Goal: Task Accomplishment & Management: Manage account settings

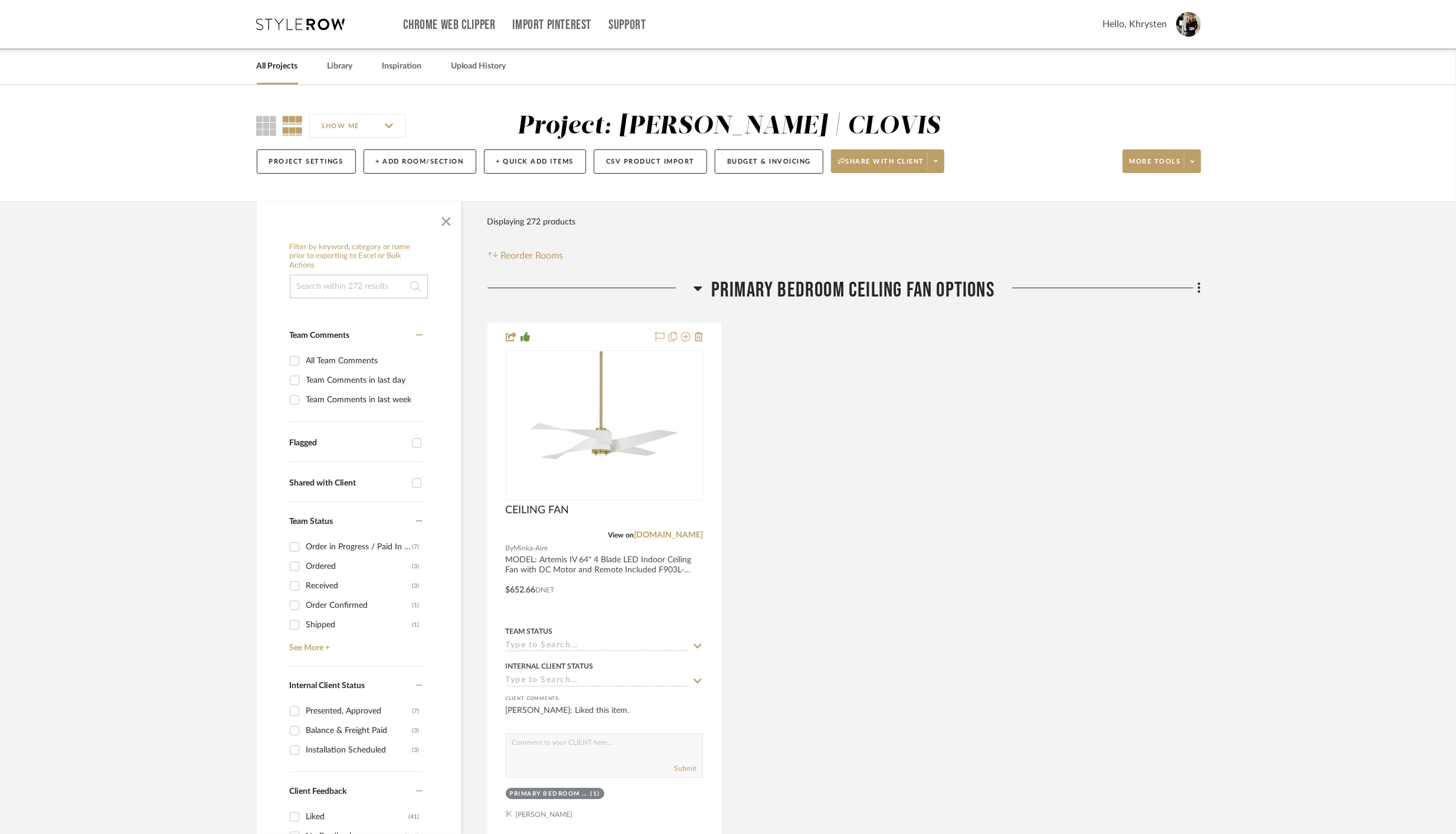
click at [694, 286] on icon at bounding box center [698, 288] width 8 height 4
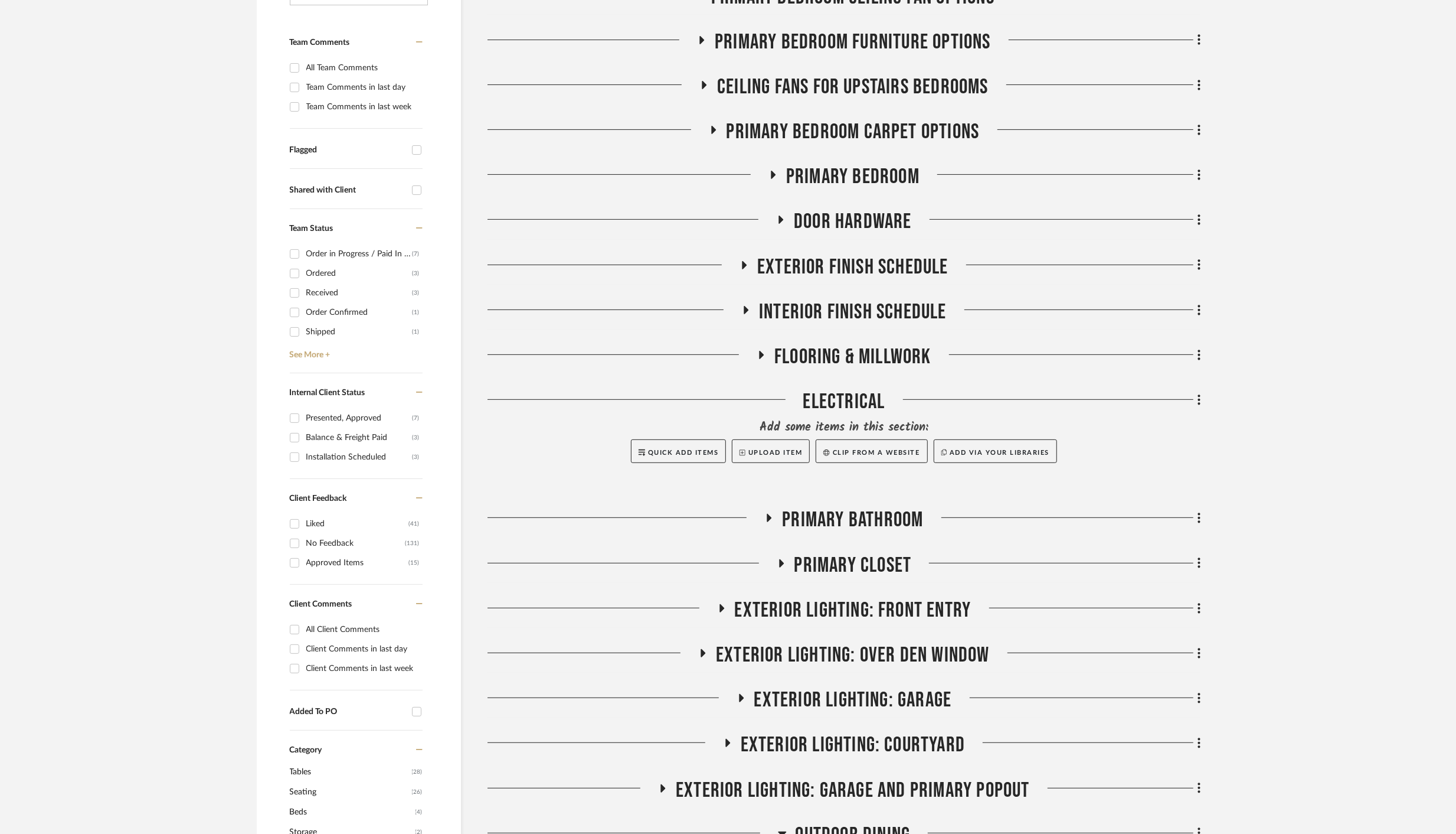
scroll to position [298, 0]
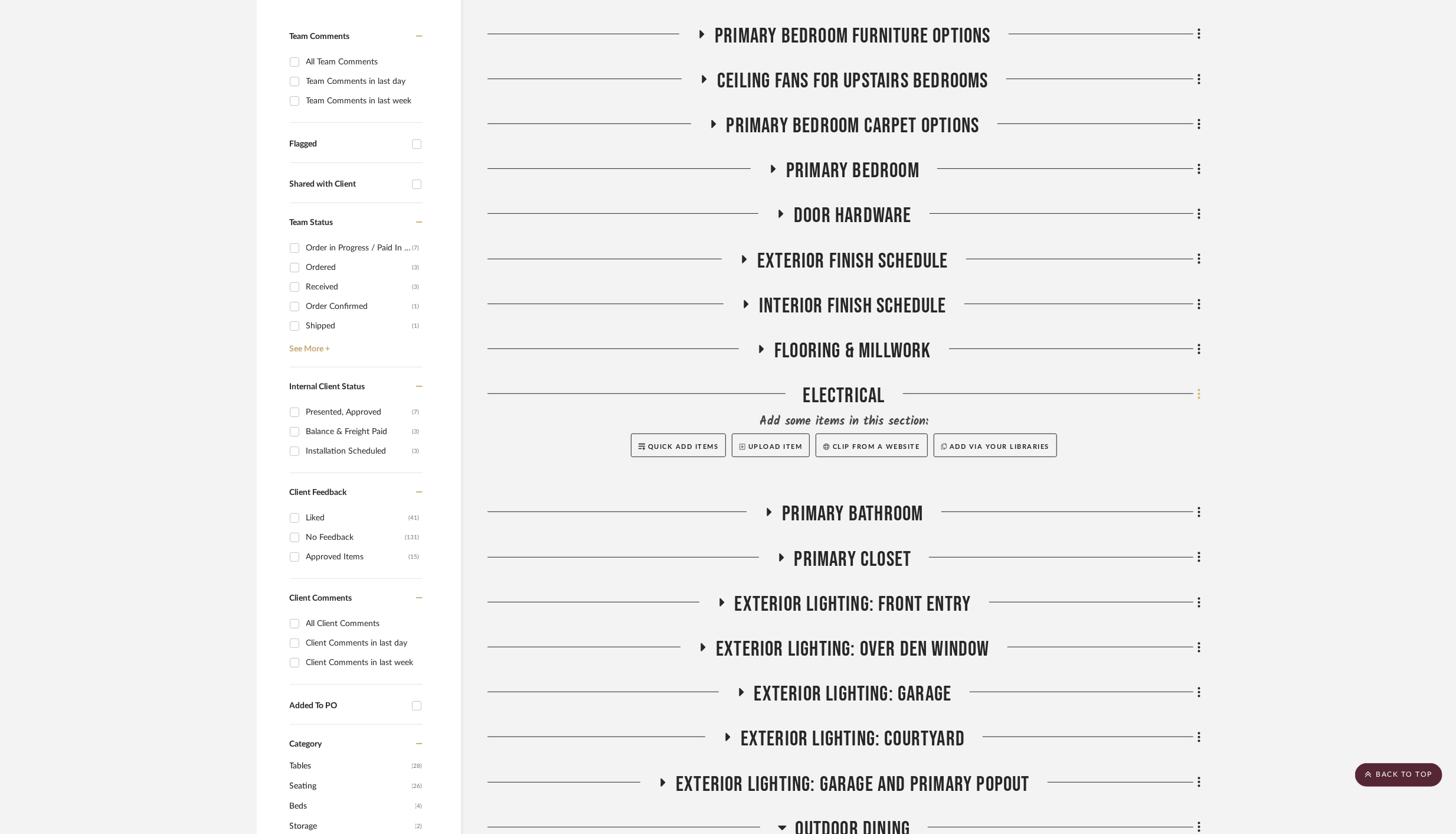
click at [1199, 396] on icon at bounding box center [1199, 394] width 4 height 13
click at [1130, 626] on span "Delete Room" at bounding box center [1137, 626] width 48 height 10
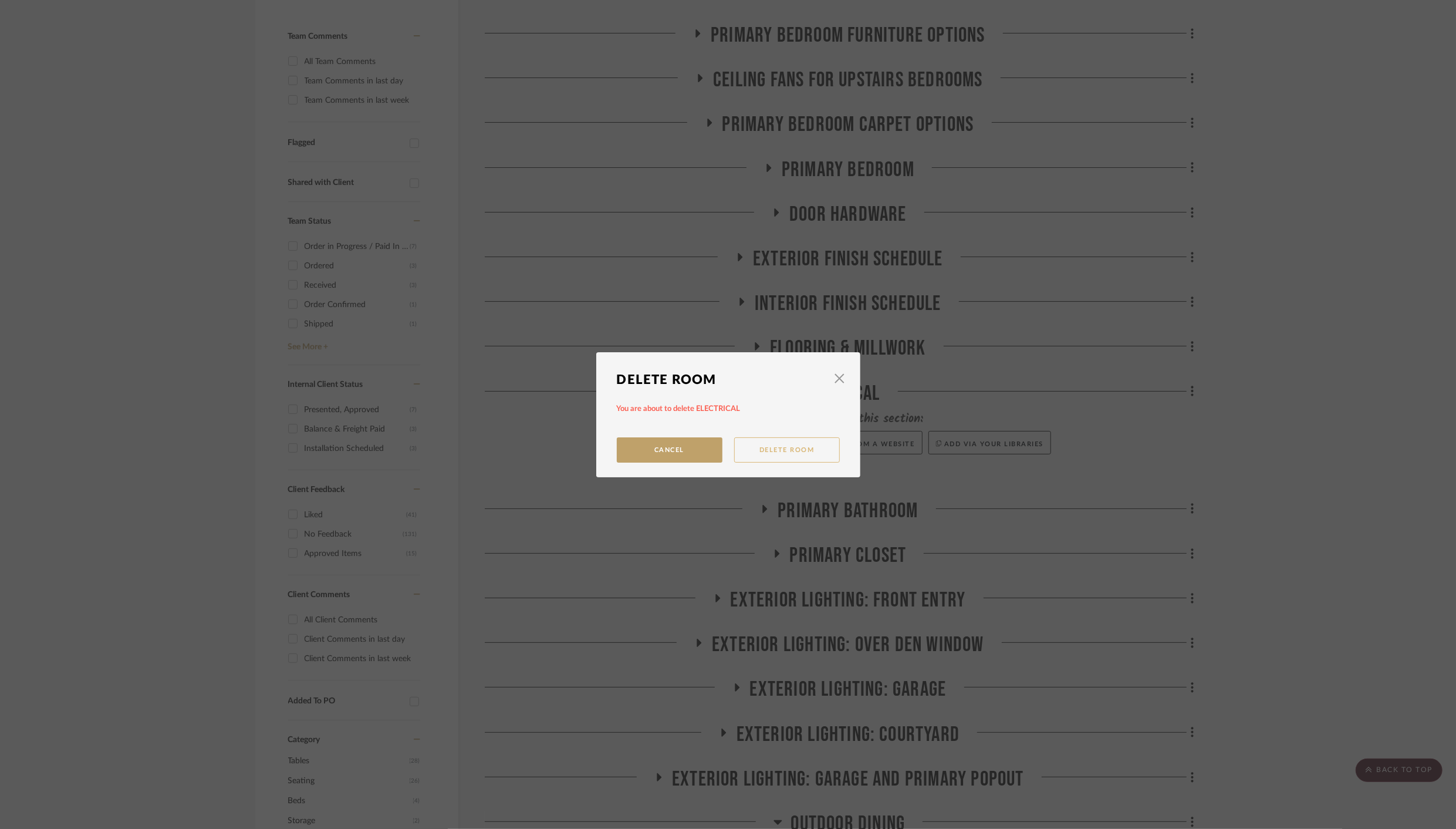
click at [759, 449] on button "Delete Room" at bounding box center [787, 450] width 106 height 25
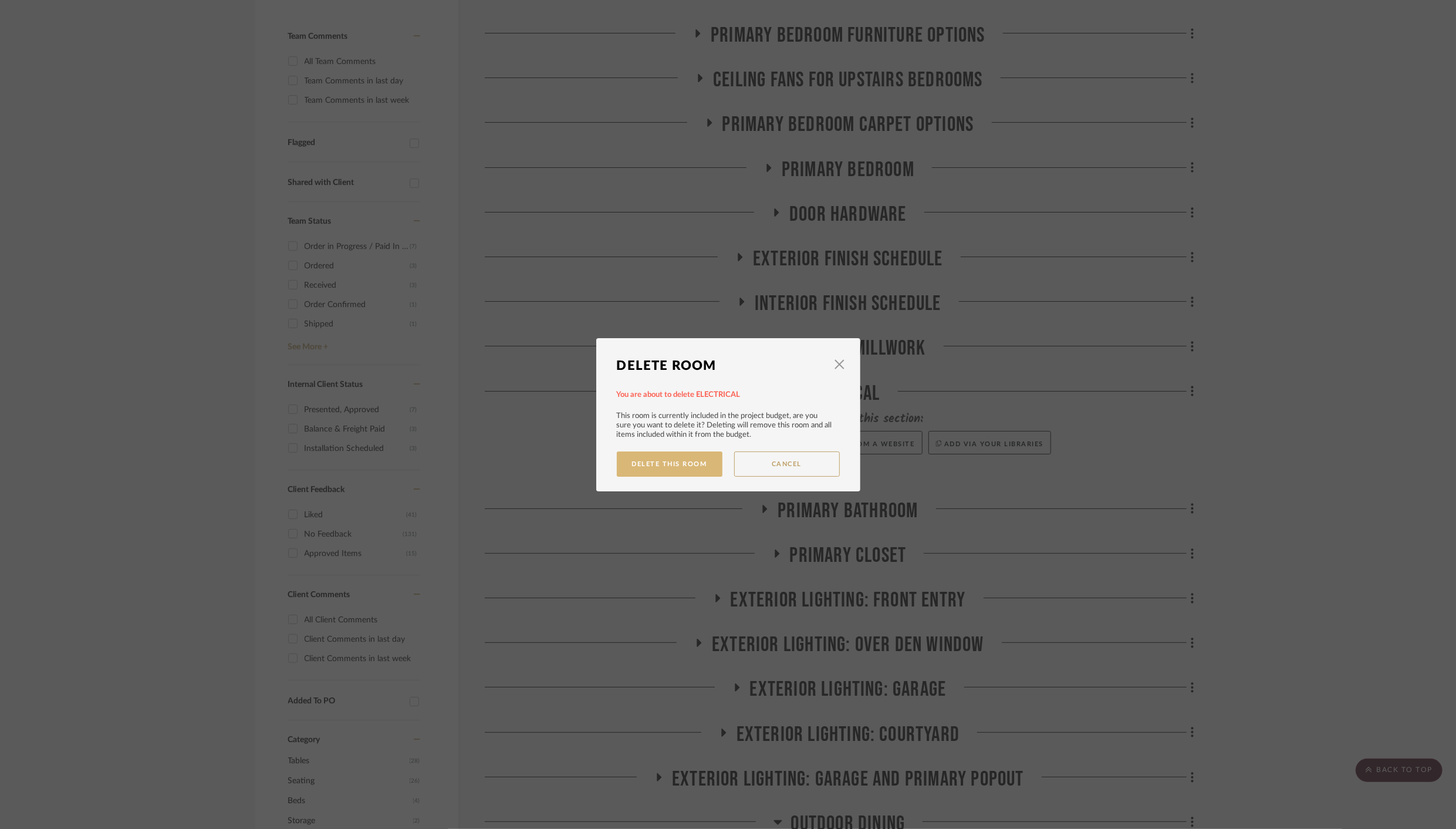
click at [651, 462] on button "Delete This Room" at bounding box center [669, 464] width 106 height 25
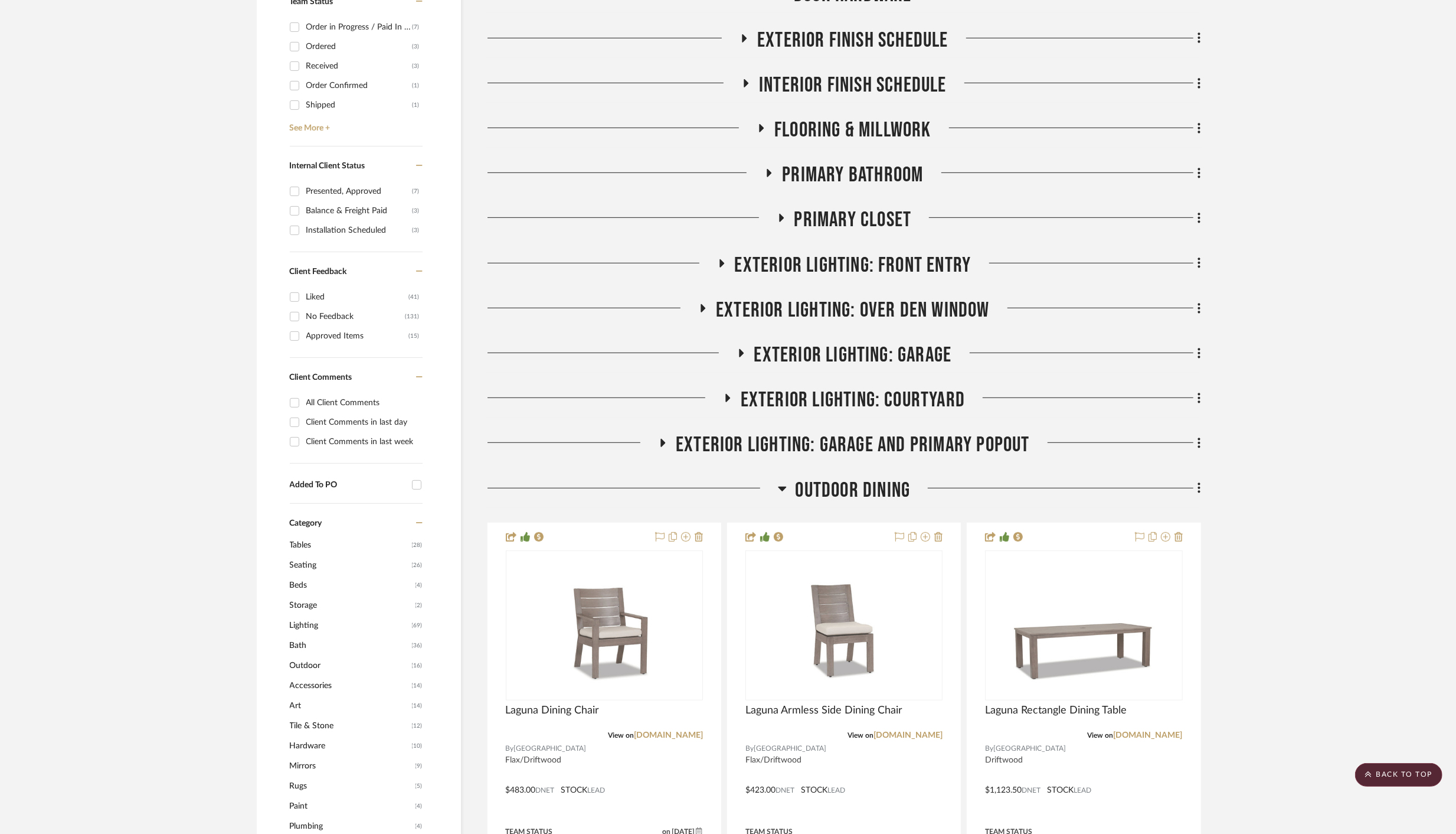
scroll to position [532, 0]
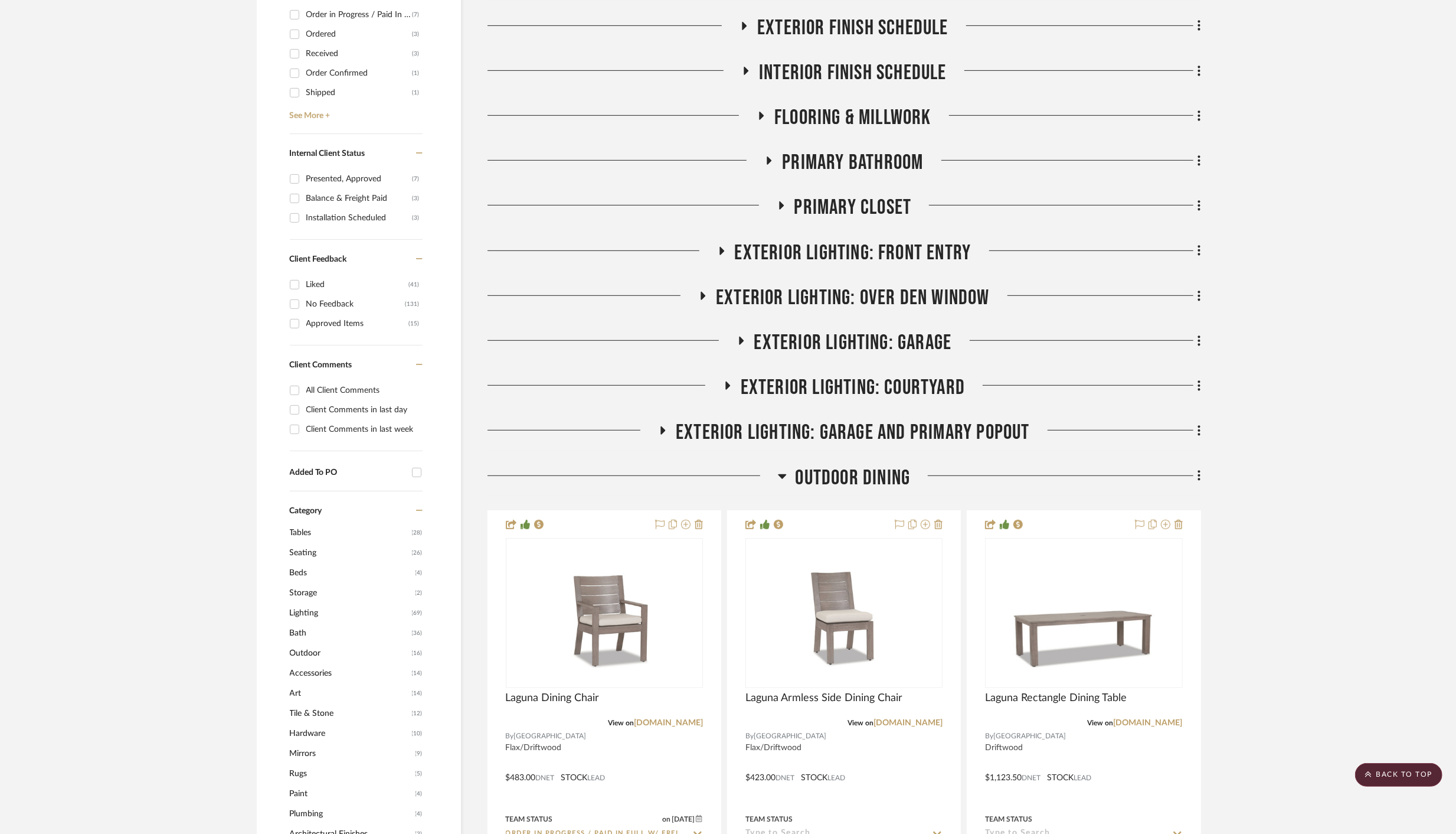
click at [778, 475] on icon at bounding box center [782, 476] width 9 height 14
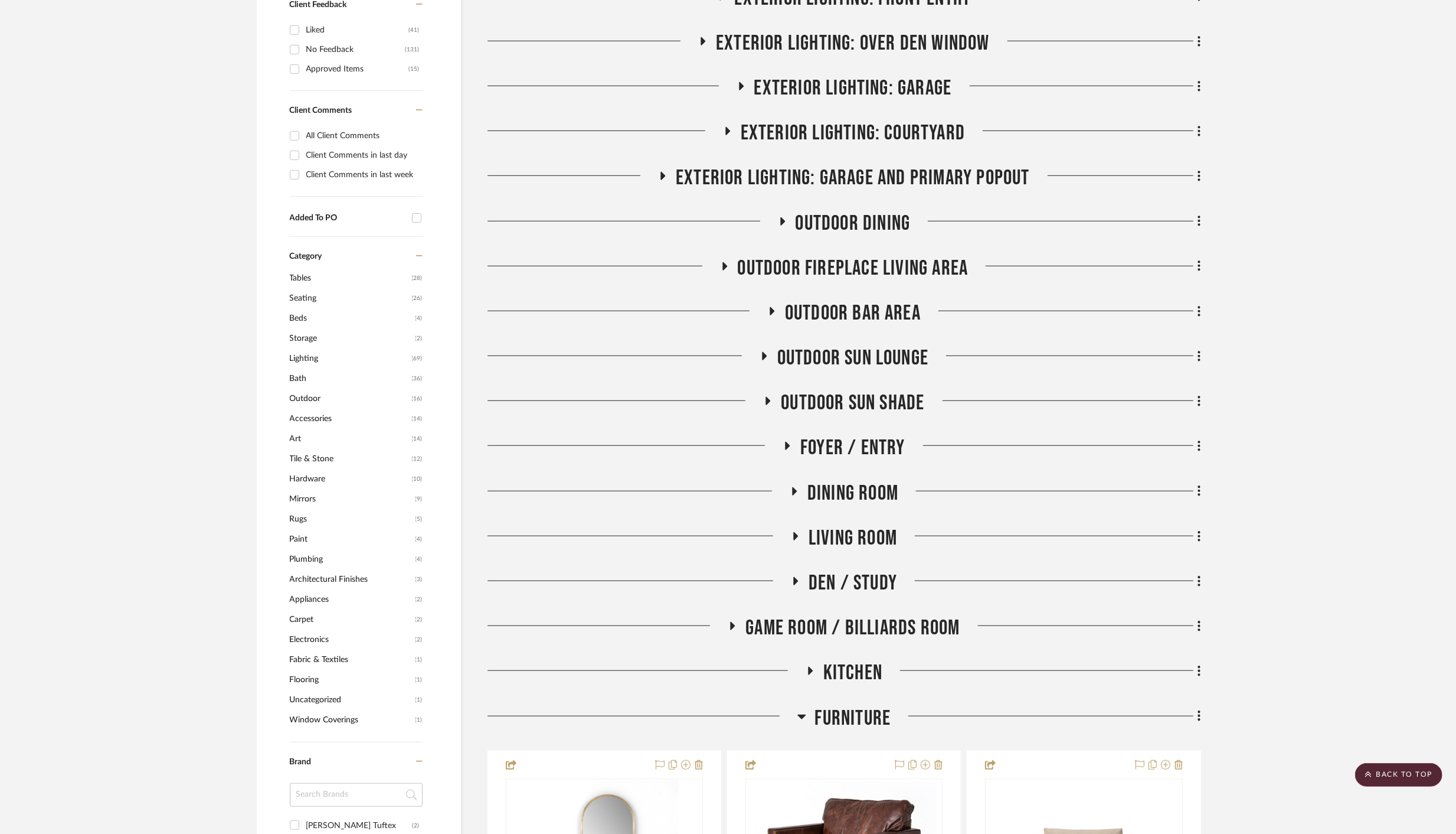
scroll to position [804, 0]
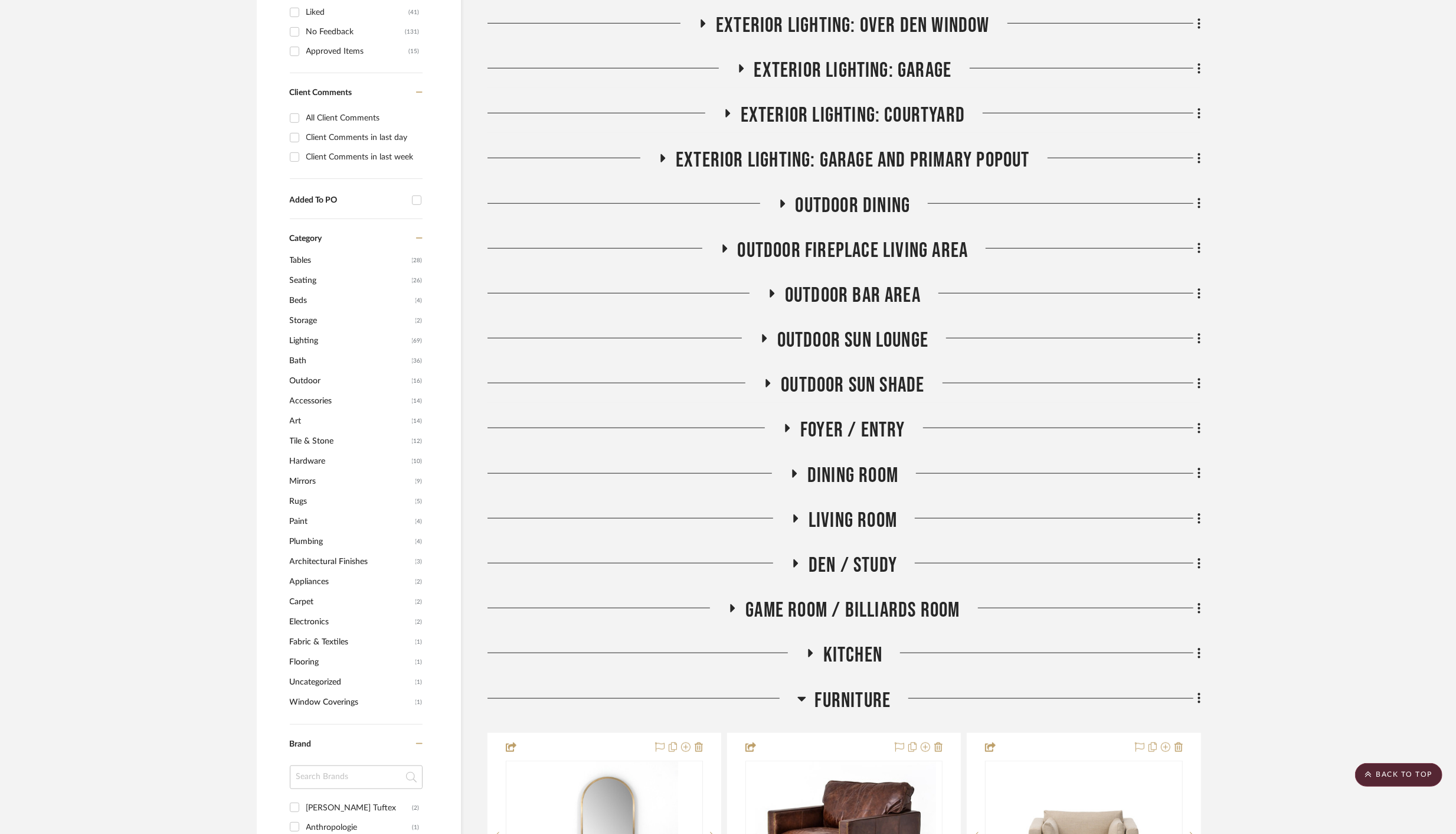
click at [800, 698] on icon at bounding box center [801, 698] width 8 height 4
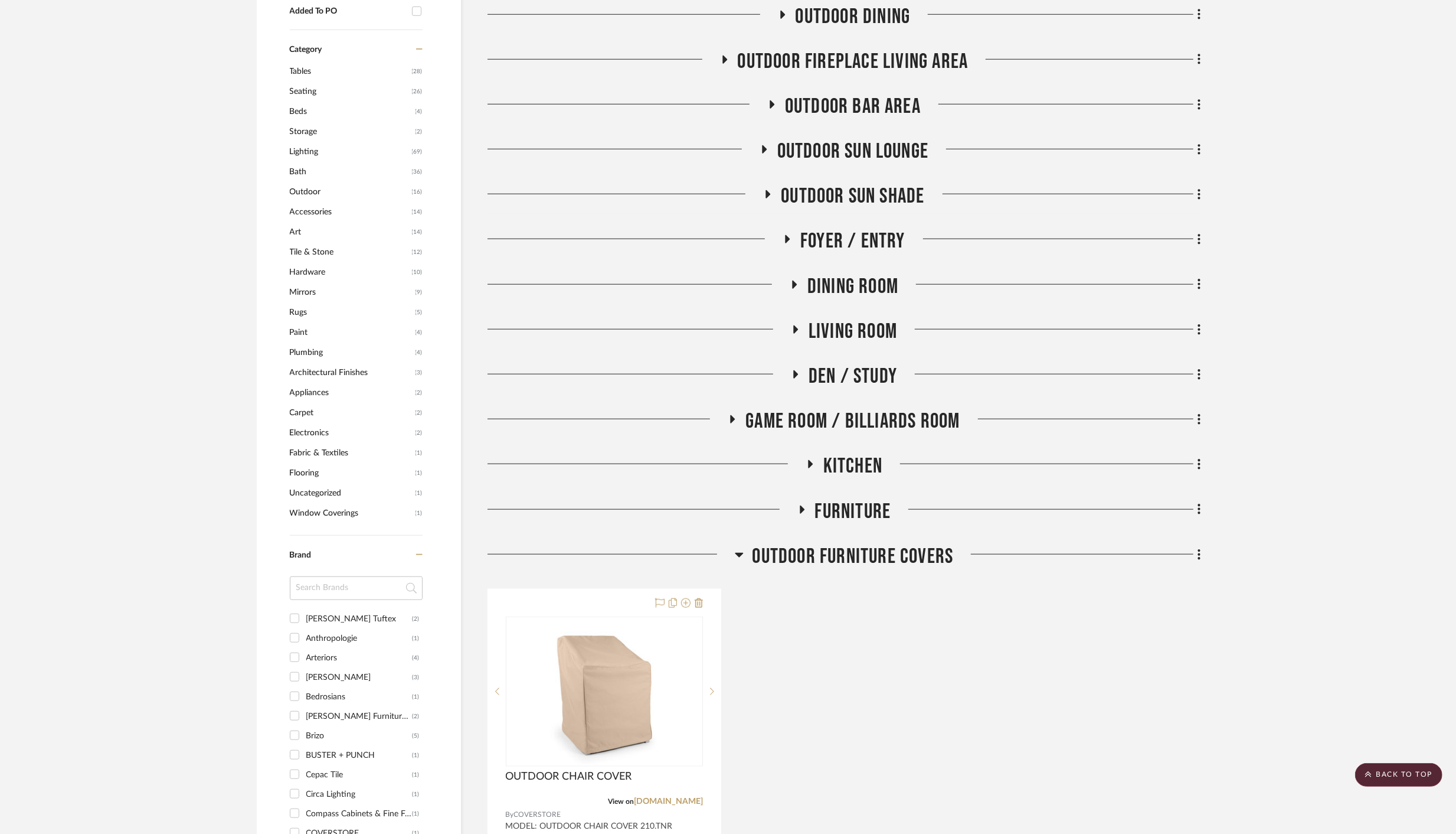
scroll to position [1129, 0]
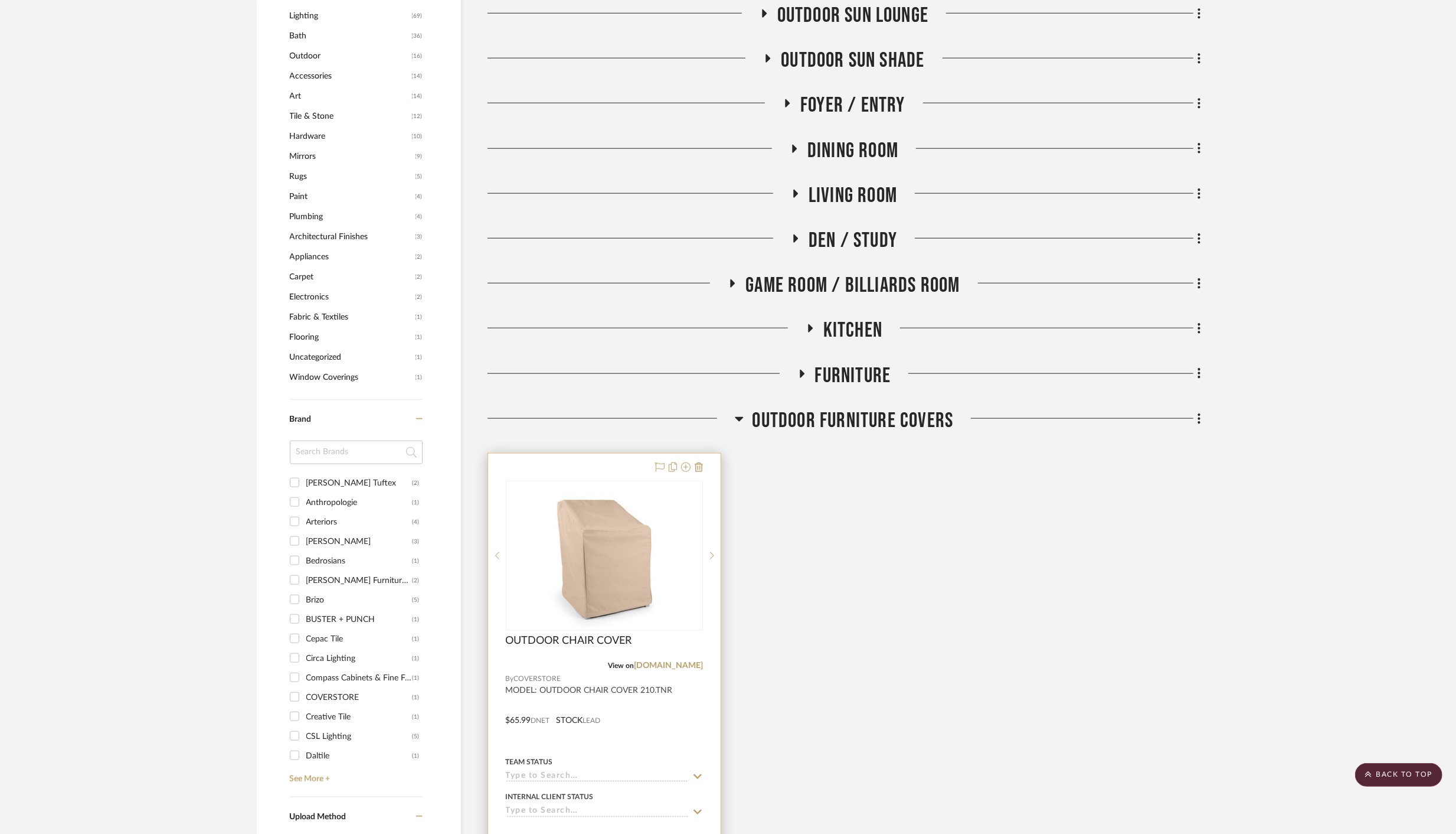
click at [632, 729] on div at bounding box center [604, 712] width 233 height 516
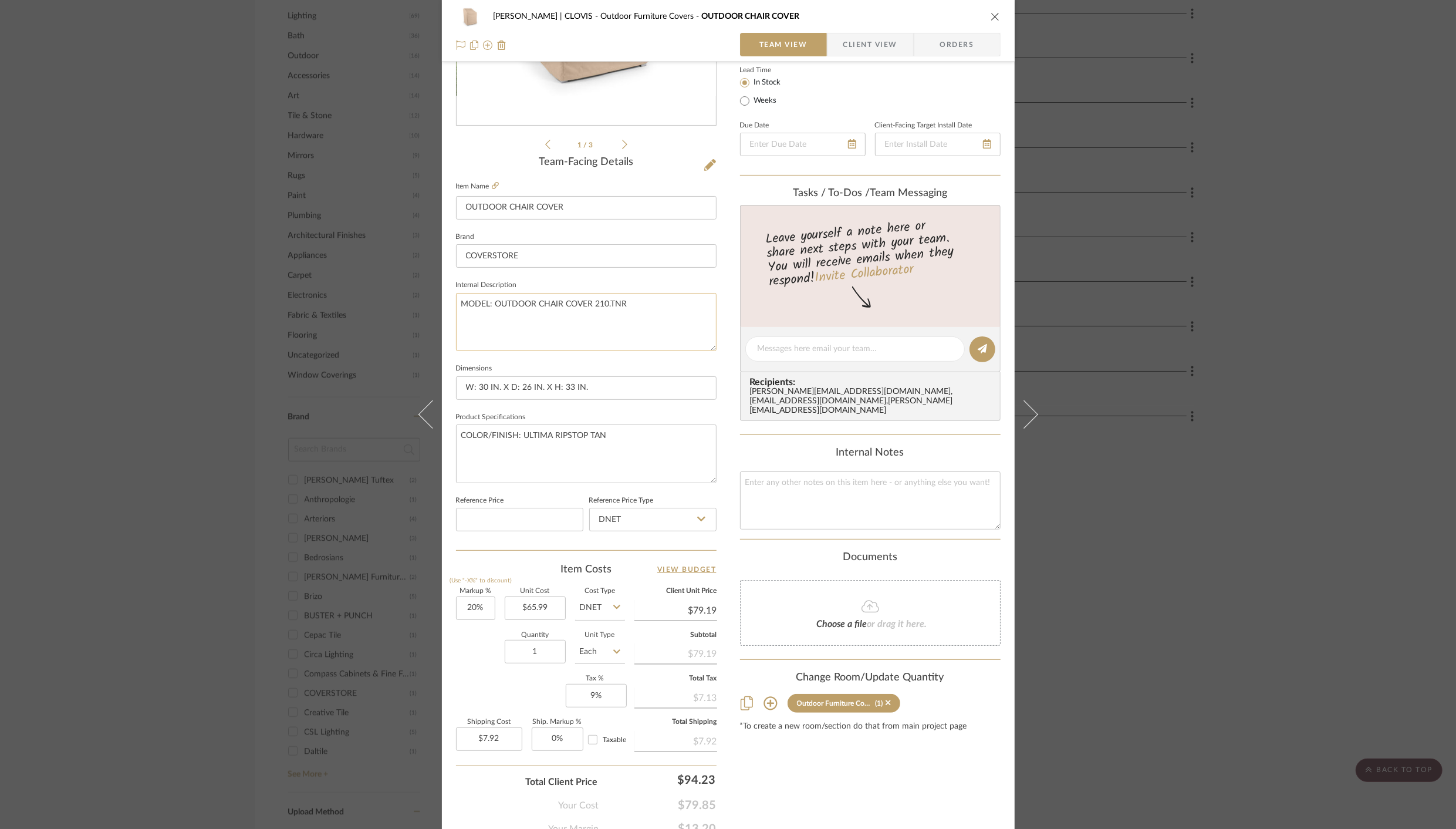
scroll to position [224, 0]
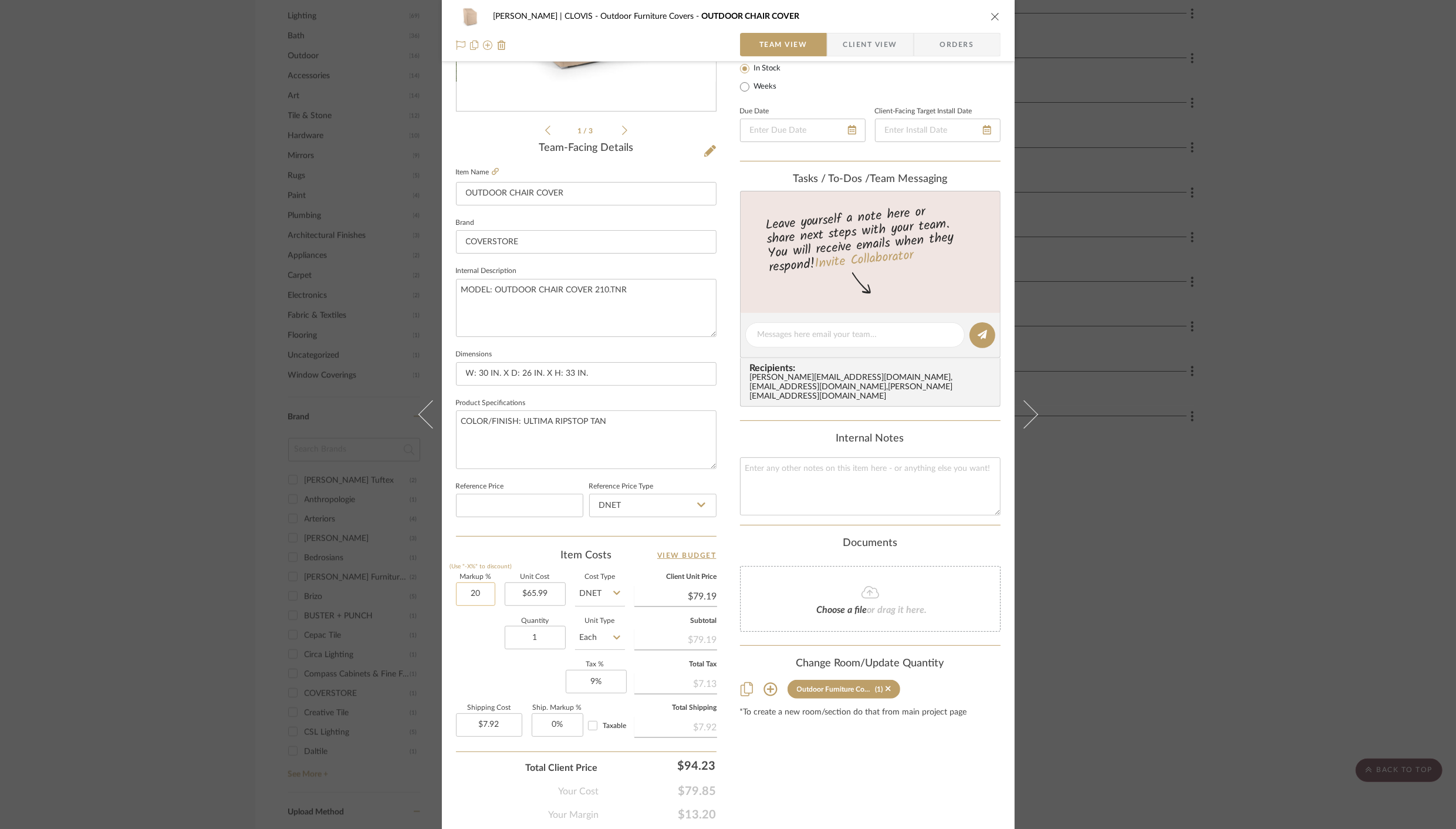
click at [460, 594] on input "20" at bounding box center [475, 593] width 39 height 23
type input "15%"
type input "65.99"
type input "$75.89"
type input "$7.59"
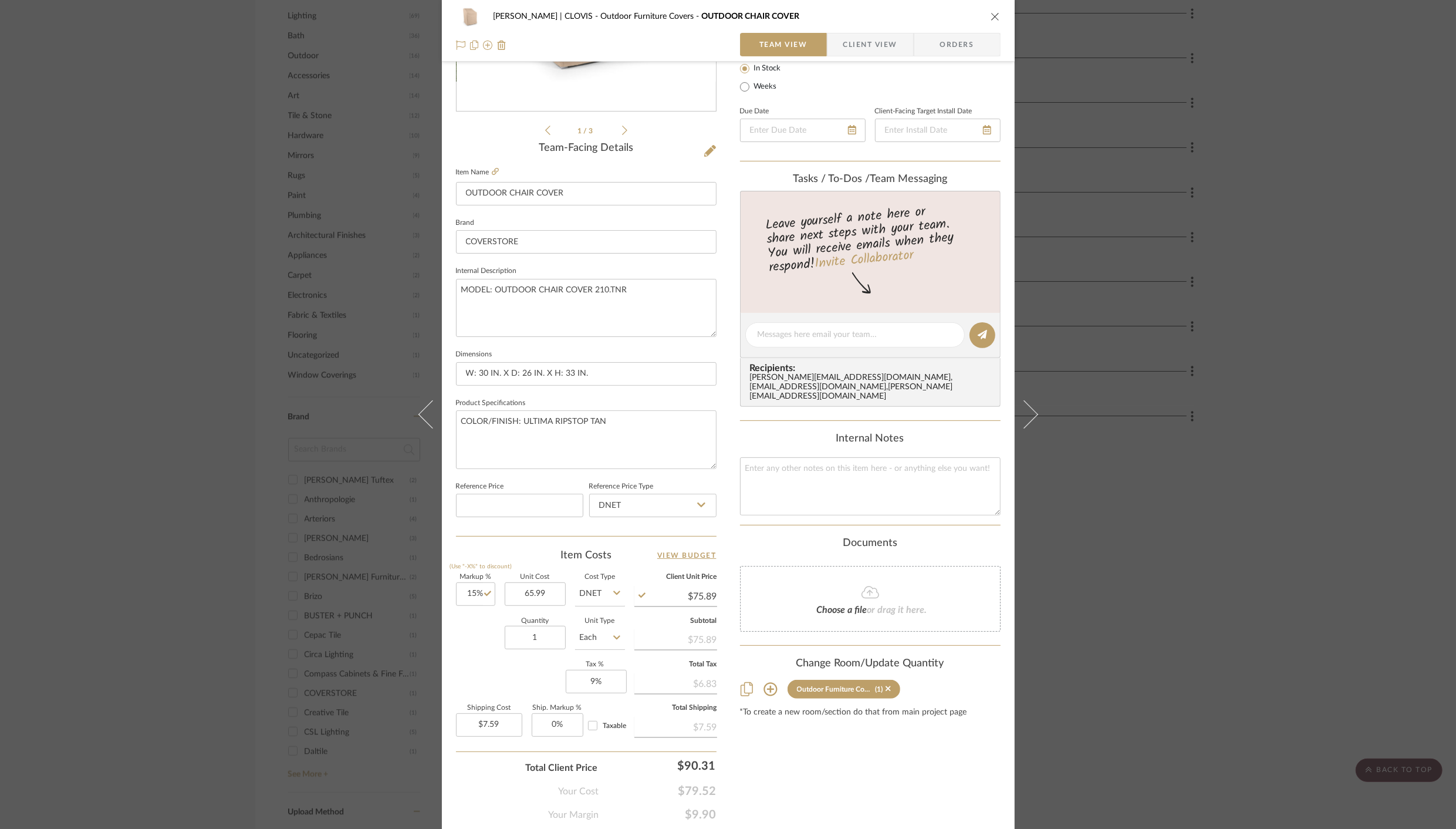
type input "$65.99"
click at [460, 654] on div "Quantity 1 Unit Type Each" at bounding box center [540, 639] width 169 height 42
click at [492, 171] on icon at bounding box center [495, 171] width 7 height 7
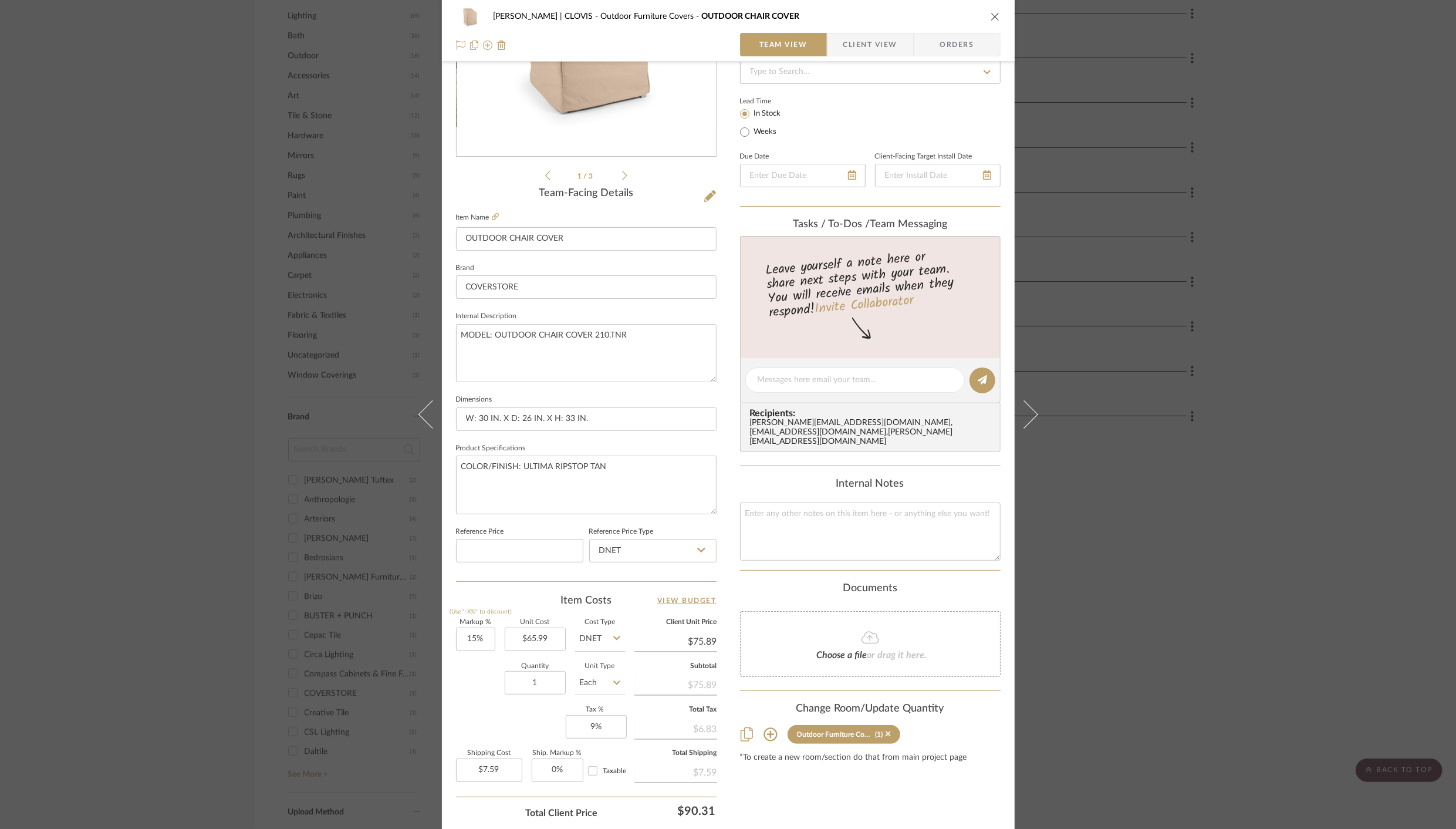
scroll to position [189, 0]
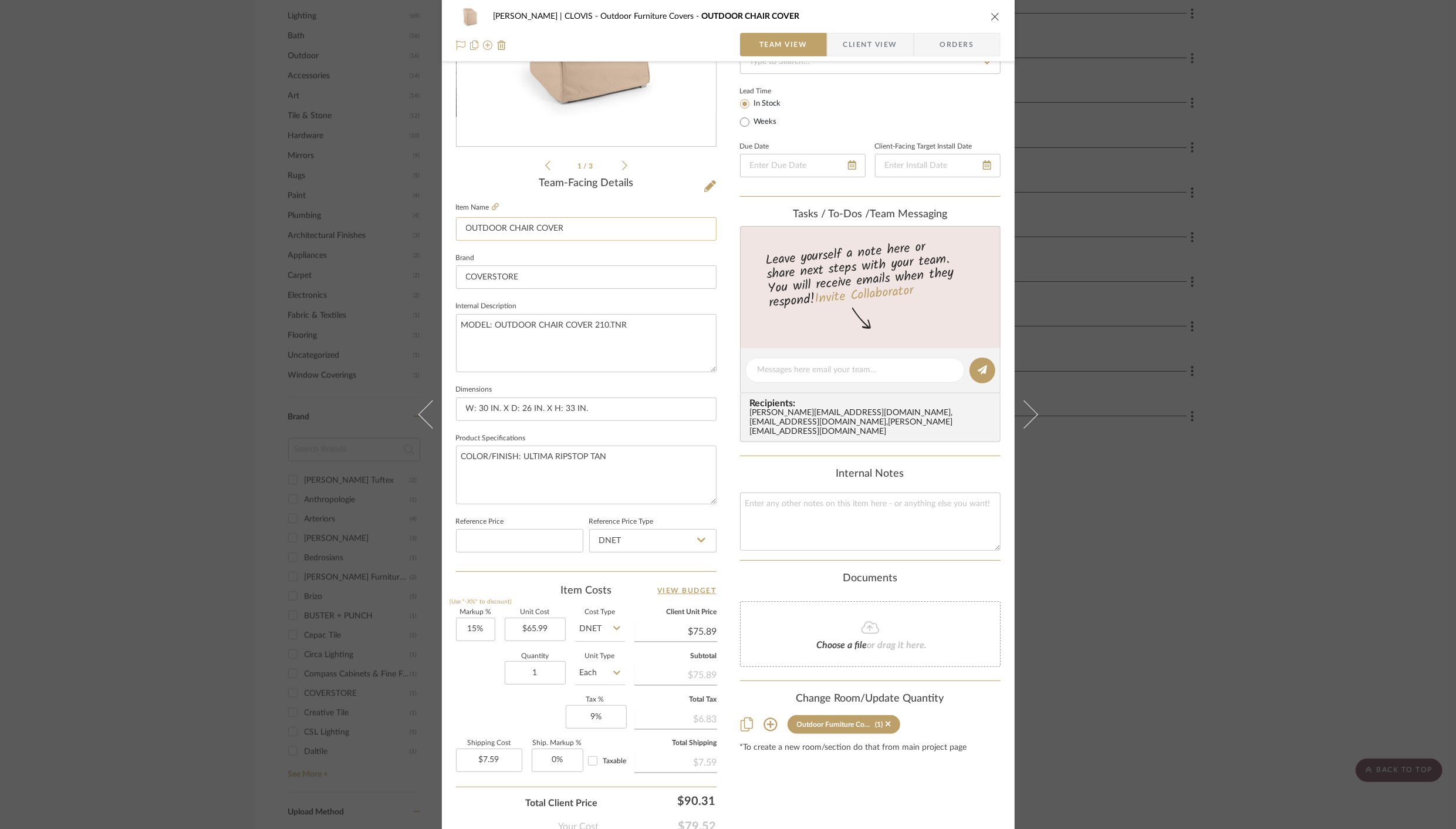
click at [588, 231] on input "OUTDOOR CHAIR COVER" at bounding box center [586, 229] width 261 height 23
type input "OUTDOOR CHAIR COVER ("
click at [992, 17] on icon "close" at bounding box center [995, 16] width 9 height 9
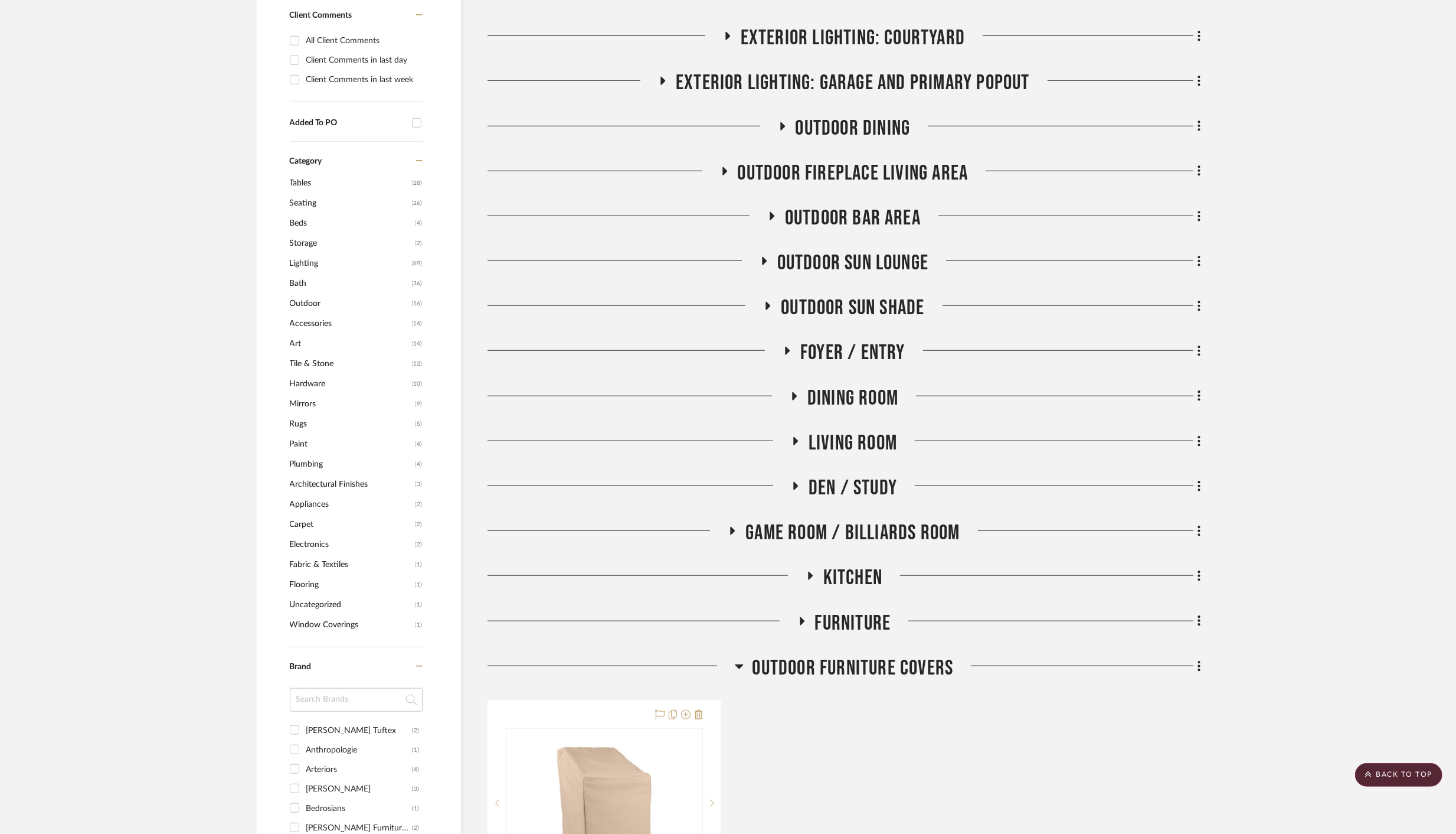
scroll to position [878, 0]
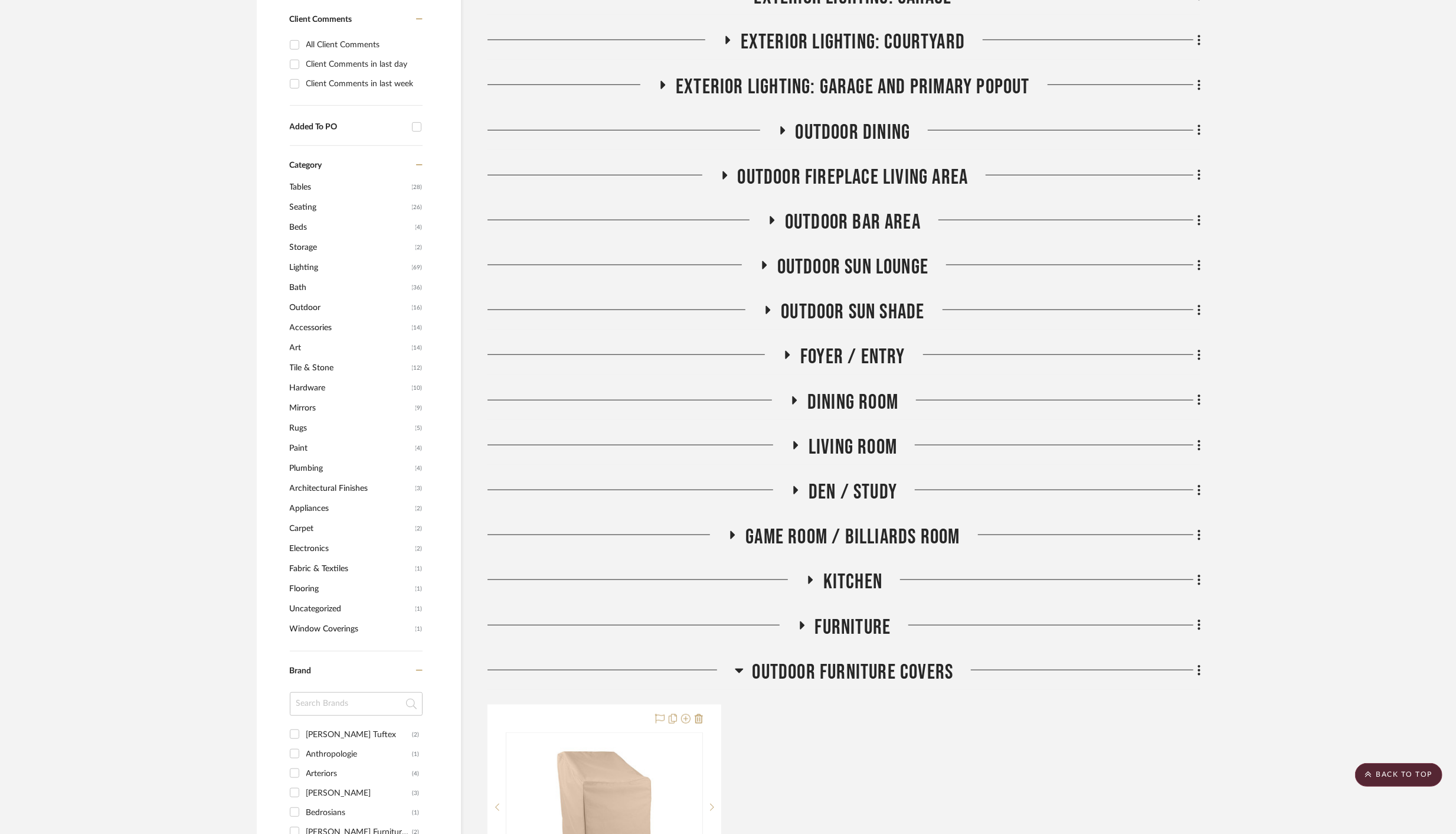
click at [784, 132] on icon at bounding box center [782, 130] width 14 height 9
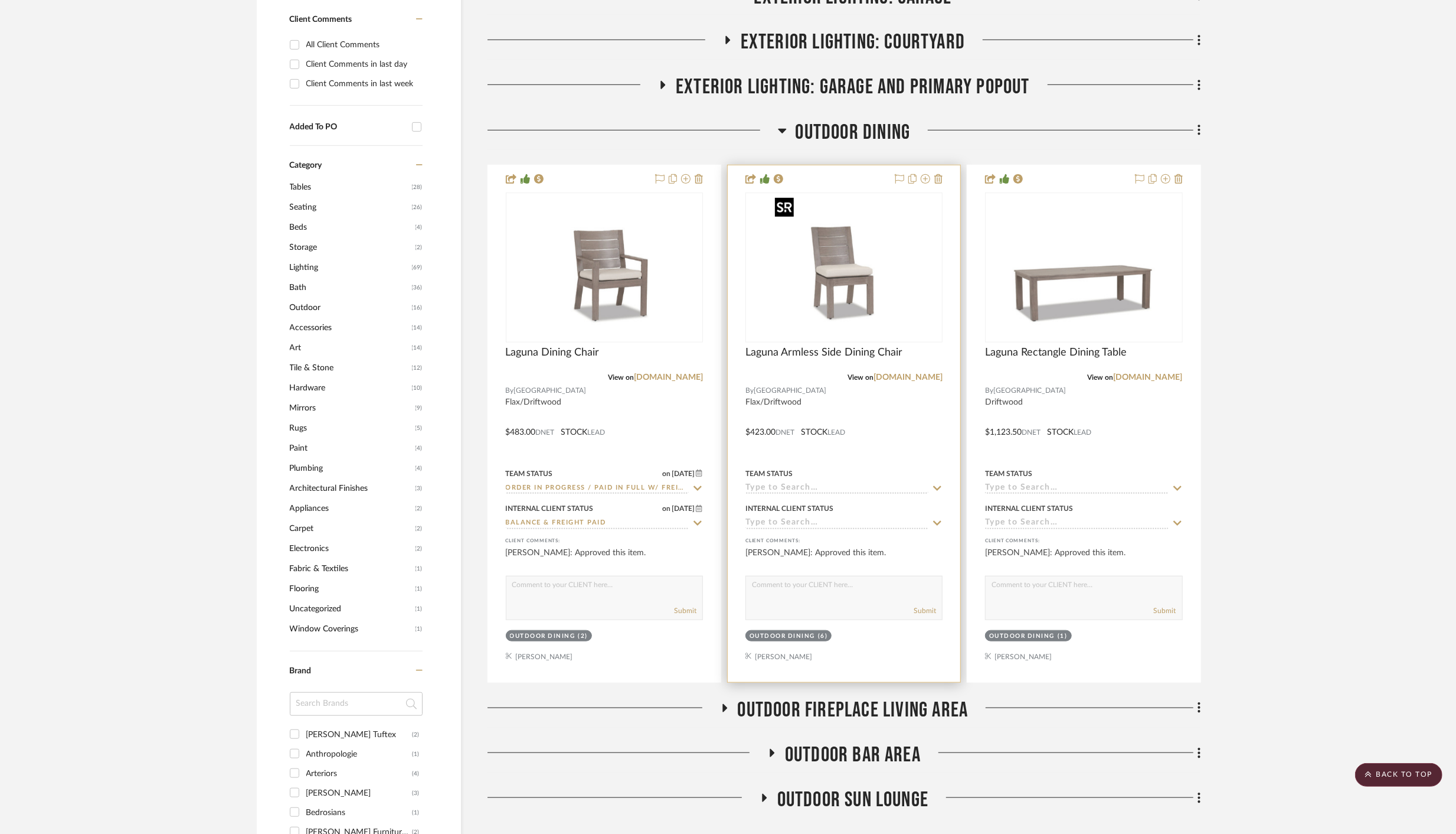
click at [846, 270] on img "0" at bounding box center [844, 267] width 148 height 148
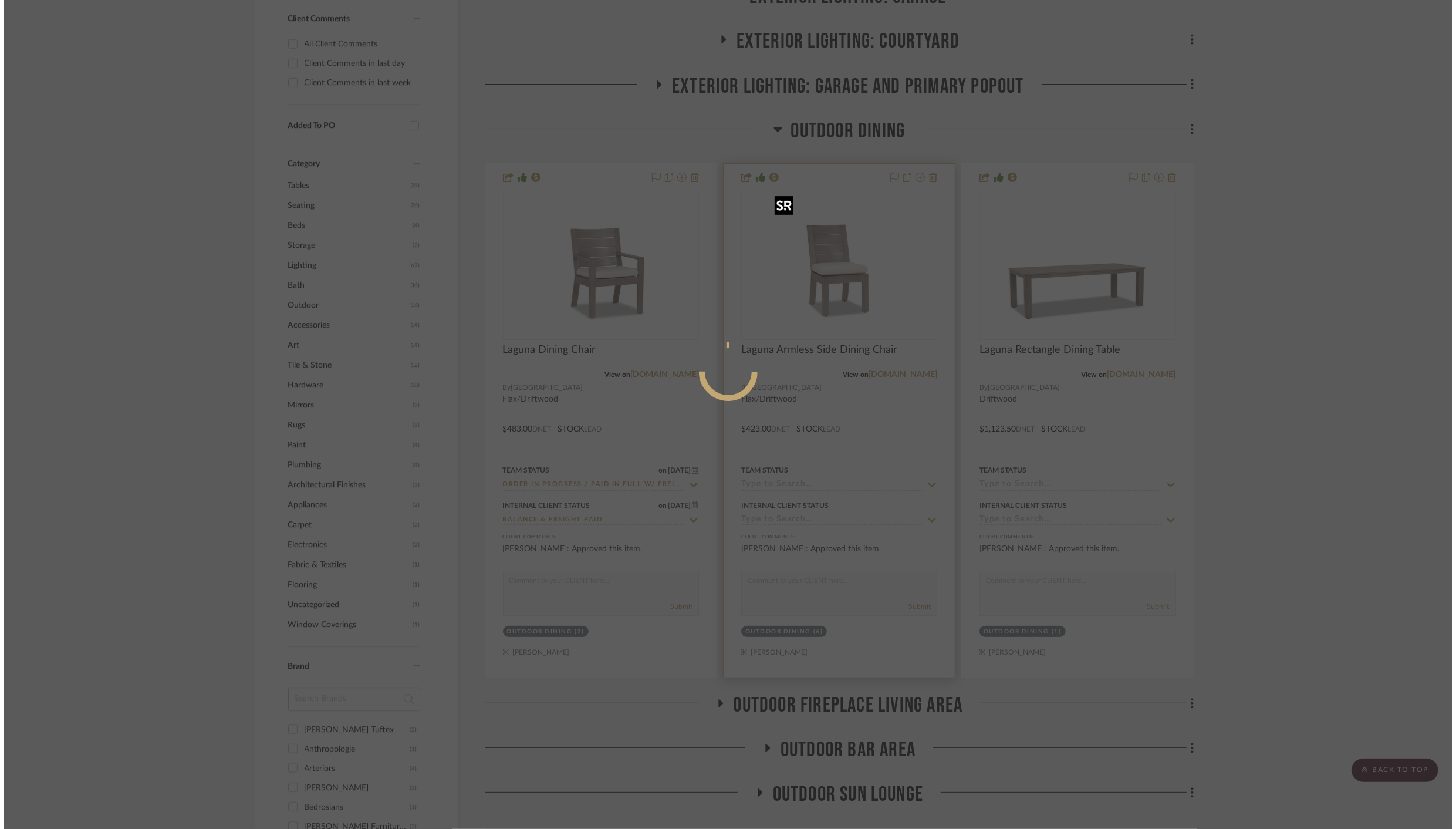
scroll to position [0, 0]
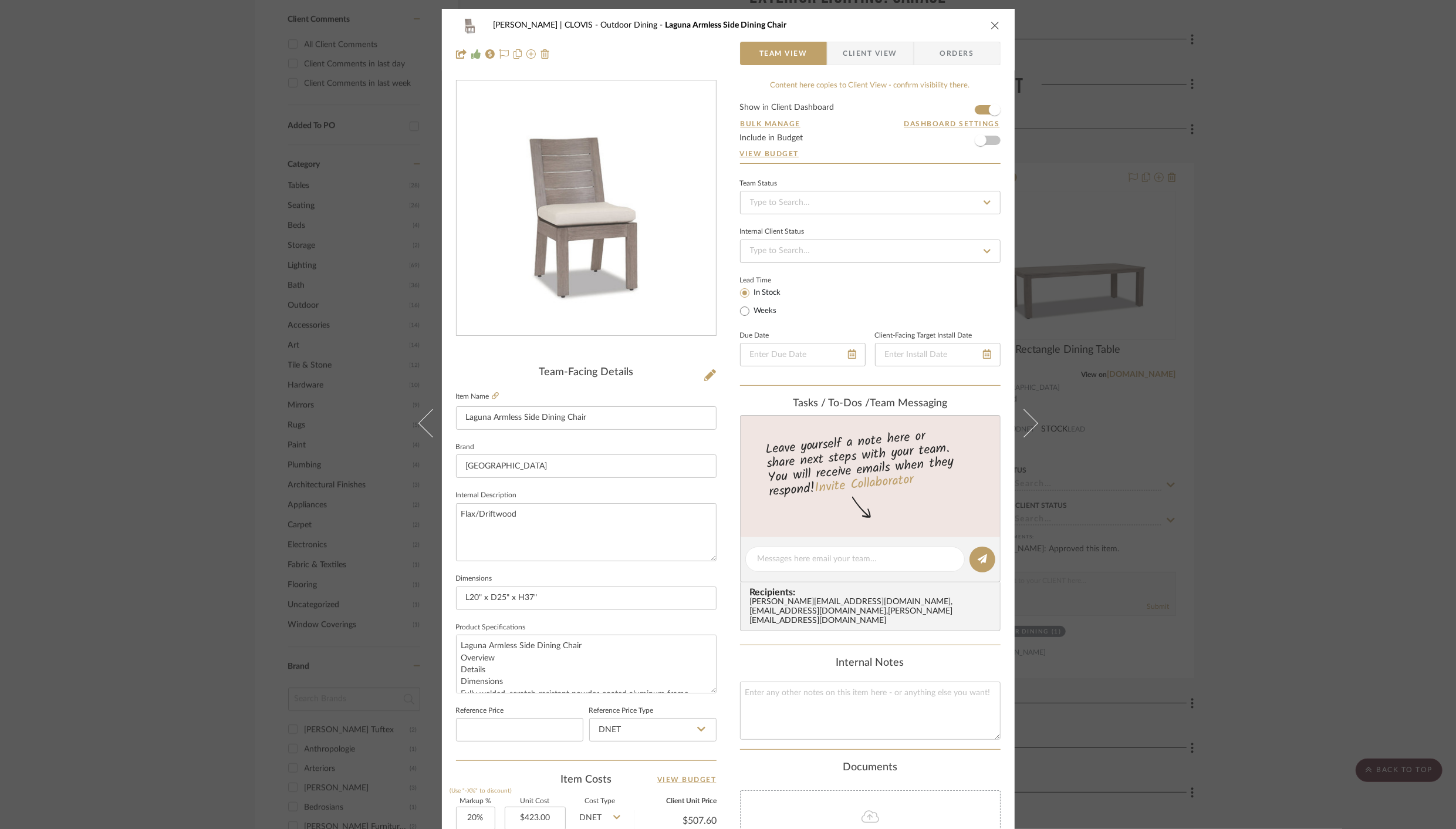
click at [982, 24] on div "DUEKER | CLOVIS Outdoor Dining Laguna Armless Side Dining Chair" at bounding box center [728, 25] width 545 height 23
click at [992, 23] on icon "close" at bounding box center [995, 25] width 9 height 9
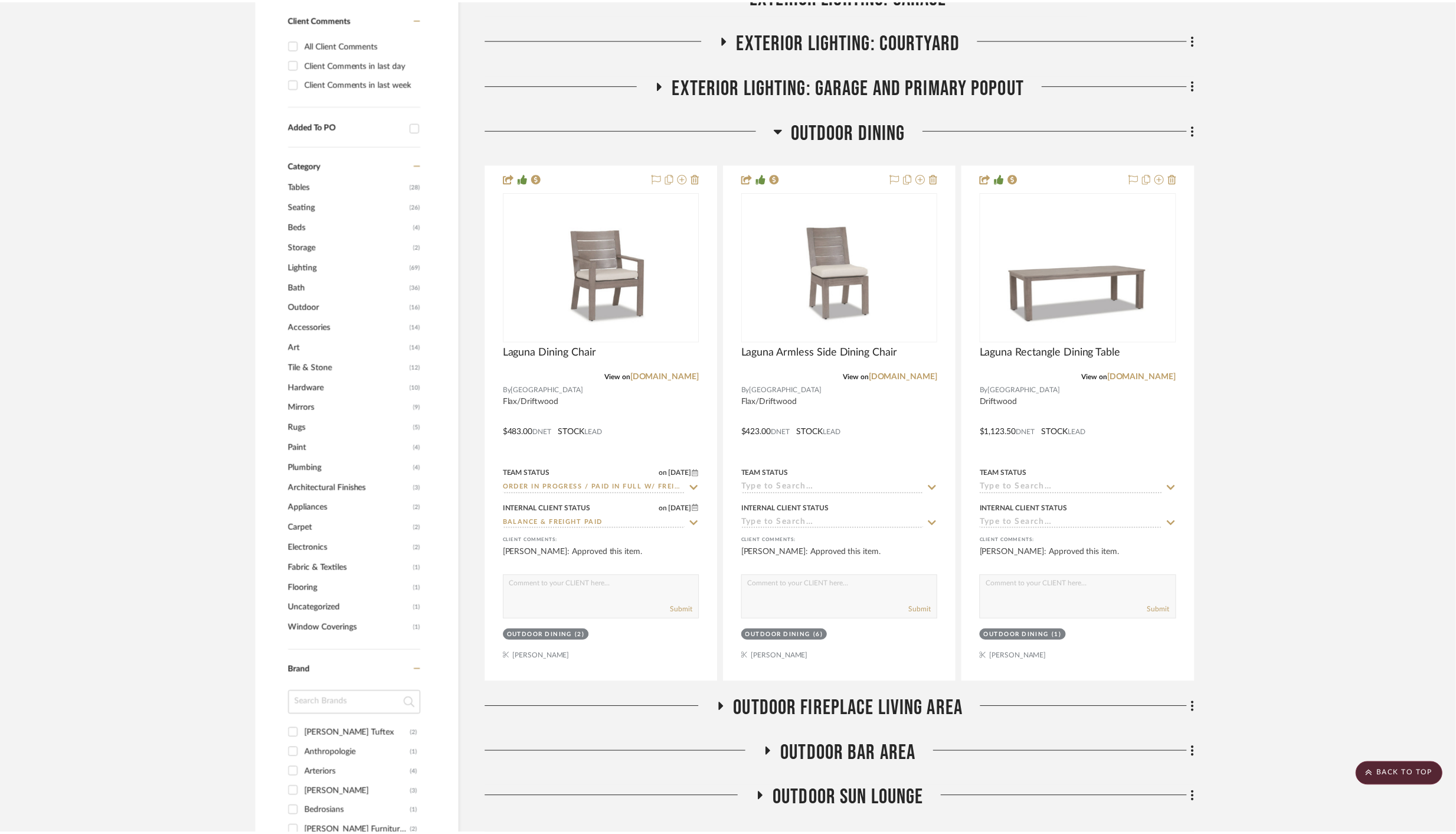
scroll to position [878, 0]
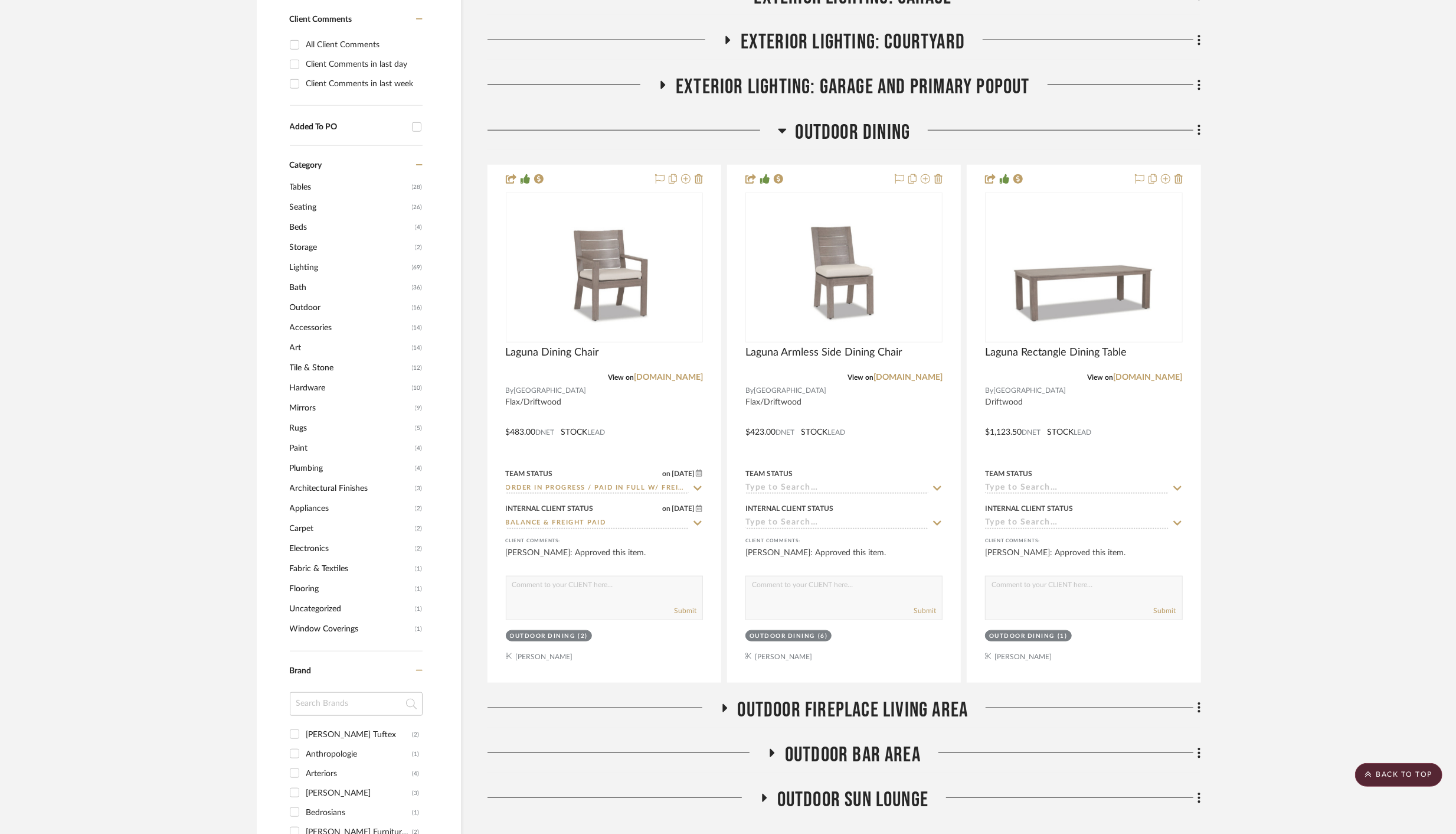
click at [782, 127] on icon at bounding box center [782, 131] width 9 height 14
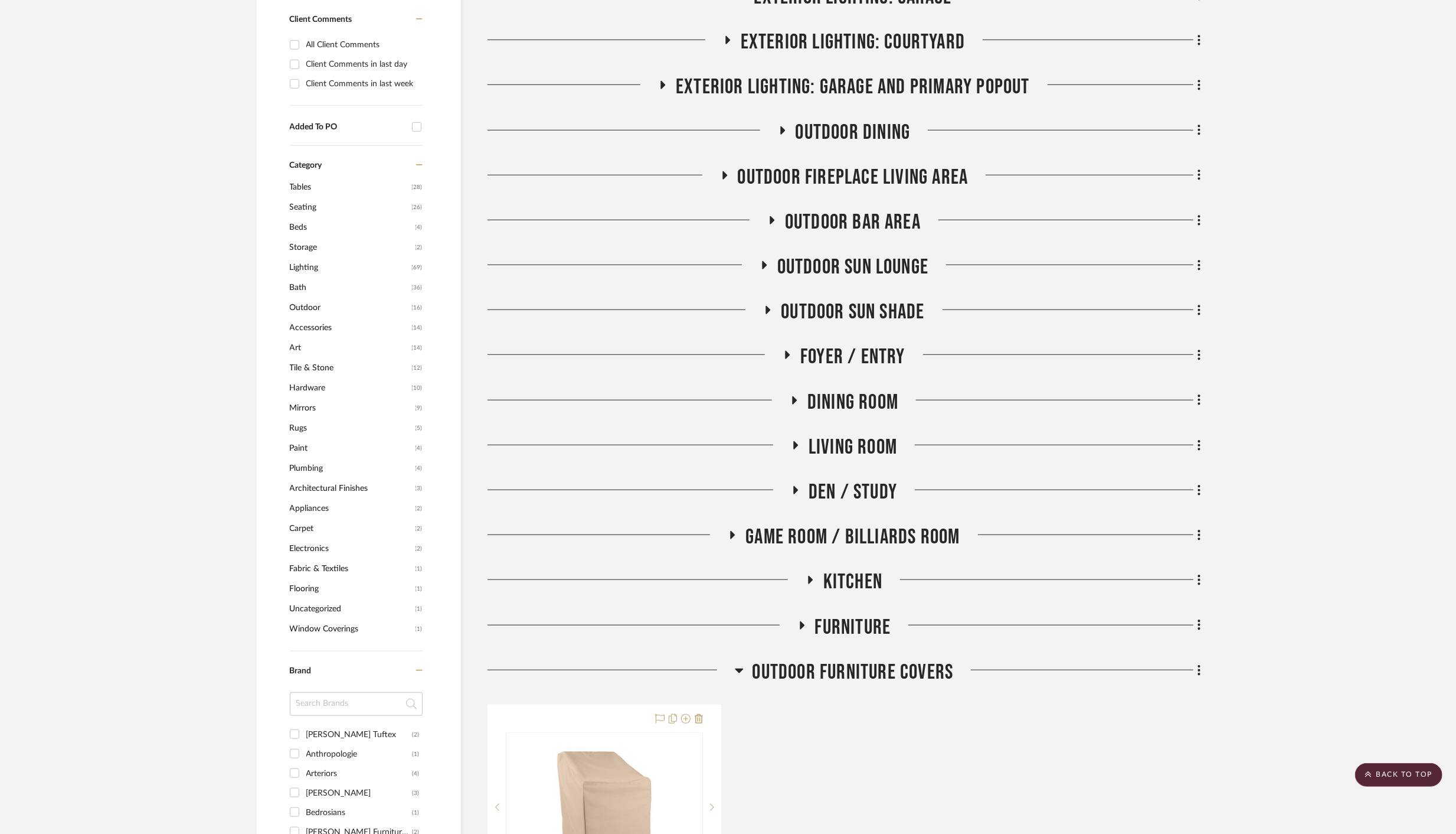
click at [805, 623] on icon at bounding box center [801, 625] width 14 height 9
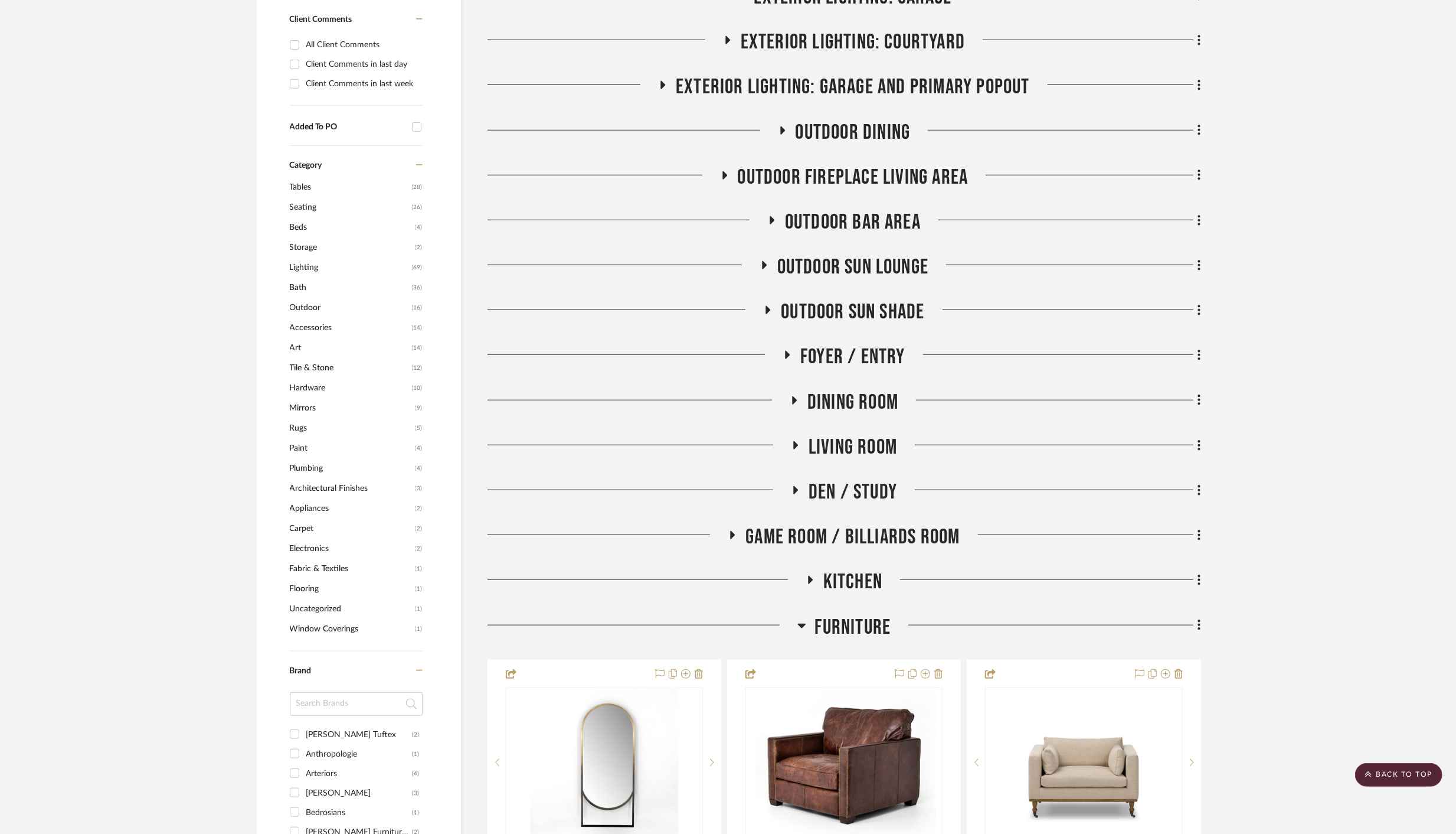
click at [734, 535] on icon at bounding box center [732, 535] width 4 height 8
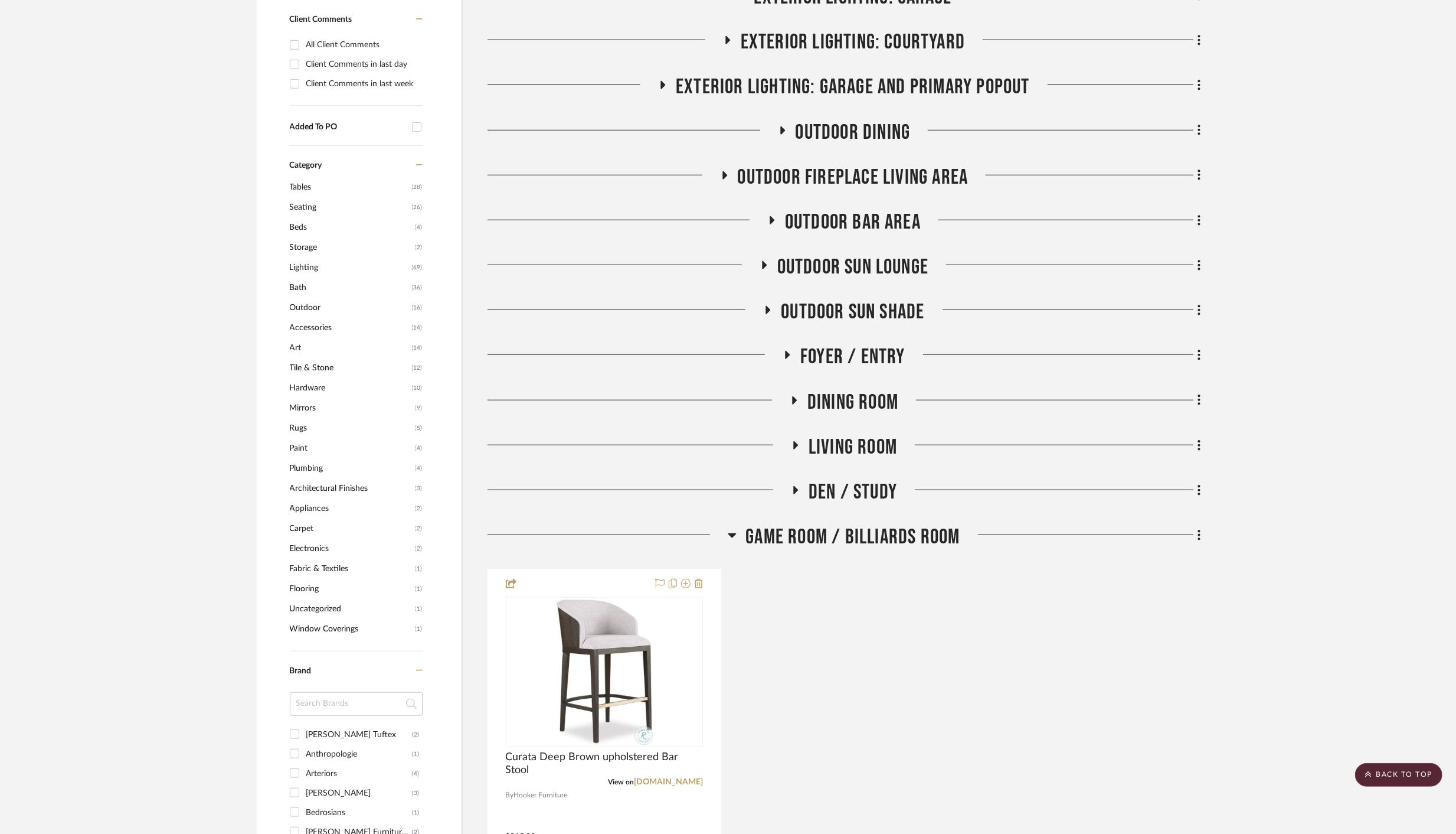
click at [734, 535] on icon at bounding box center [732, 535] width 8 height 4
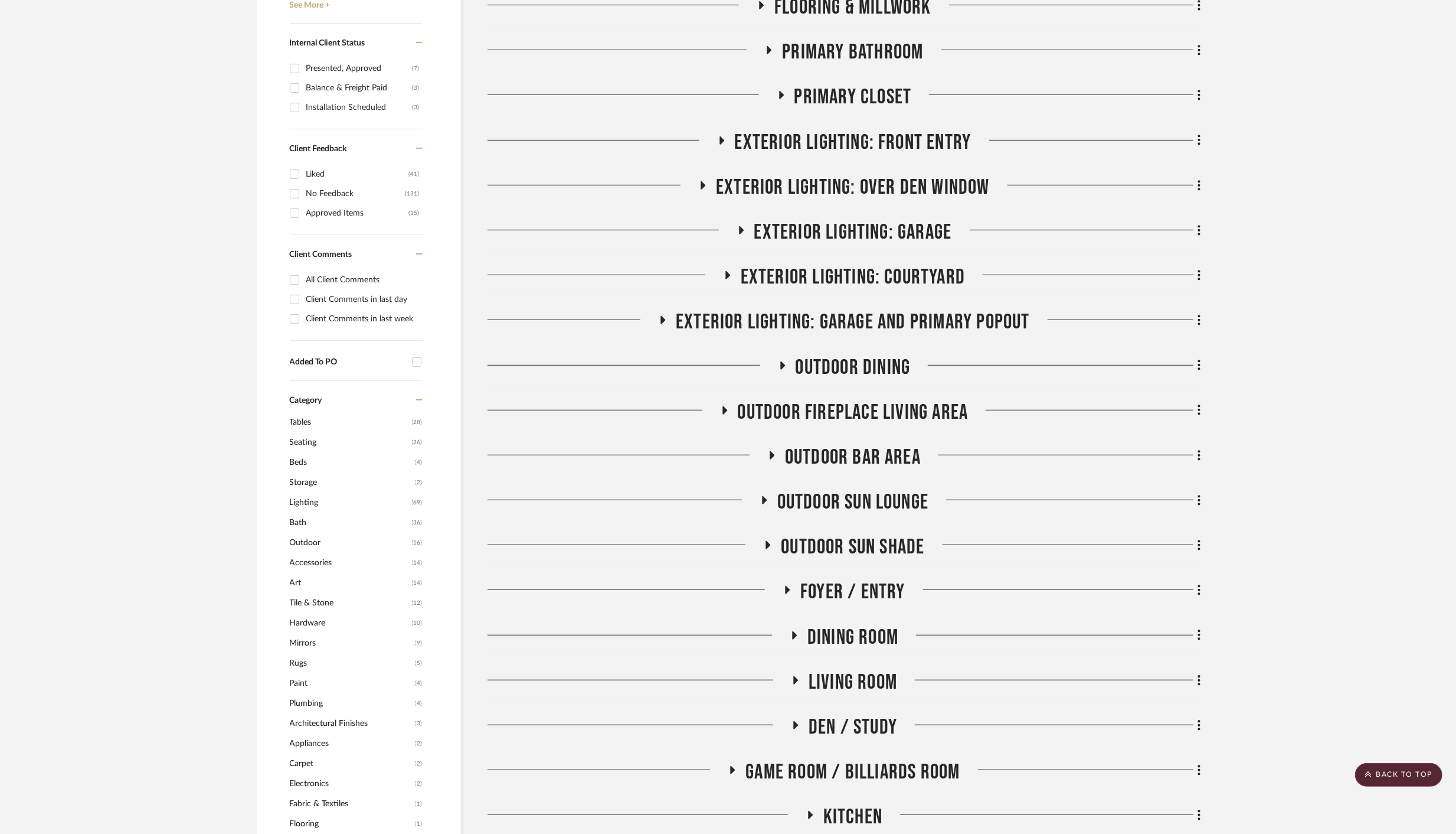
scroll to position [653, 0]
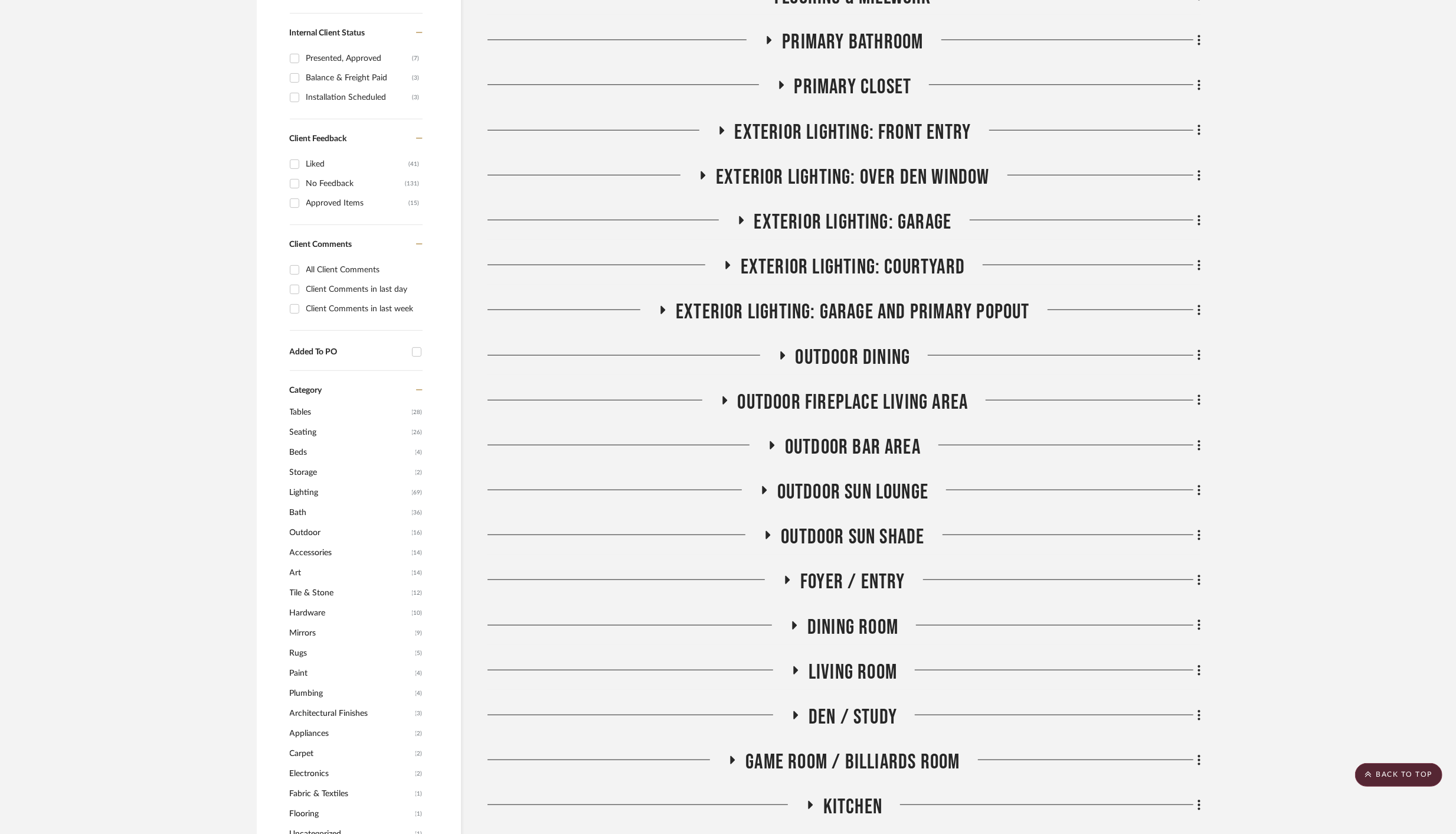
click at [300, 409] on span "Tables" at bounding box center [349, 412] width 119 height 20
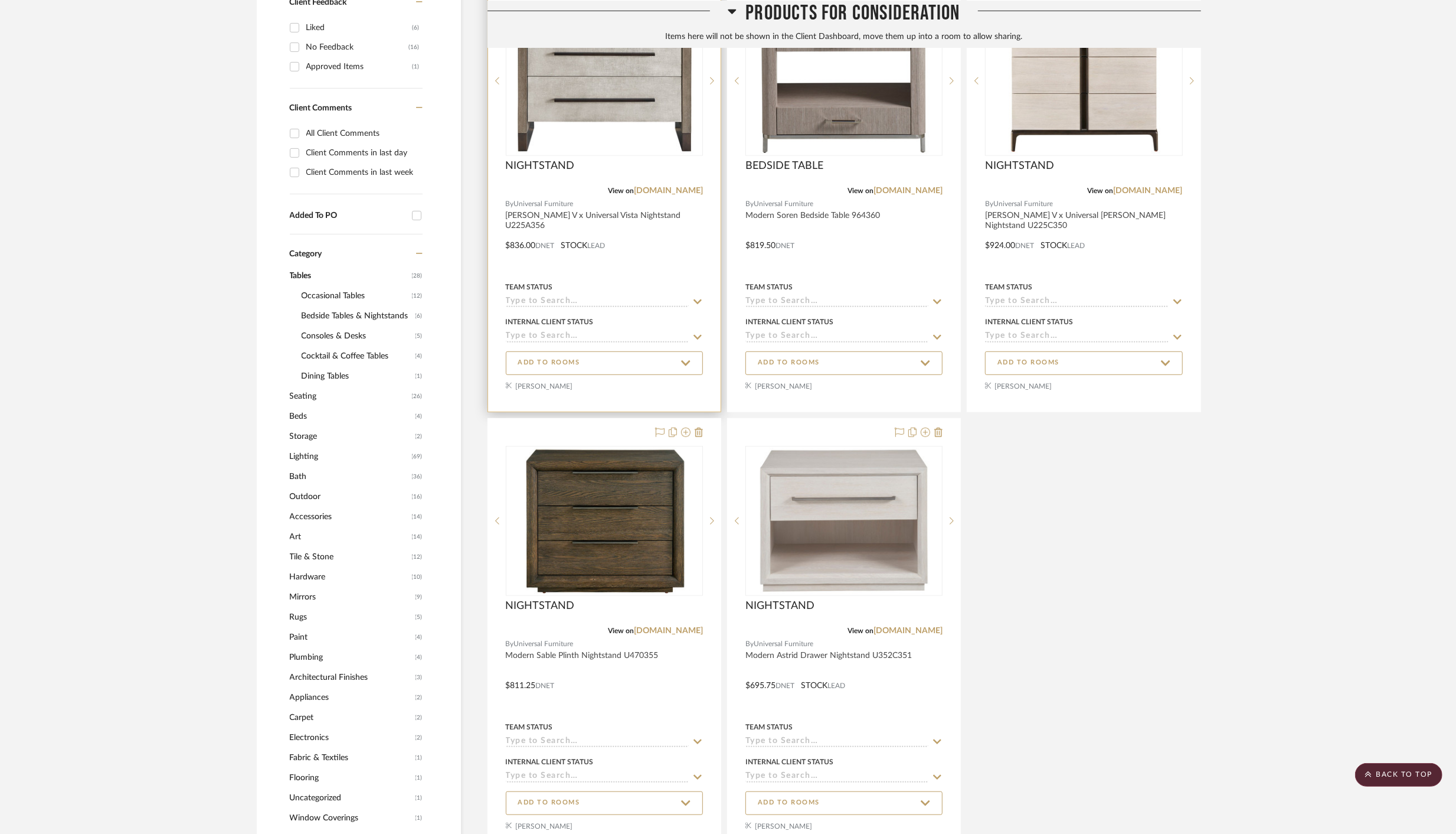
click at [658, 268] on div at bounding box center [604, 195] width 233 height 433
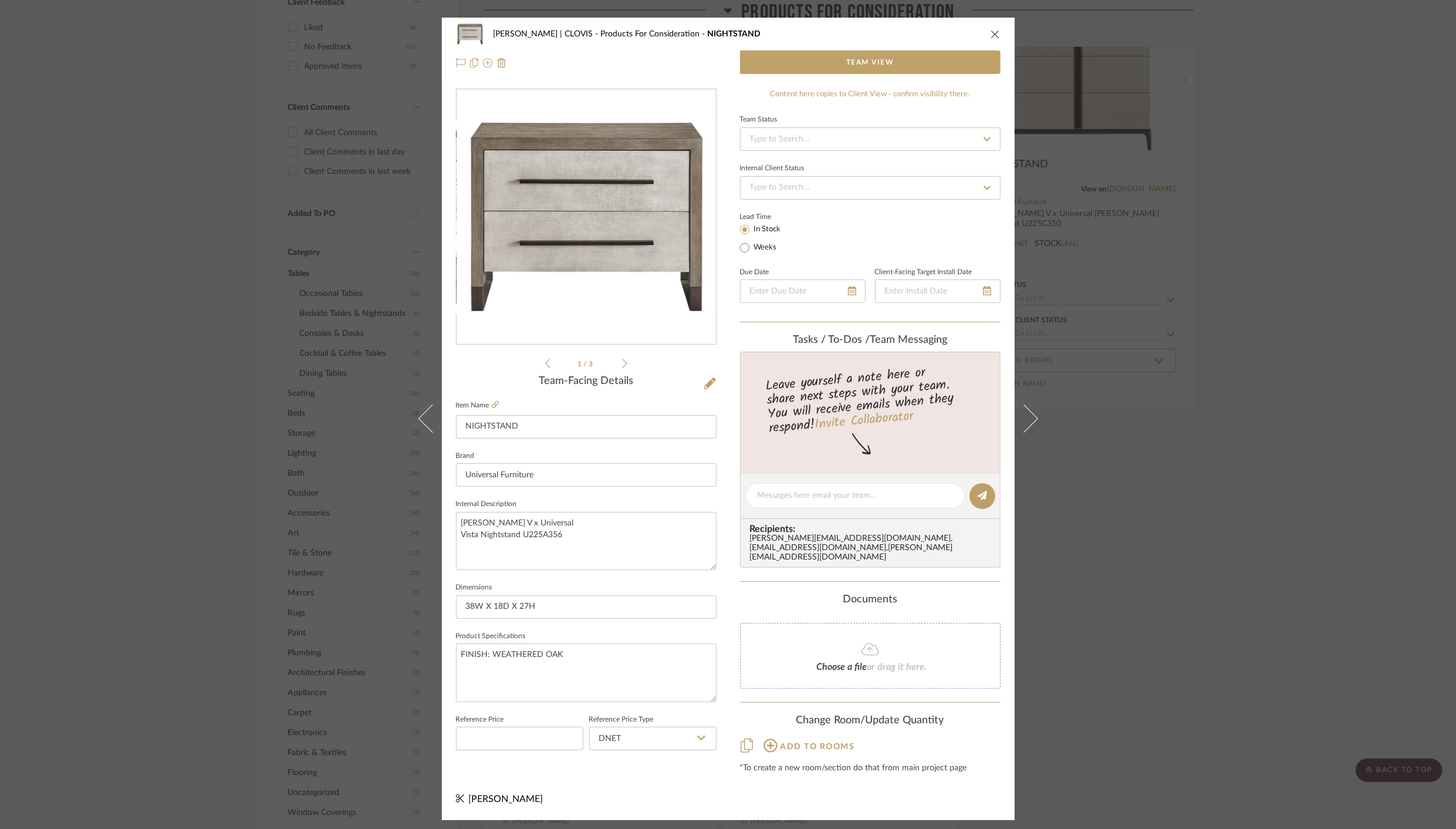
click at [992, 35] on icon "close" at bounding box center [995, 34] width 9 height 9
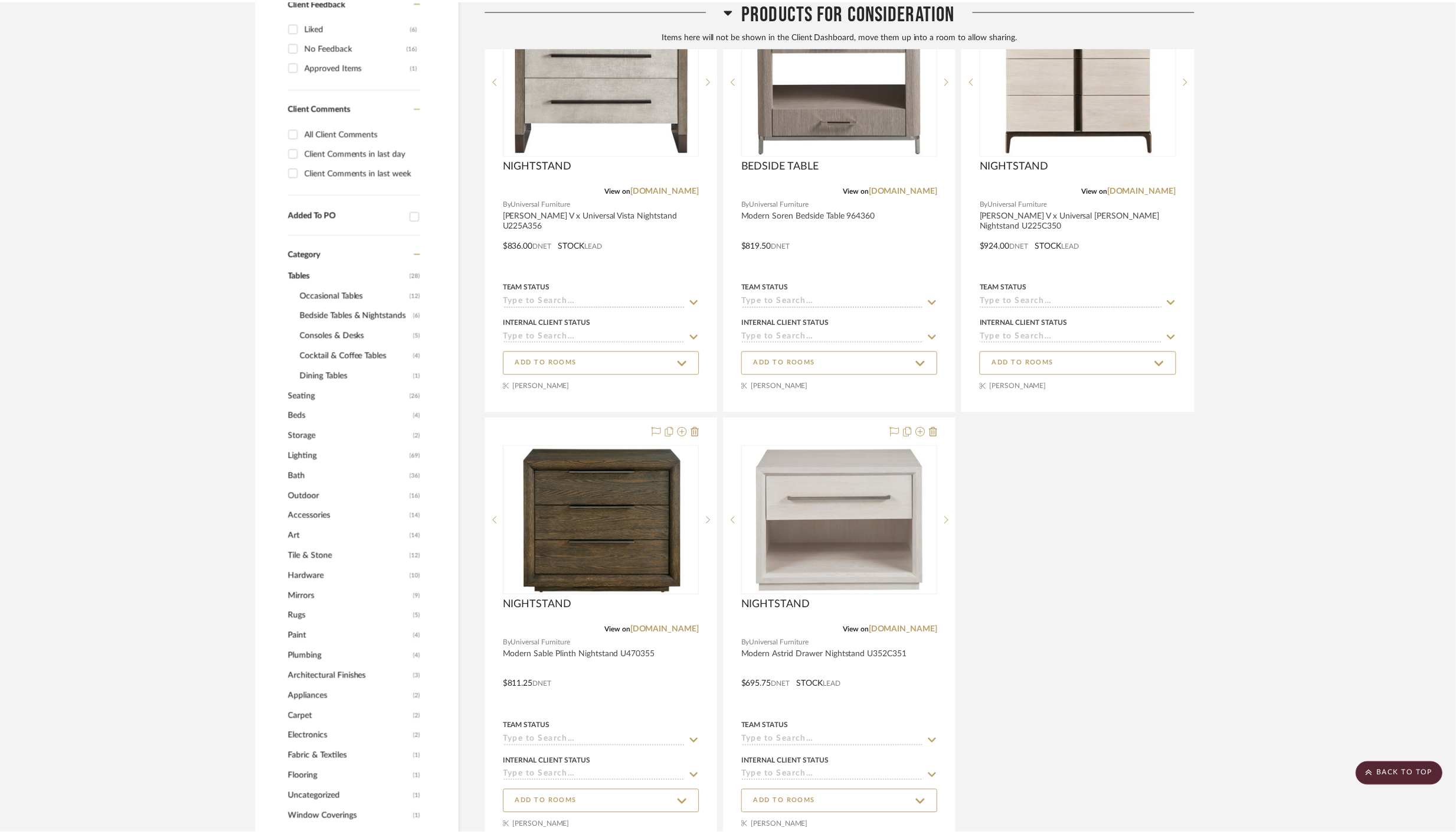
scroll to position [653, 0]
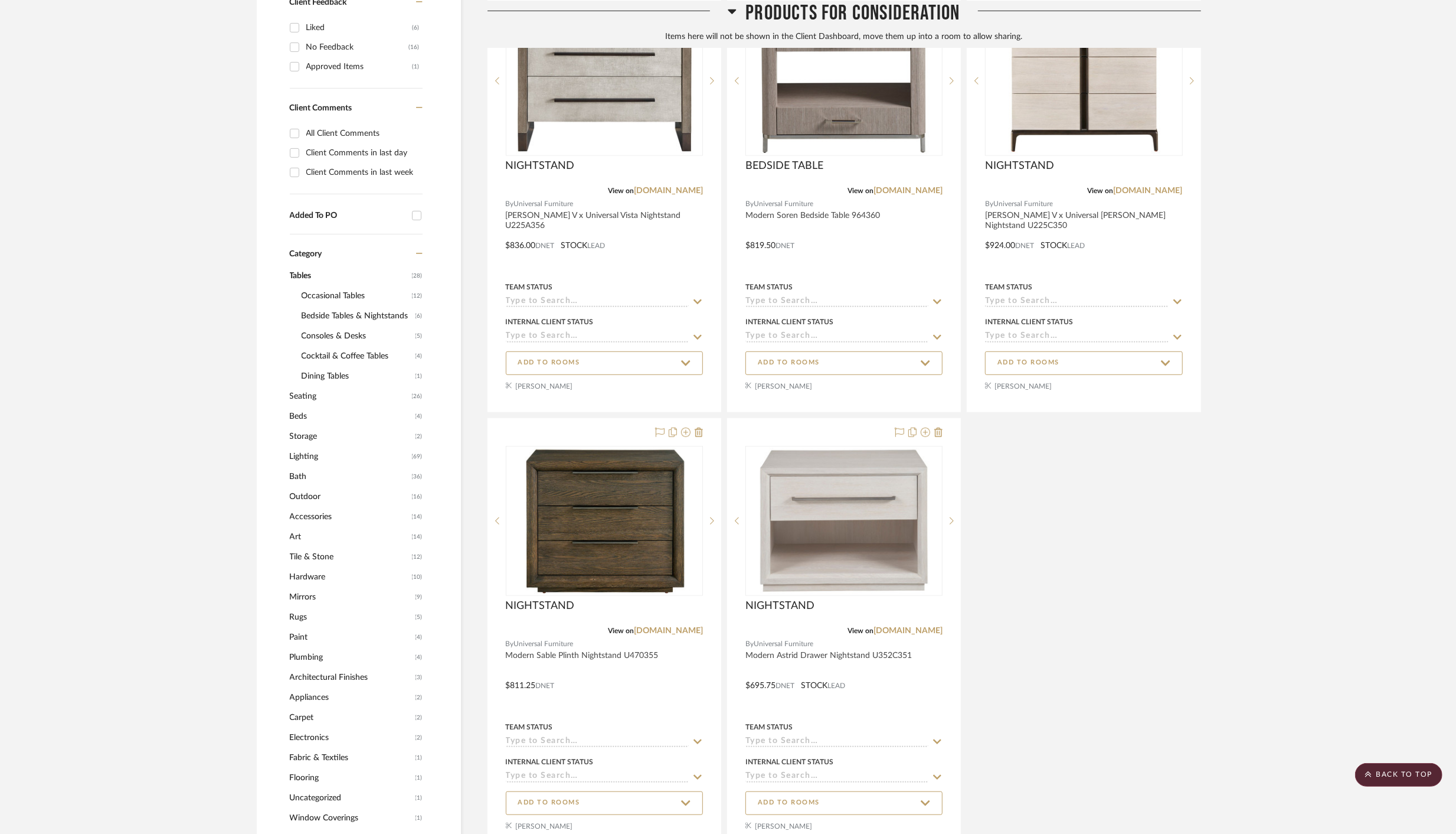
click at [733, 13] on icon at bounding box center [732, 11] width 9 height 14
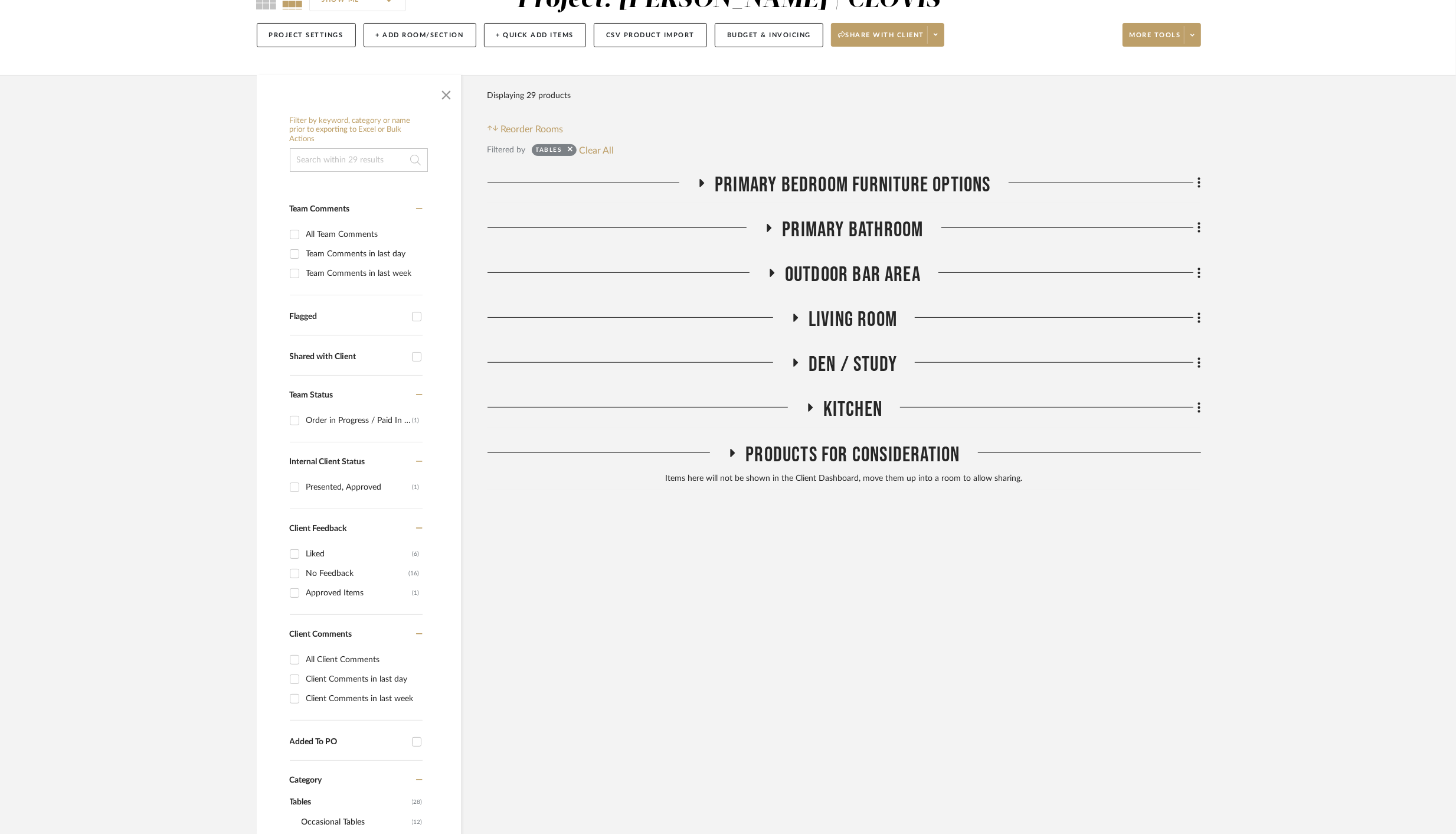
scroll to position [101, 0]
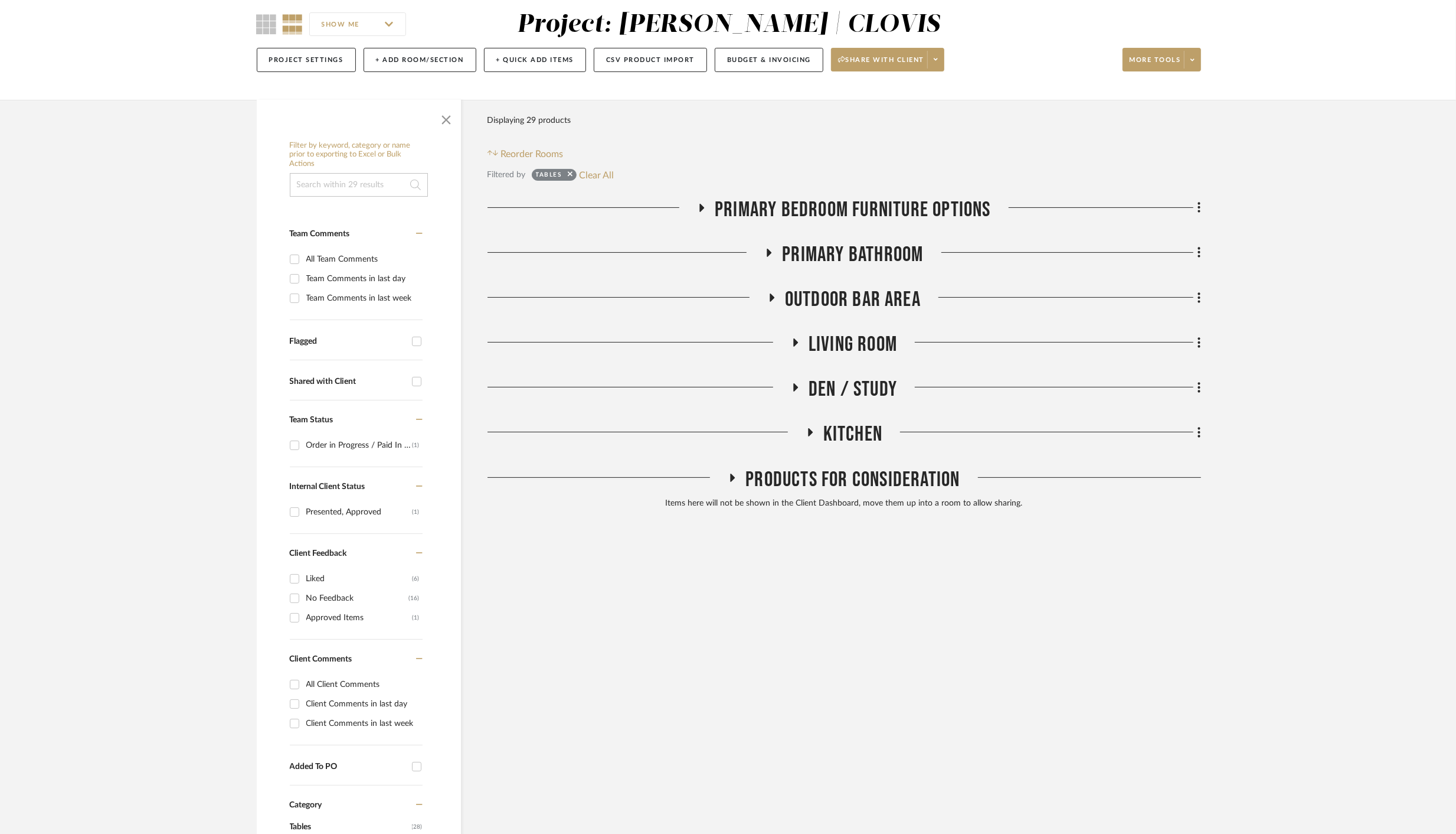
click at [705, 205] on icon at bounding box center [702, 208] width 14 height 9
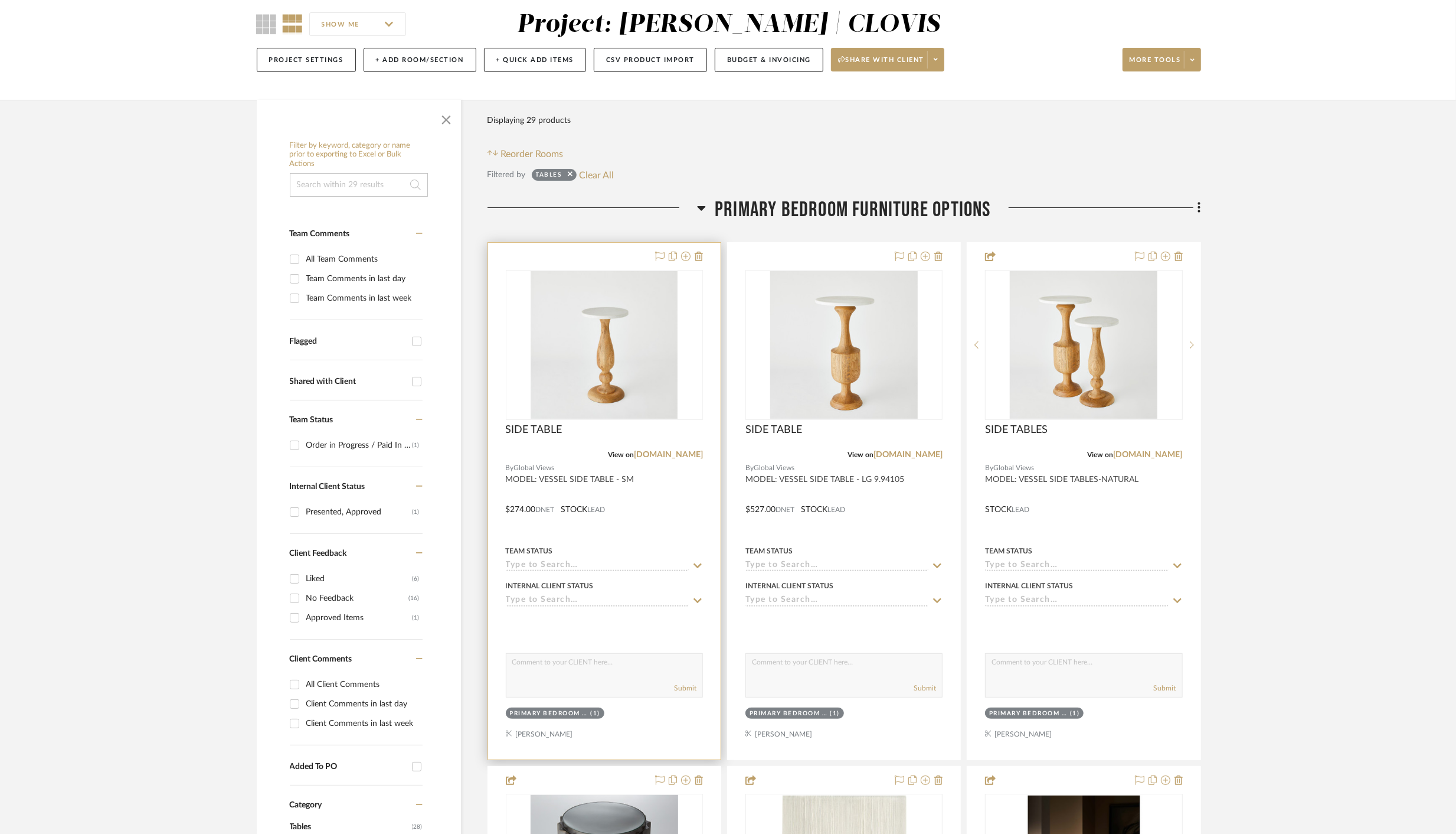
click at [663, 494] on div at bounding box center [604, 501] width 233 height 516
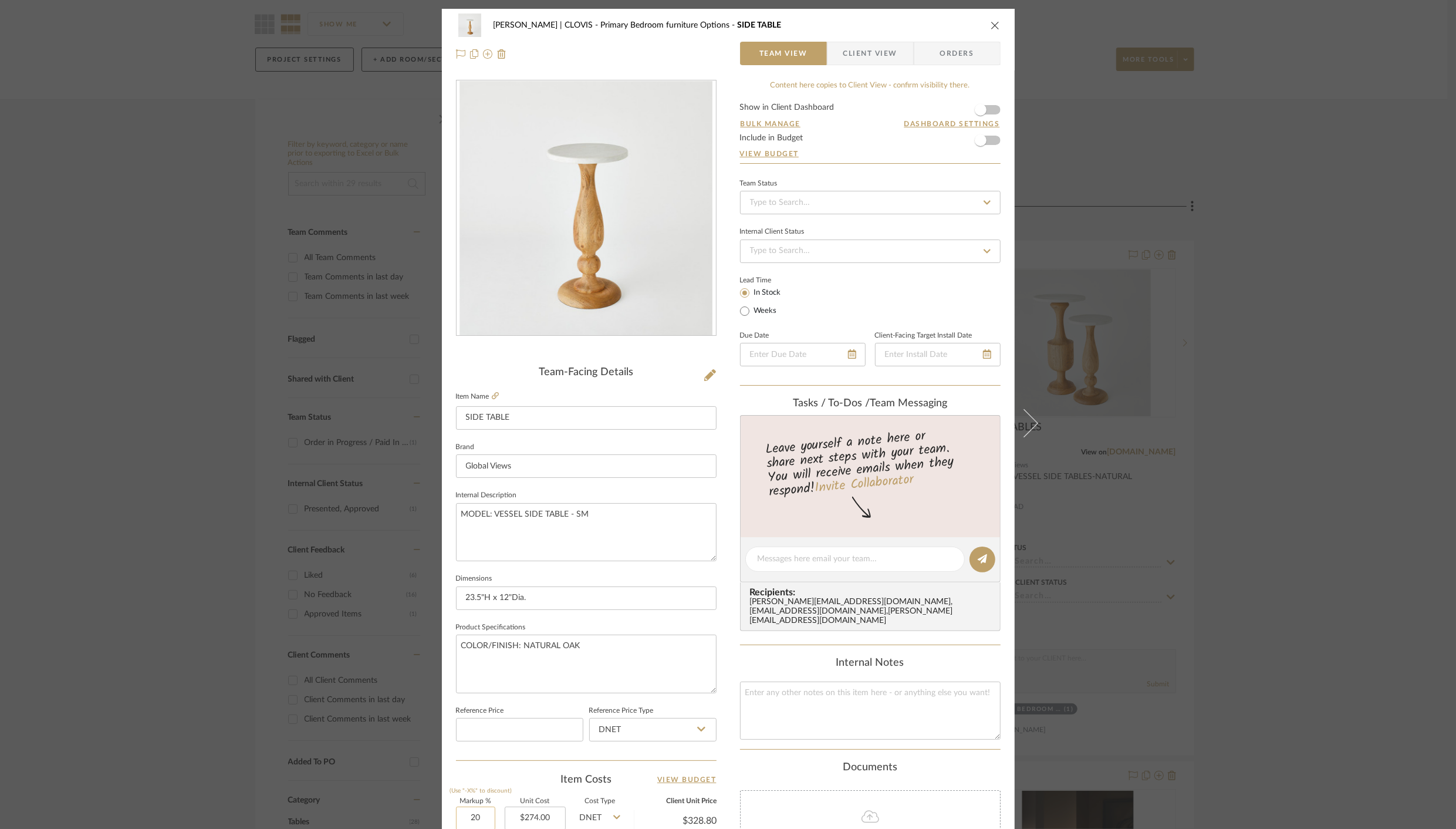
click at [466, 815] on input "20" at bounding box center [475, 818] width 39 height 23
type input "60%"
type input "274.00"
type input "$438.40"
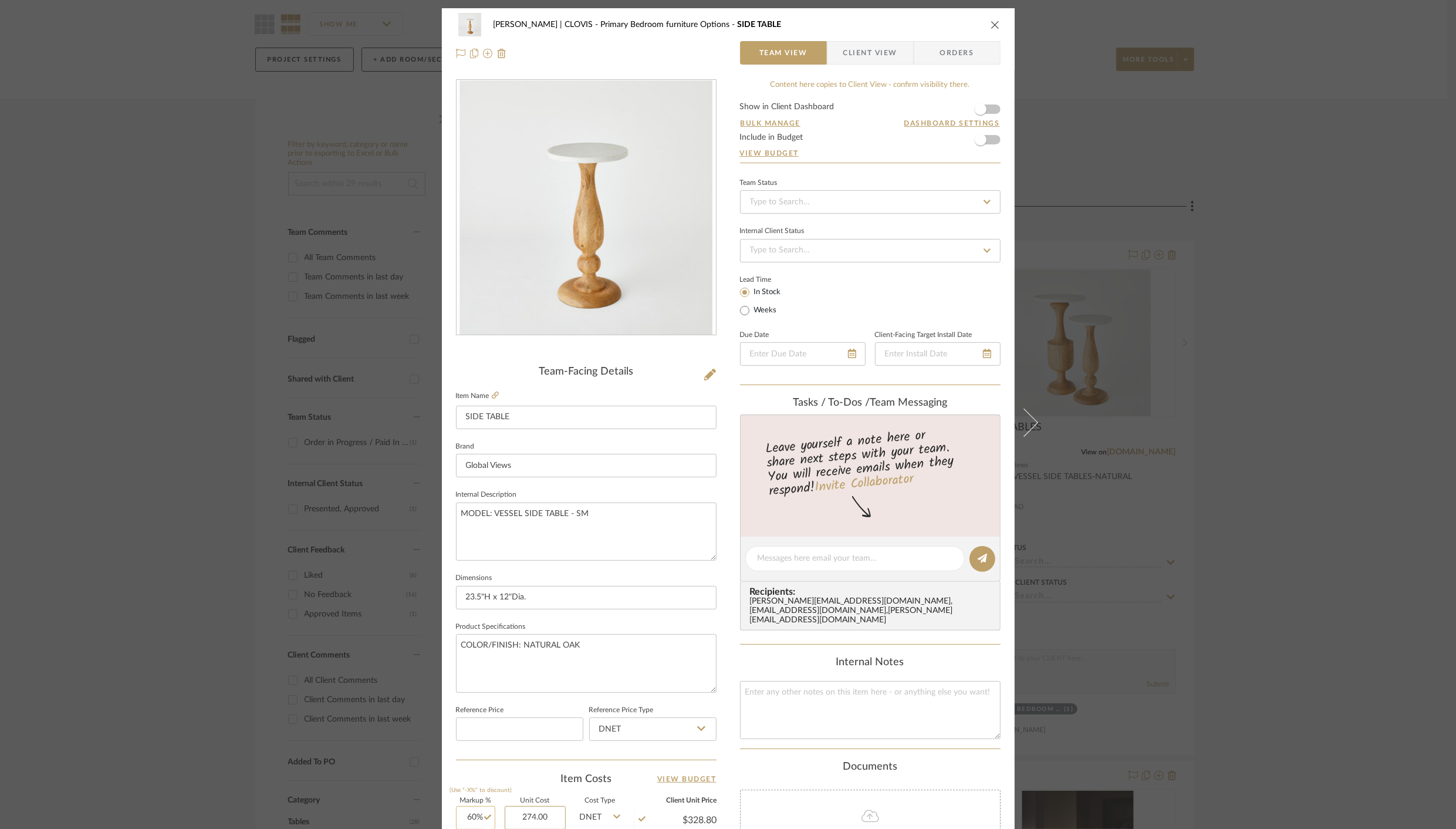
type input "$43.84"
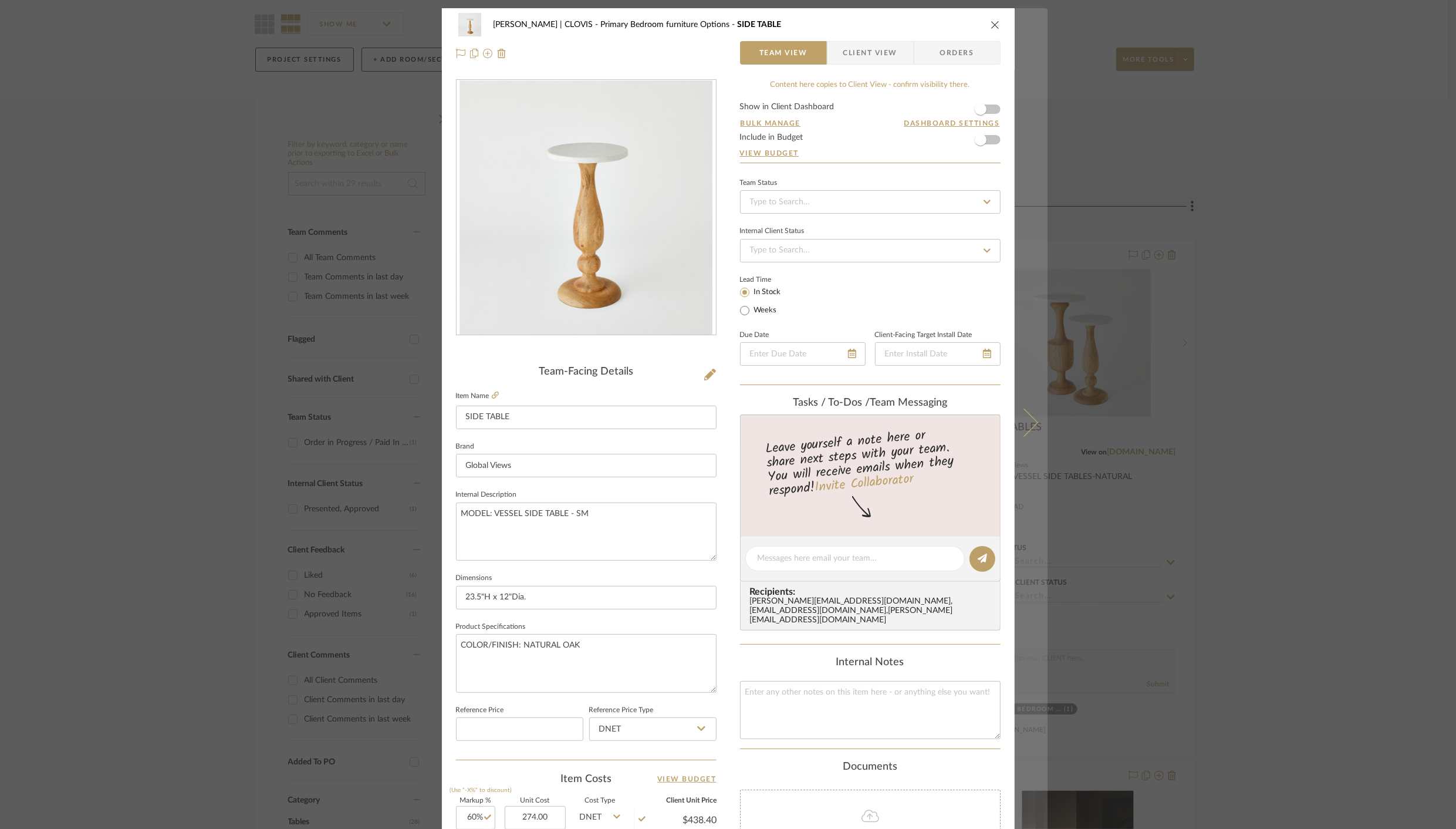
type input "$274.00"
click at [1028, 417] on icon at bounding box center [1023, 422] width 28 height 28
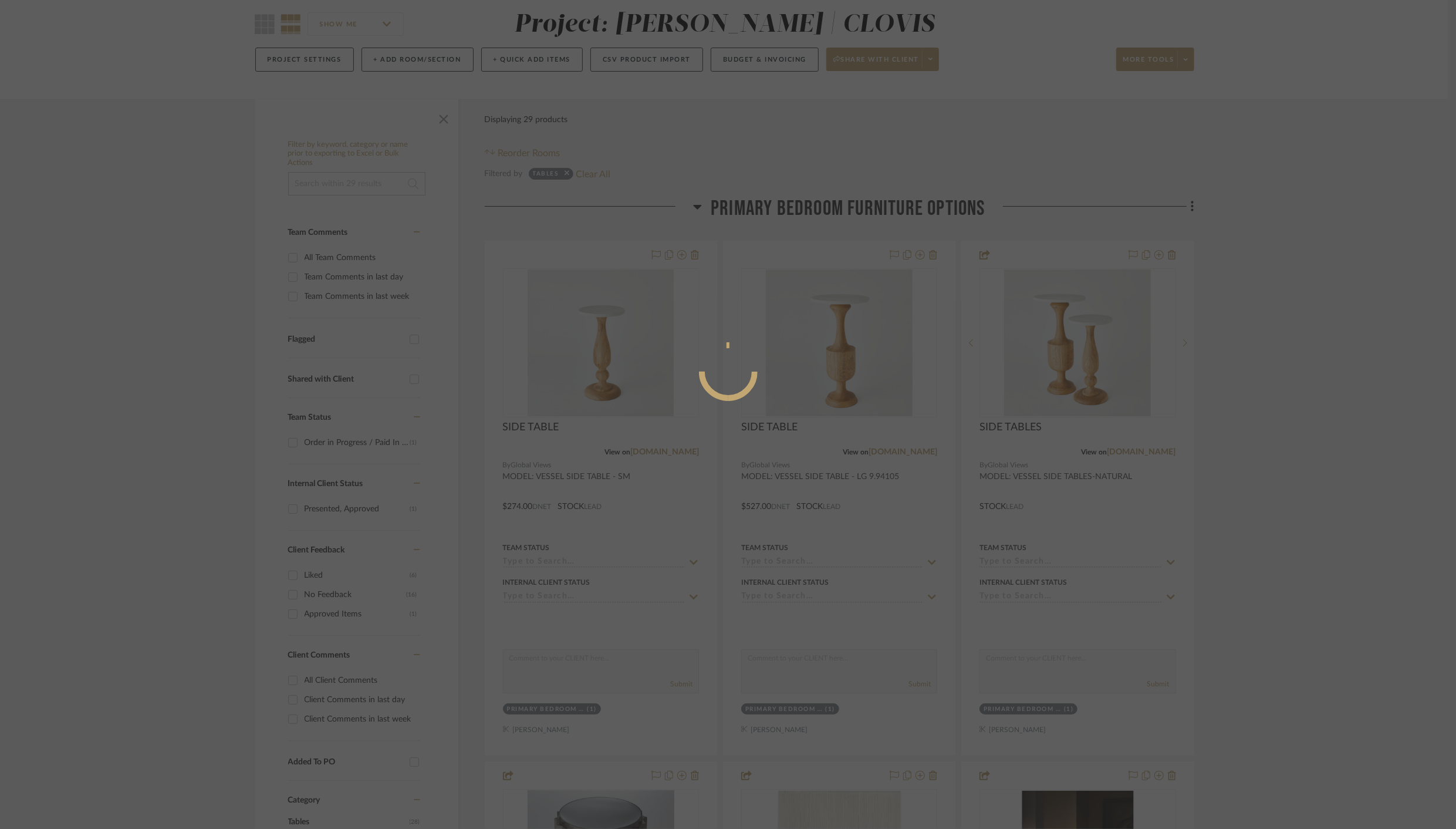
scroll to position [0, 0]
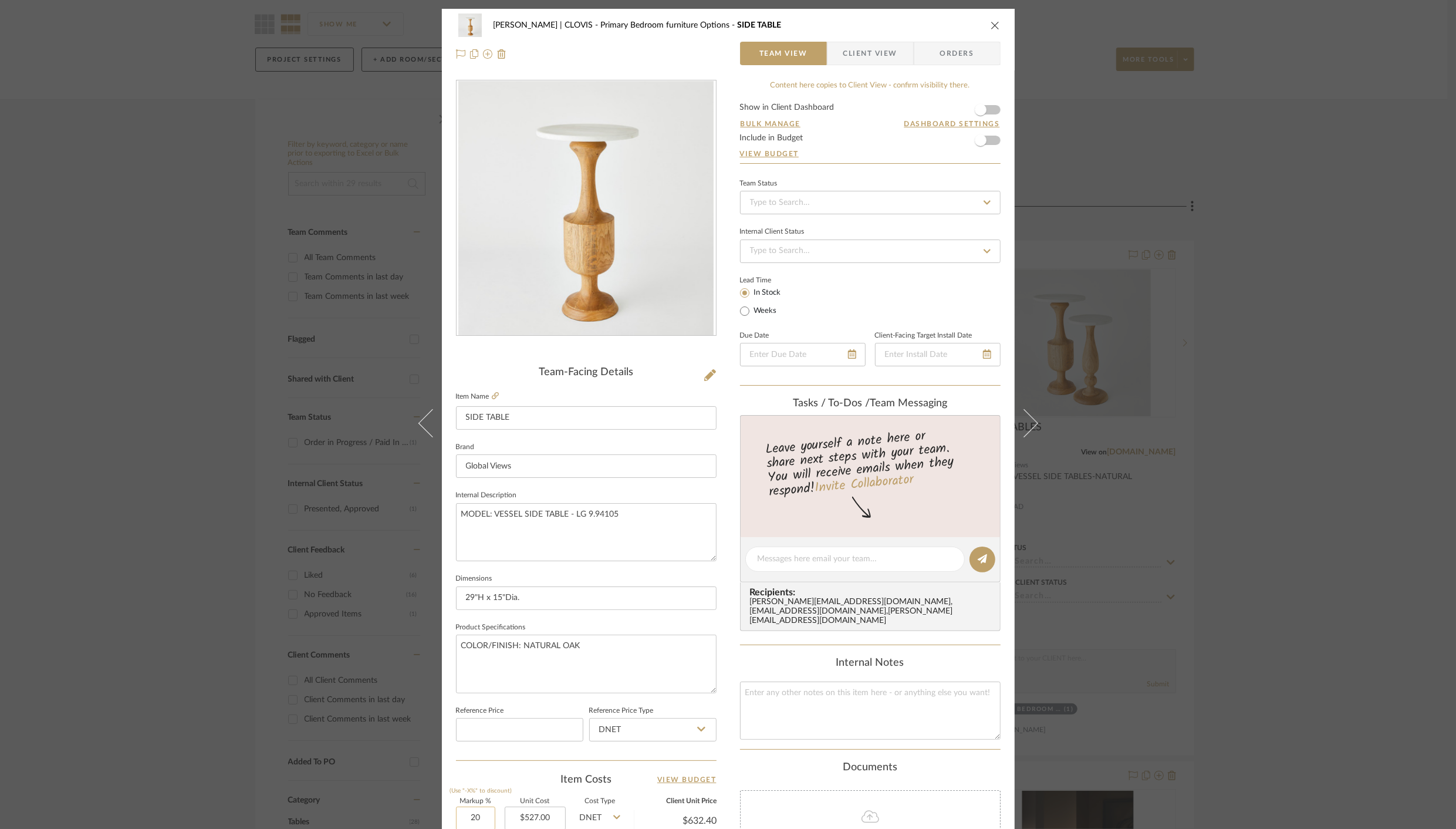
click at [475, 819] on input "20" at bounding box center [475, 818] width 39 height 23
type input "60%"
type input "527.00"
type input "$843.20"
type input "$84.32"
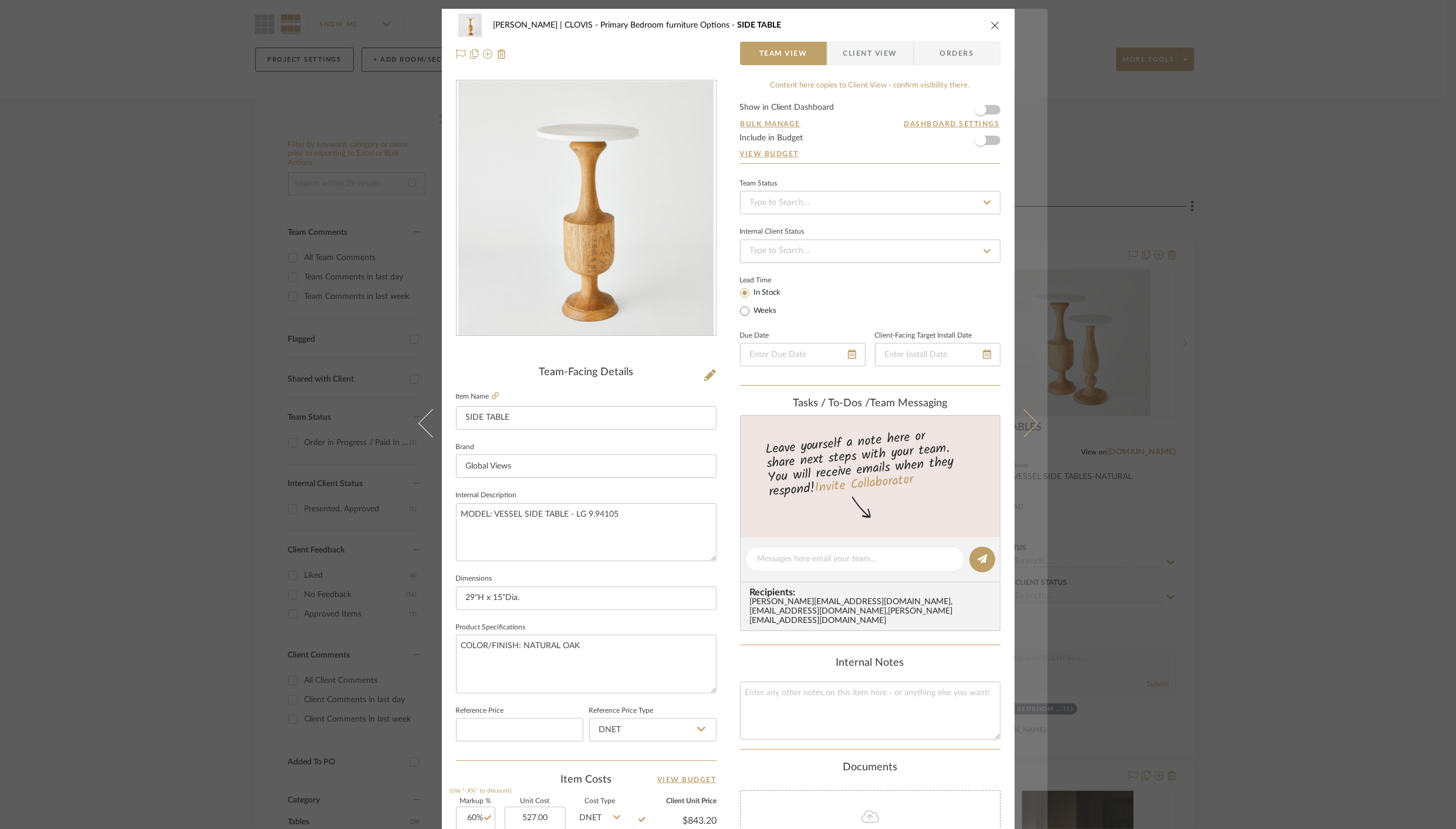
type input "$527.00"
click at [1025, 422] on icon at bounding box center [1023, 423] width 28 height 28
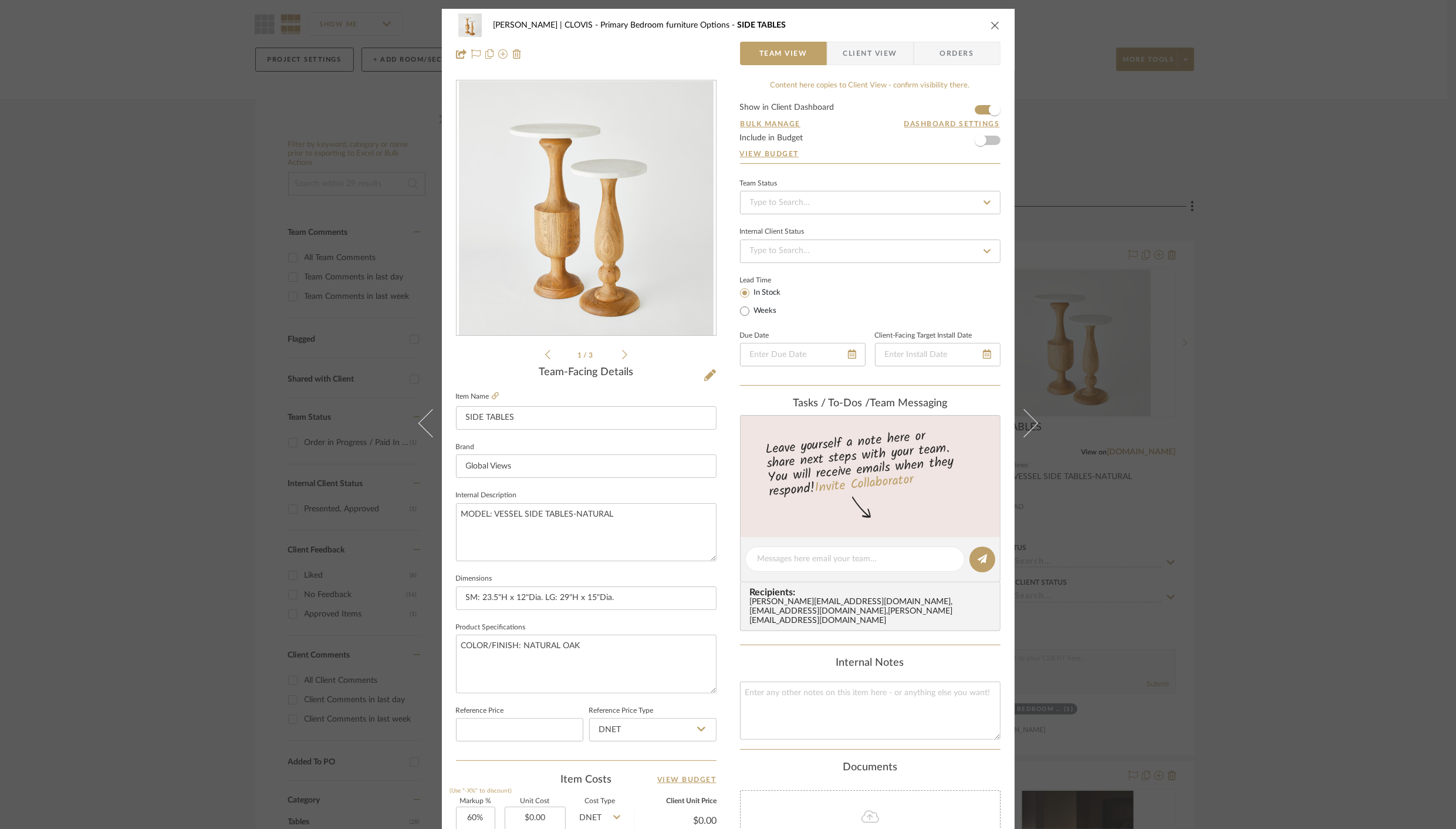
click at [992, 23] on icon "close" at bounding box center [995, 25] width 9 height 9
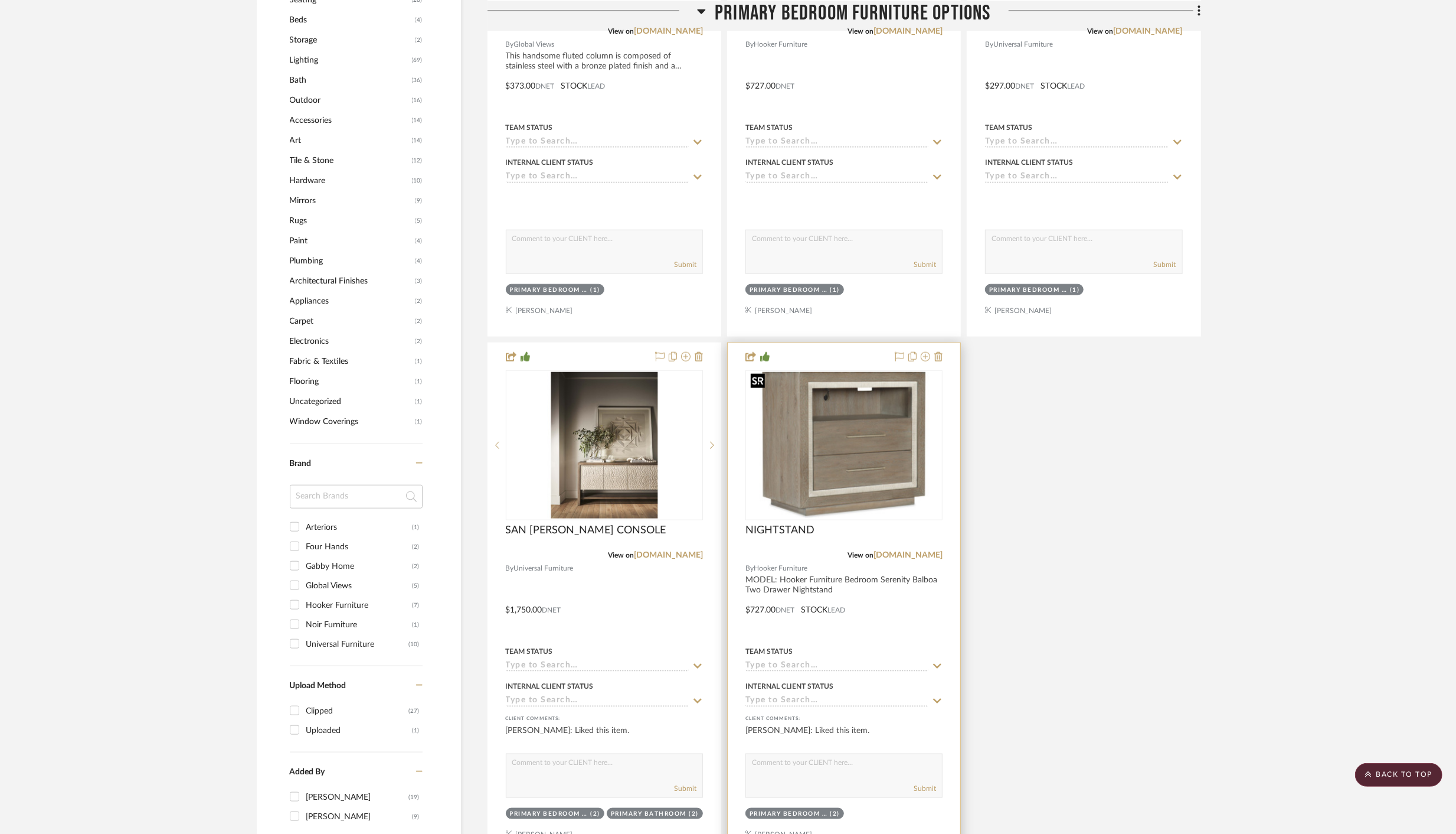
scroll to position [1051, 0]
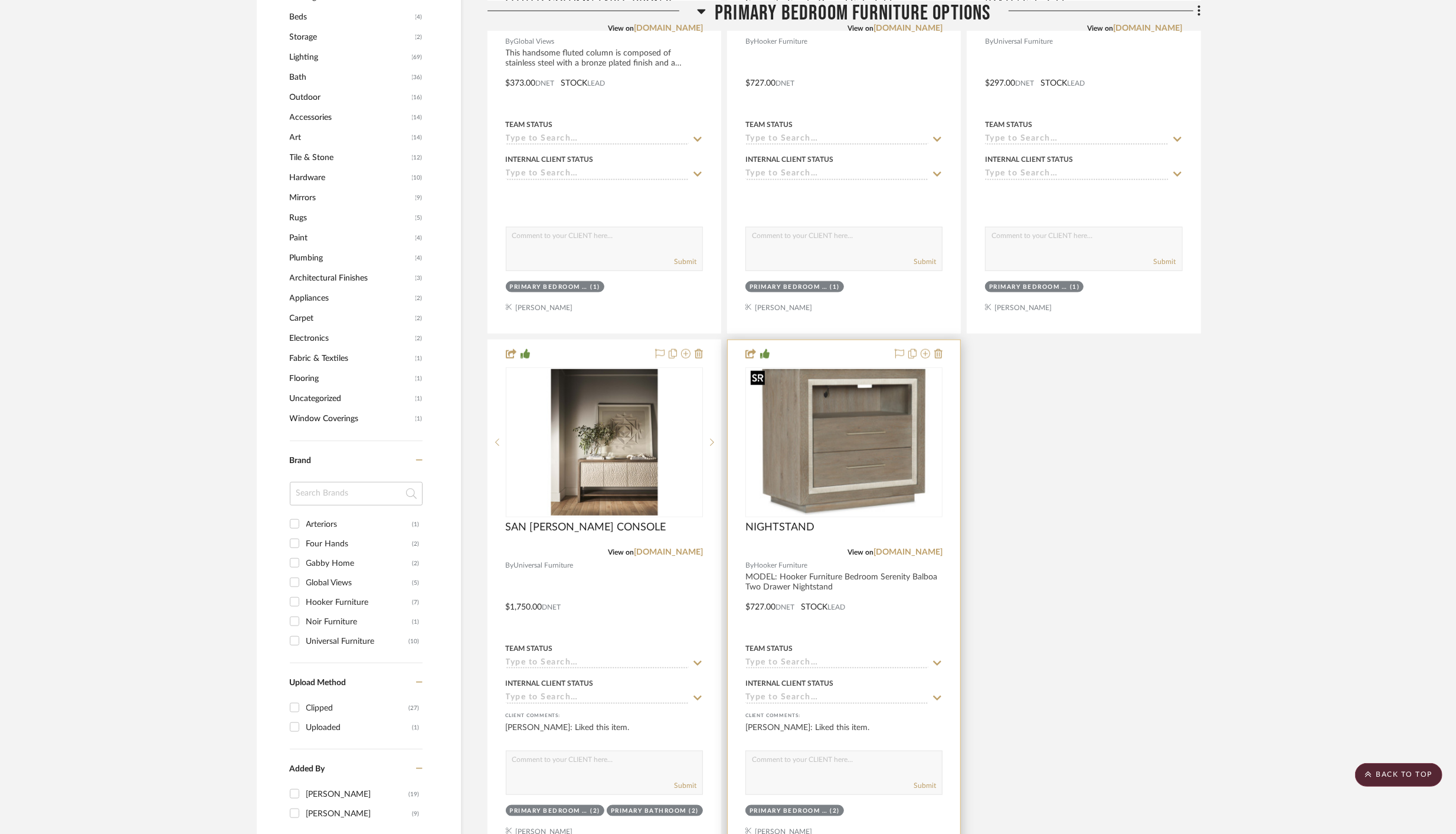
click at [866, 489] on img "0" at bounding box center [844, 442] width 195 height 146
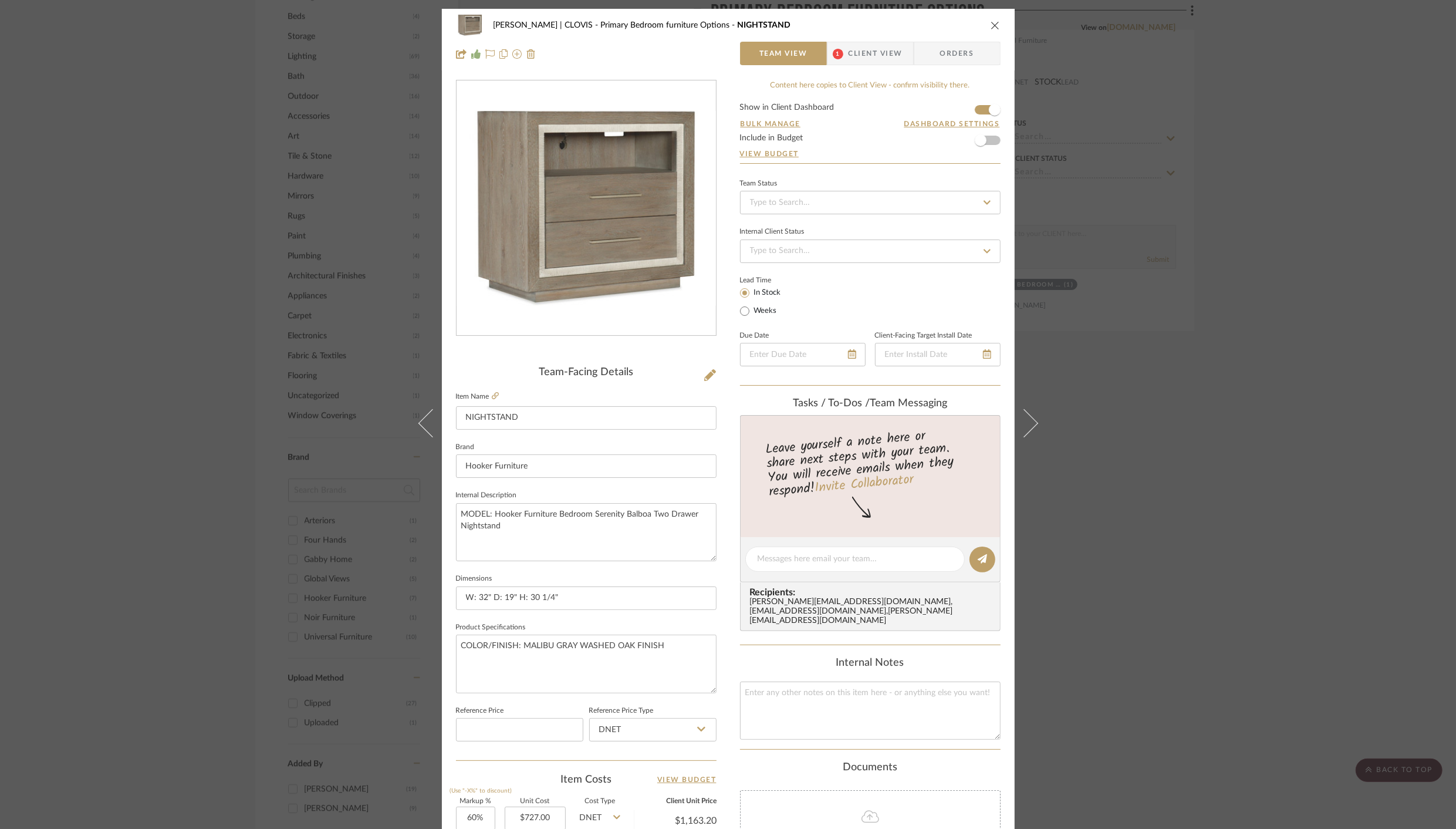
click at [991, 27] on icon "close" at bounding box center [995, 25] width 9 height 9
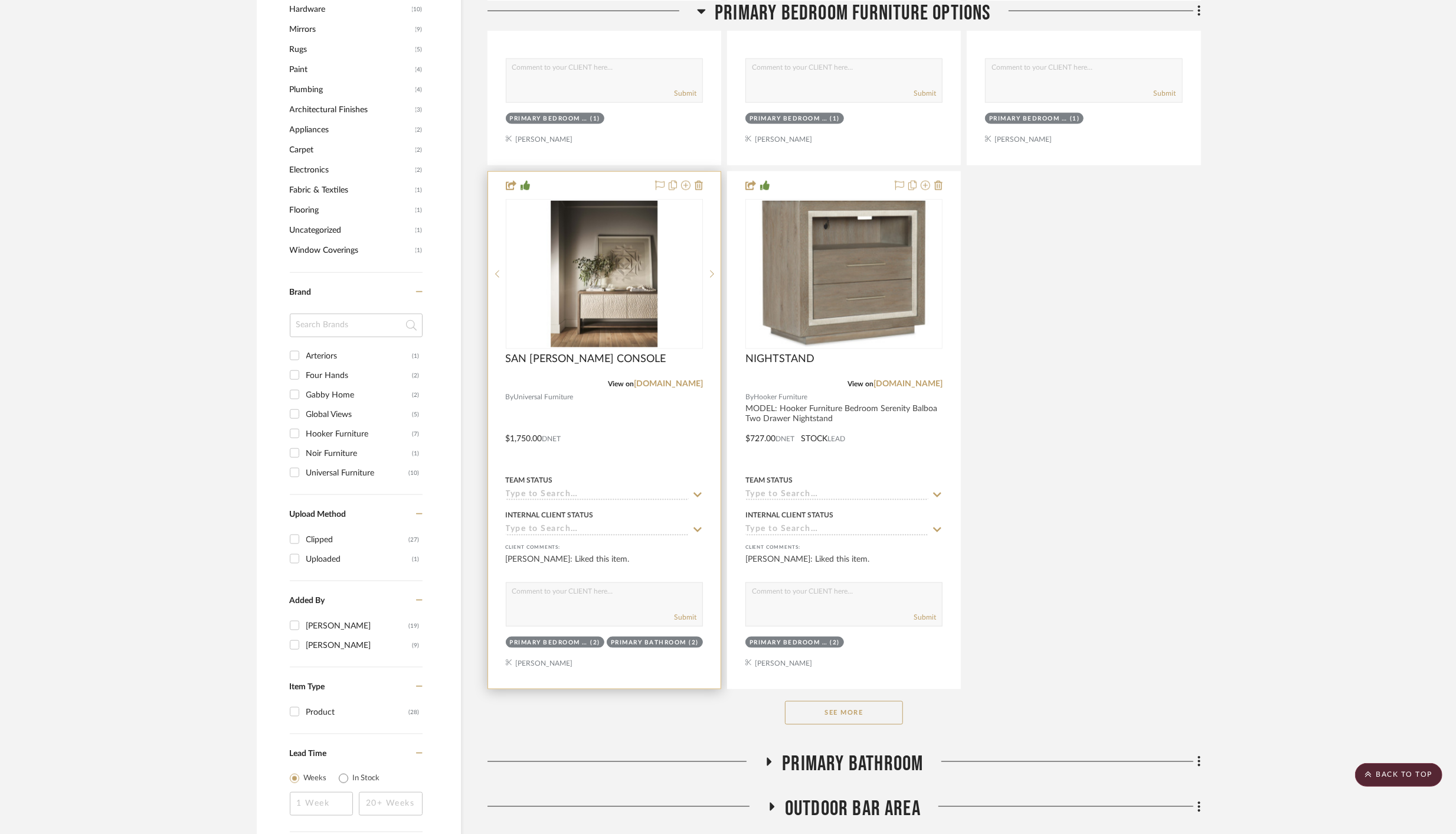
scroll to position [1223, 0]
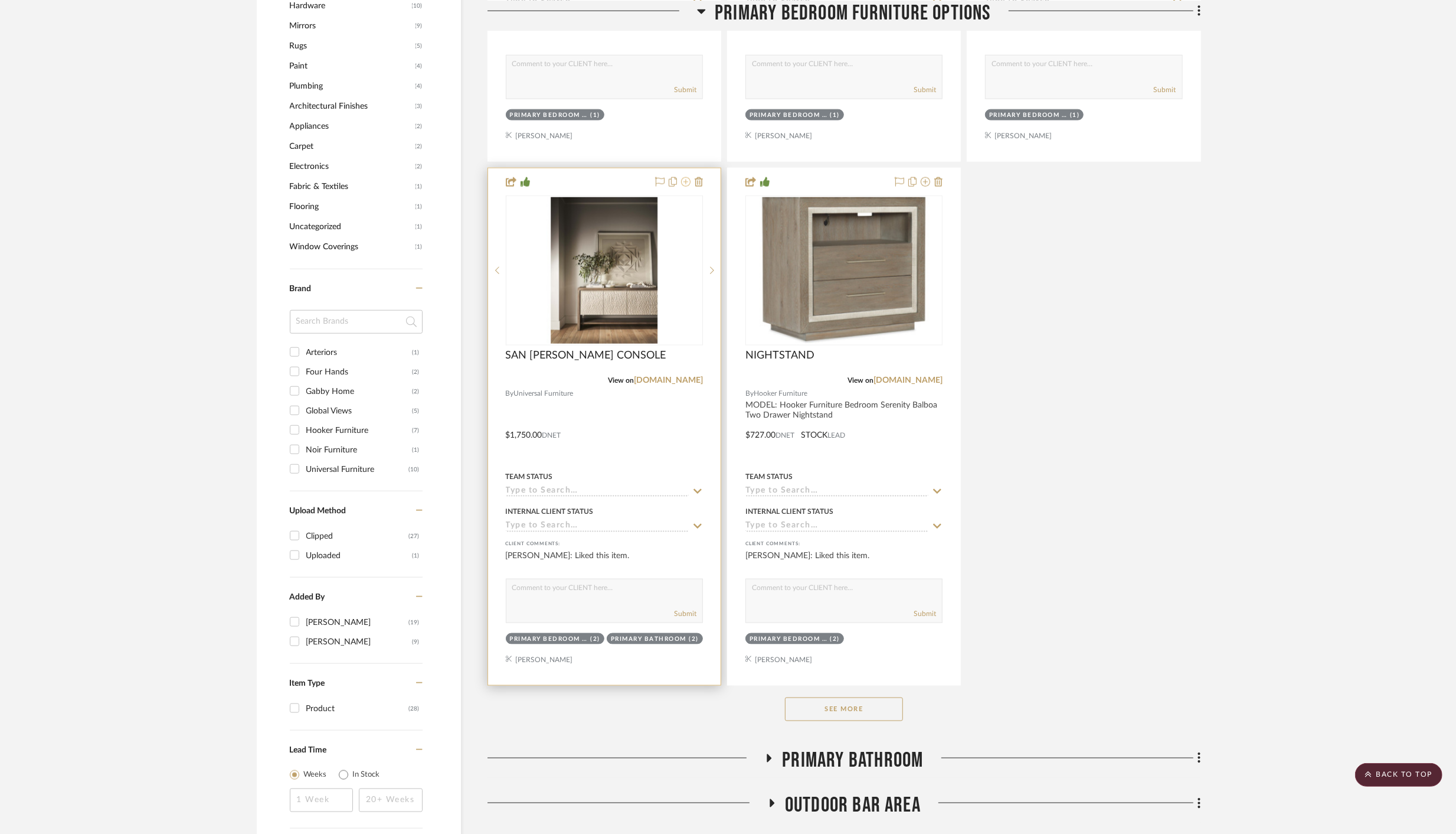
click at [685, 180] on icon at bounding box center [686, 182] width 10 height 10
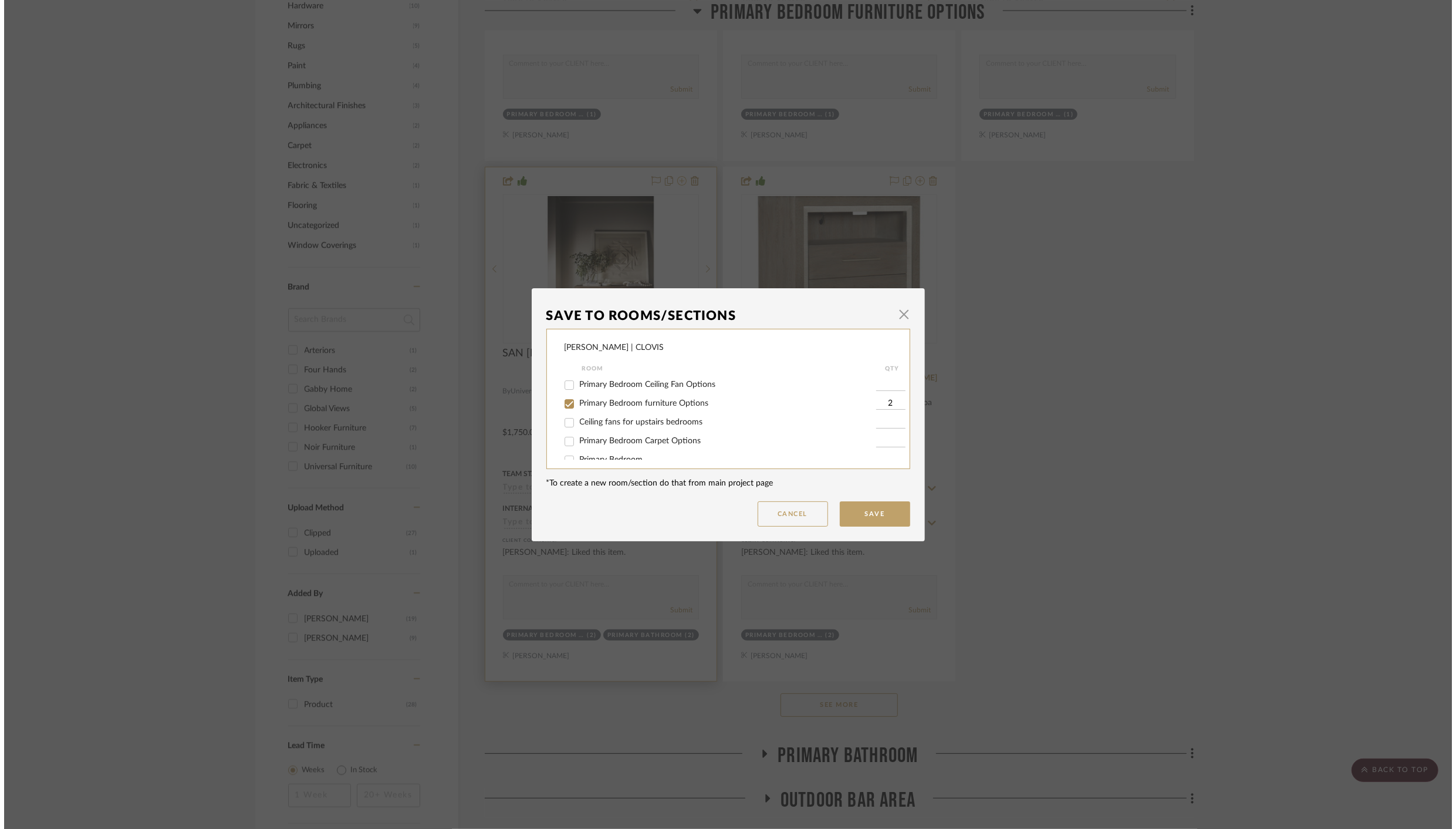
scroll to position [0, 0]
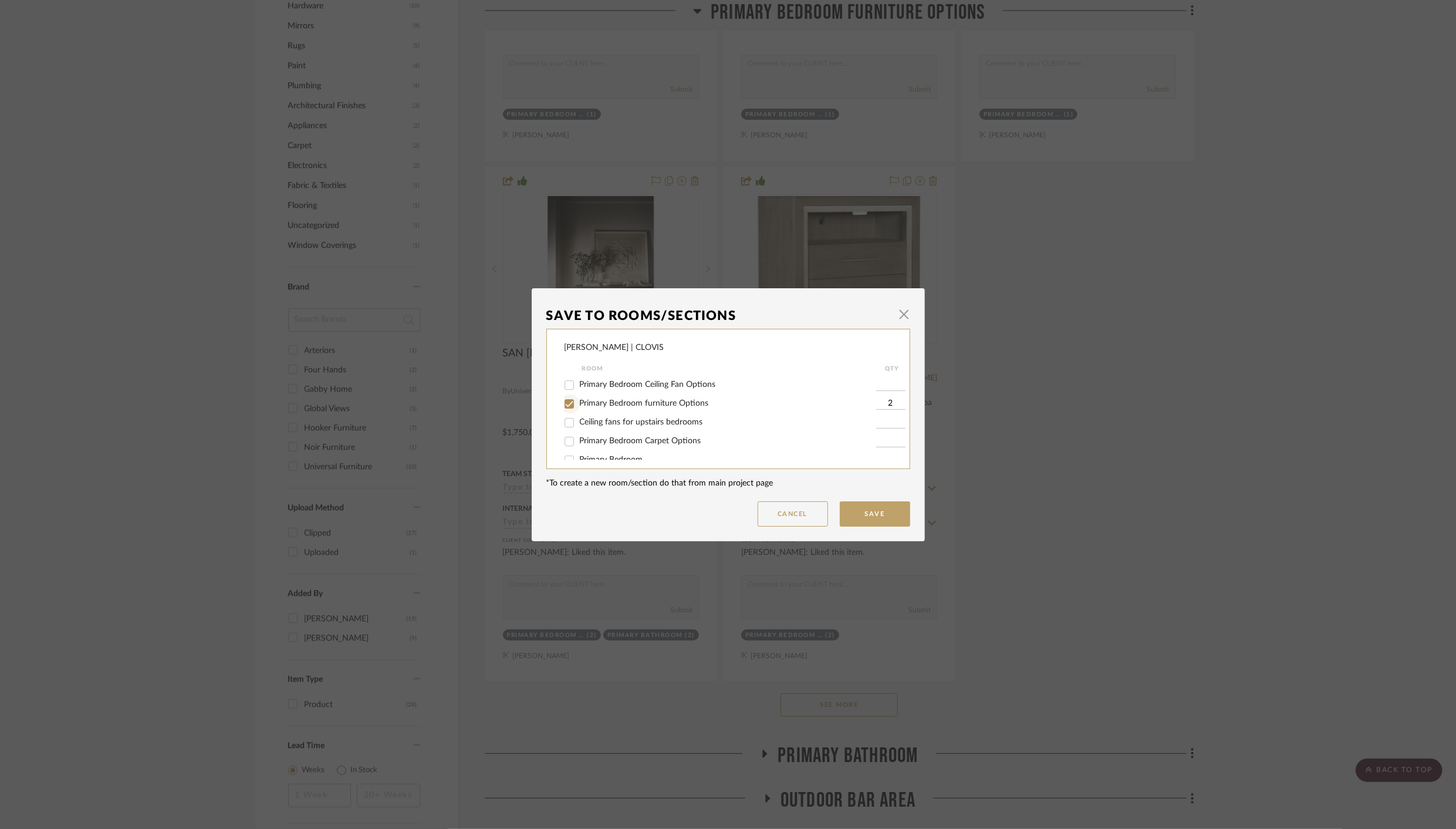
click at [562, 401] on input "Primary Bedroom furniture Options" at bounding box center [569, 404] width 19 height 19
checkbox input "false"
click at [871, 512] on button "Save" at bounding box center [875, 514] width 71 height 25
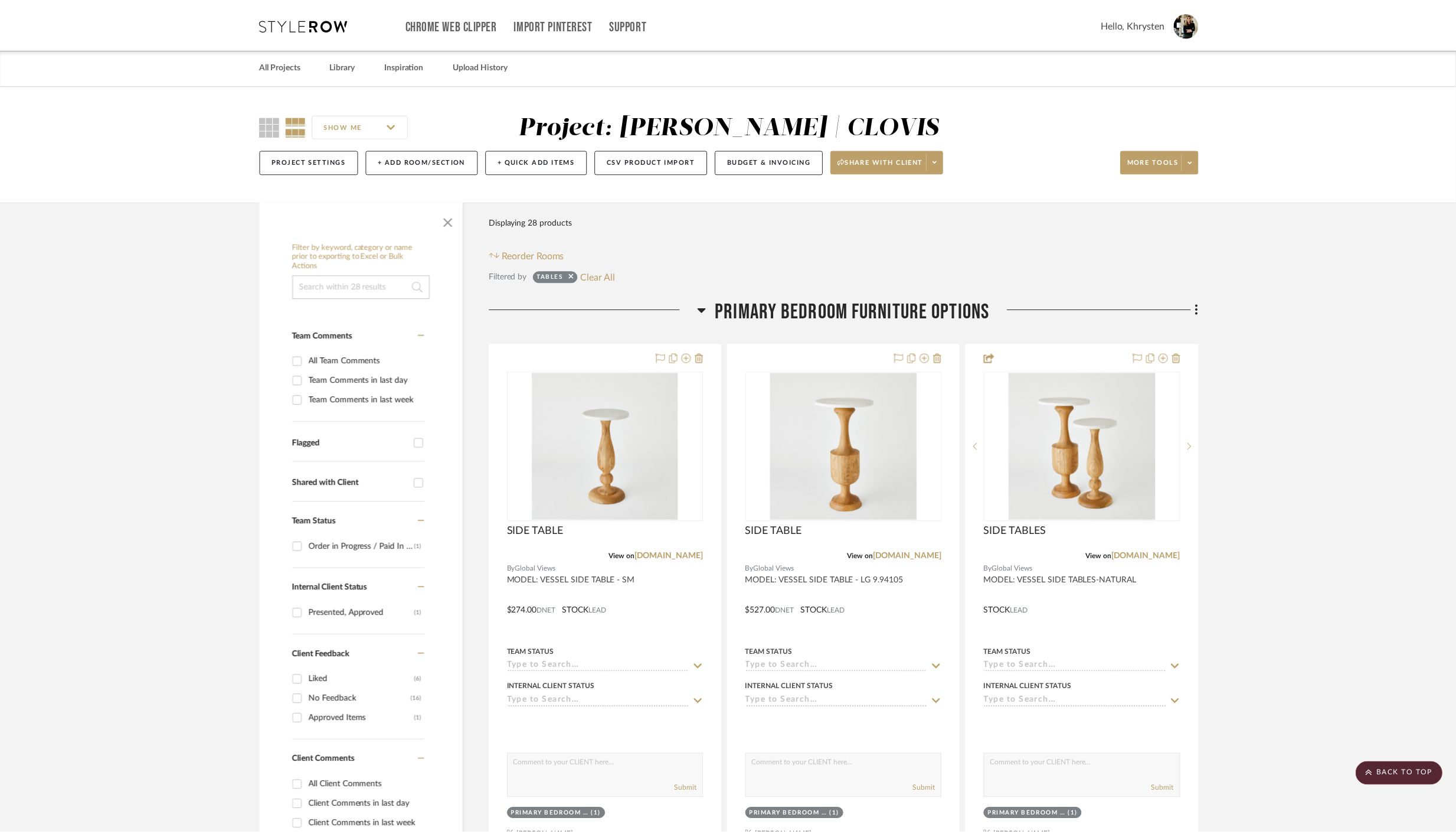
scroll to position [1223, 0]
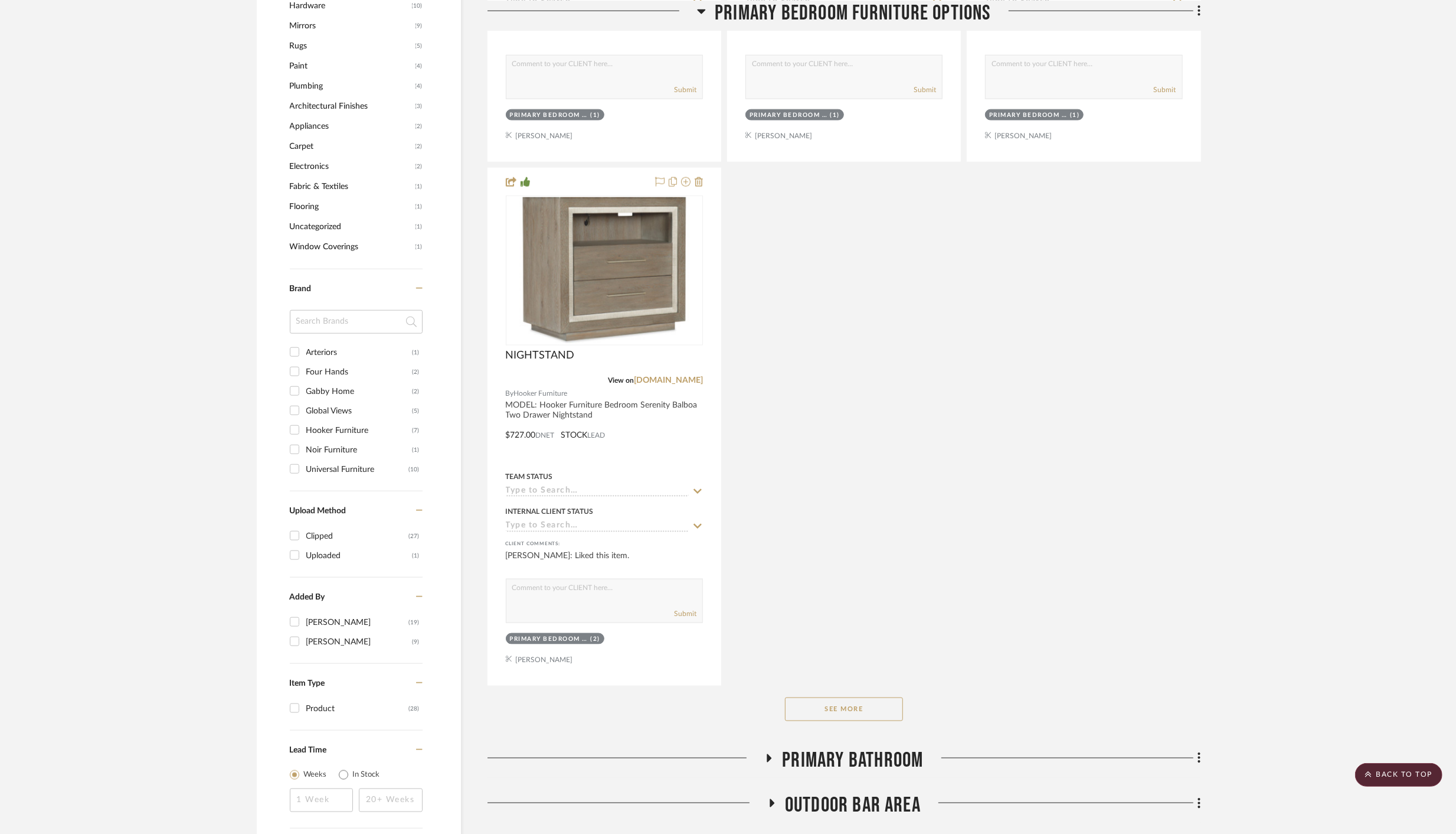
click at [805, 704] on button "See More" at bounding box center [844, 709] width 118 height 23
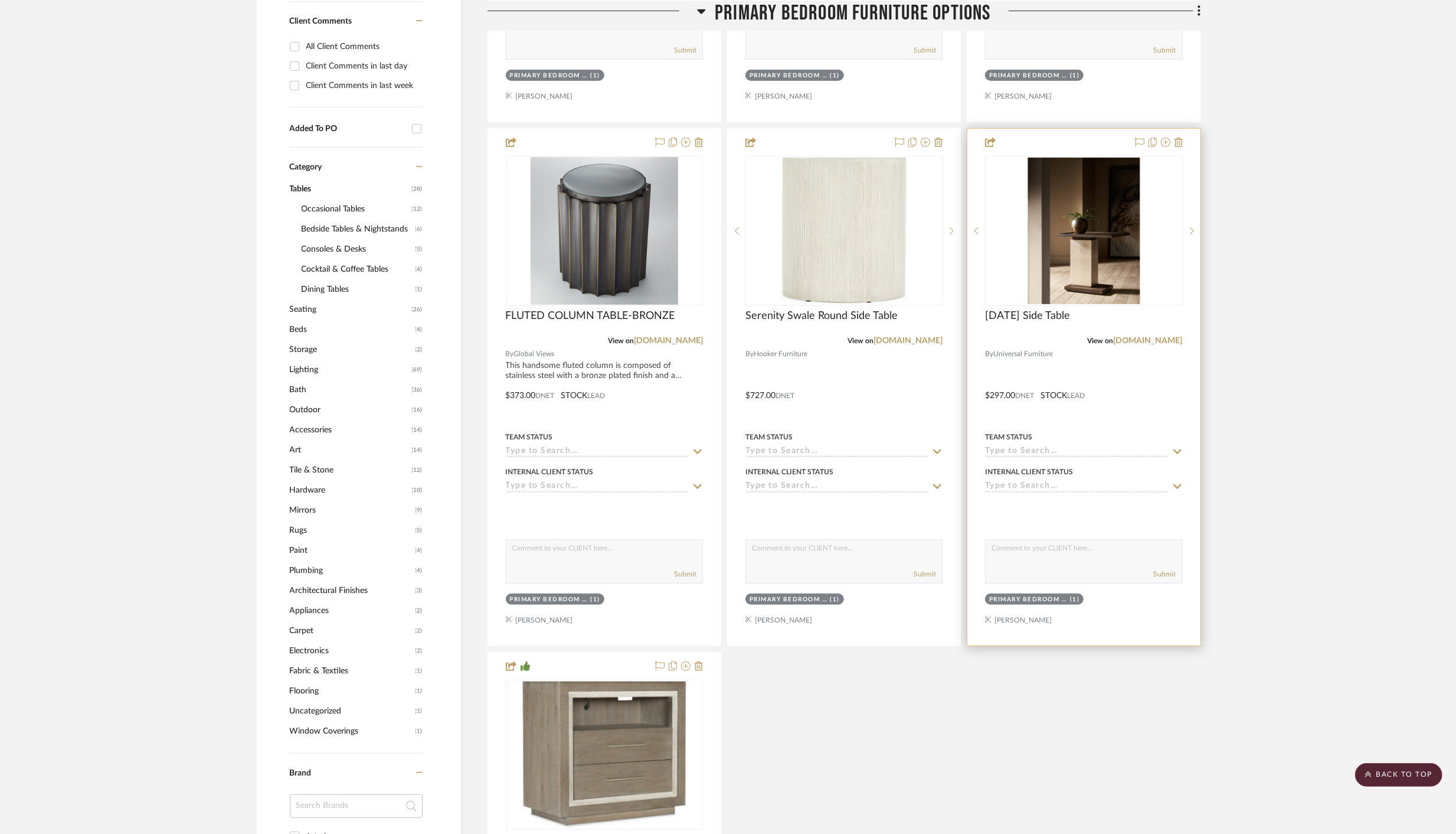
scroll to position [740, 0]
click at [1140, 394] on div at bounding box center [1083, 385] width 233 height 516
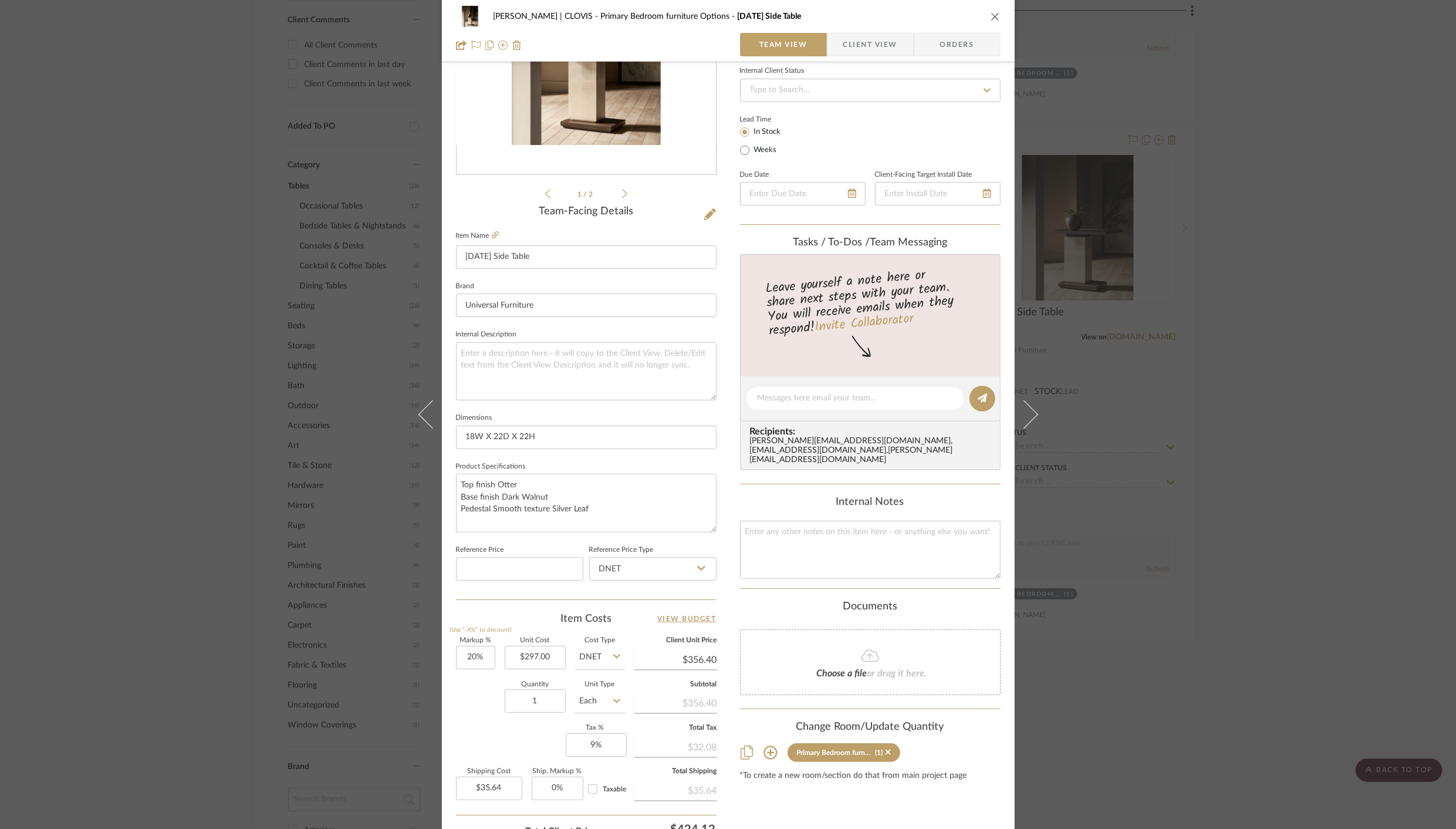
scroll to position [162, 0]
click at [468, 657] on input "20" at bounding box center [475, 656] width 39 height 23
type input "60%"
click at [588, 449] on sr-form-field "Dimensions 18W X 22D X 22H" at bounding box center [586, 432] width 261 height 49
type input "$475.20"
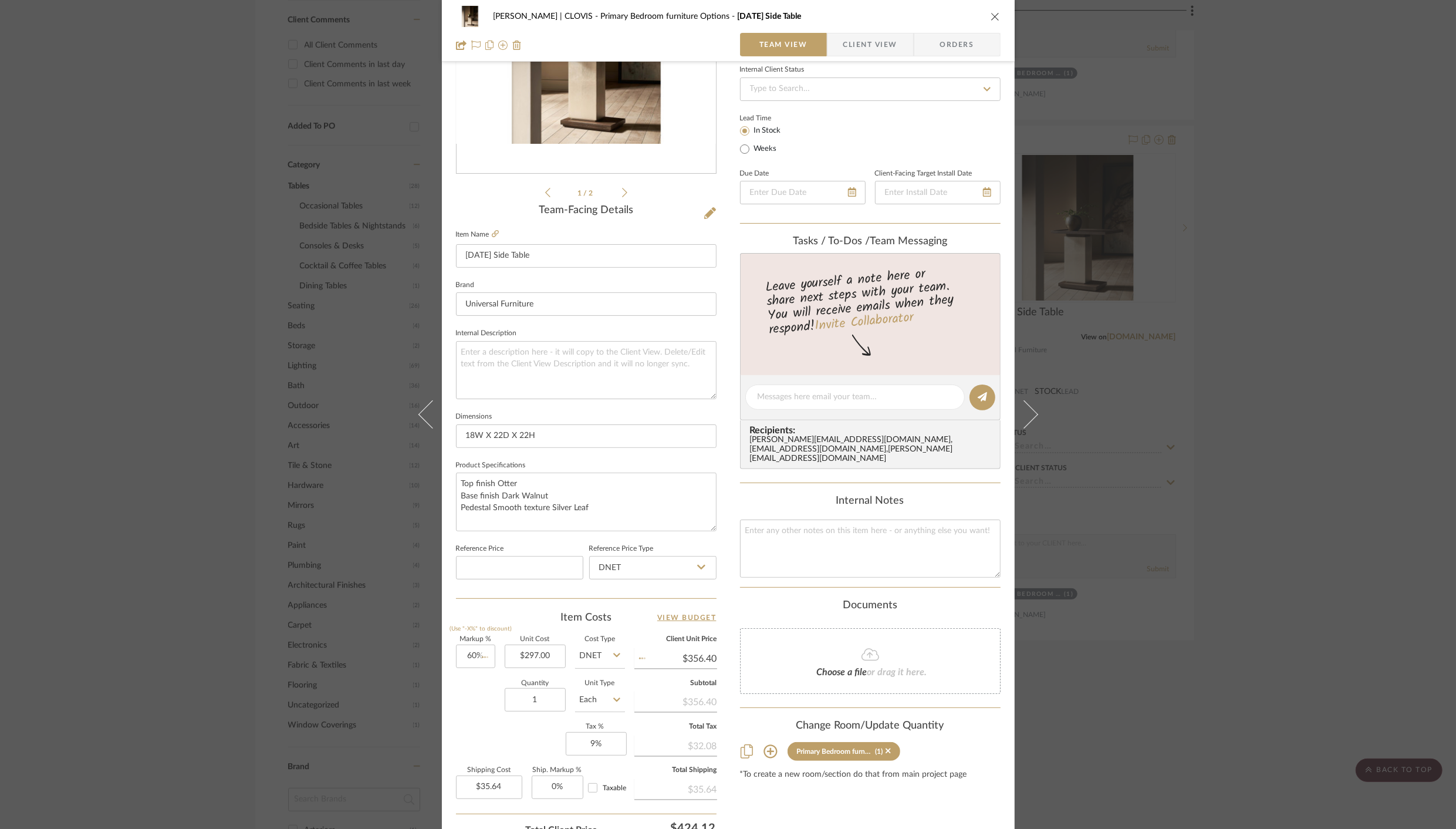
type input "$47.52"
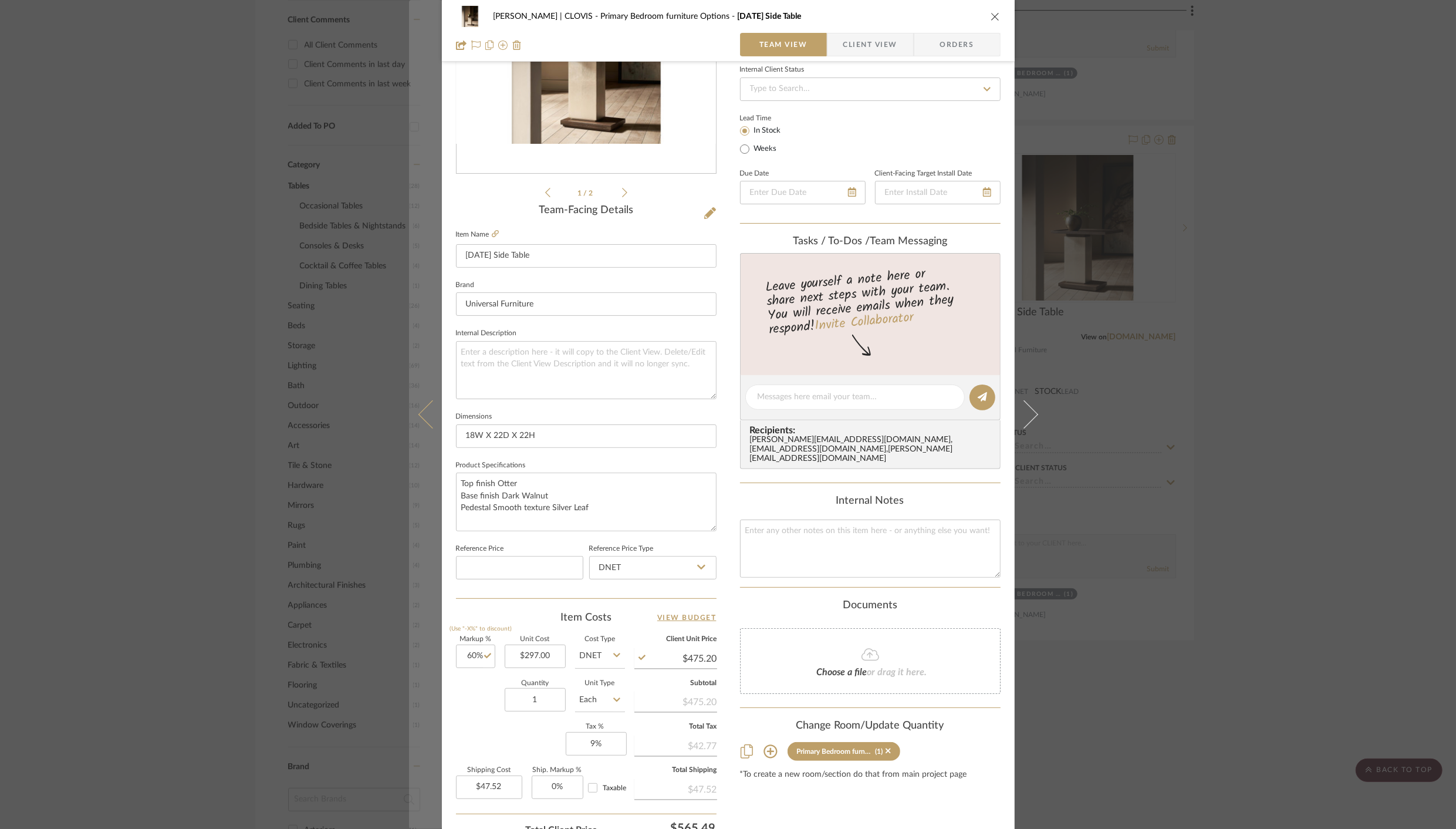
click at [424, 413] on icon at bounding box center [431, 414] width 28 height 28
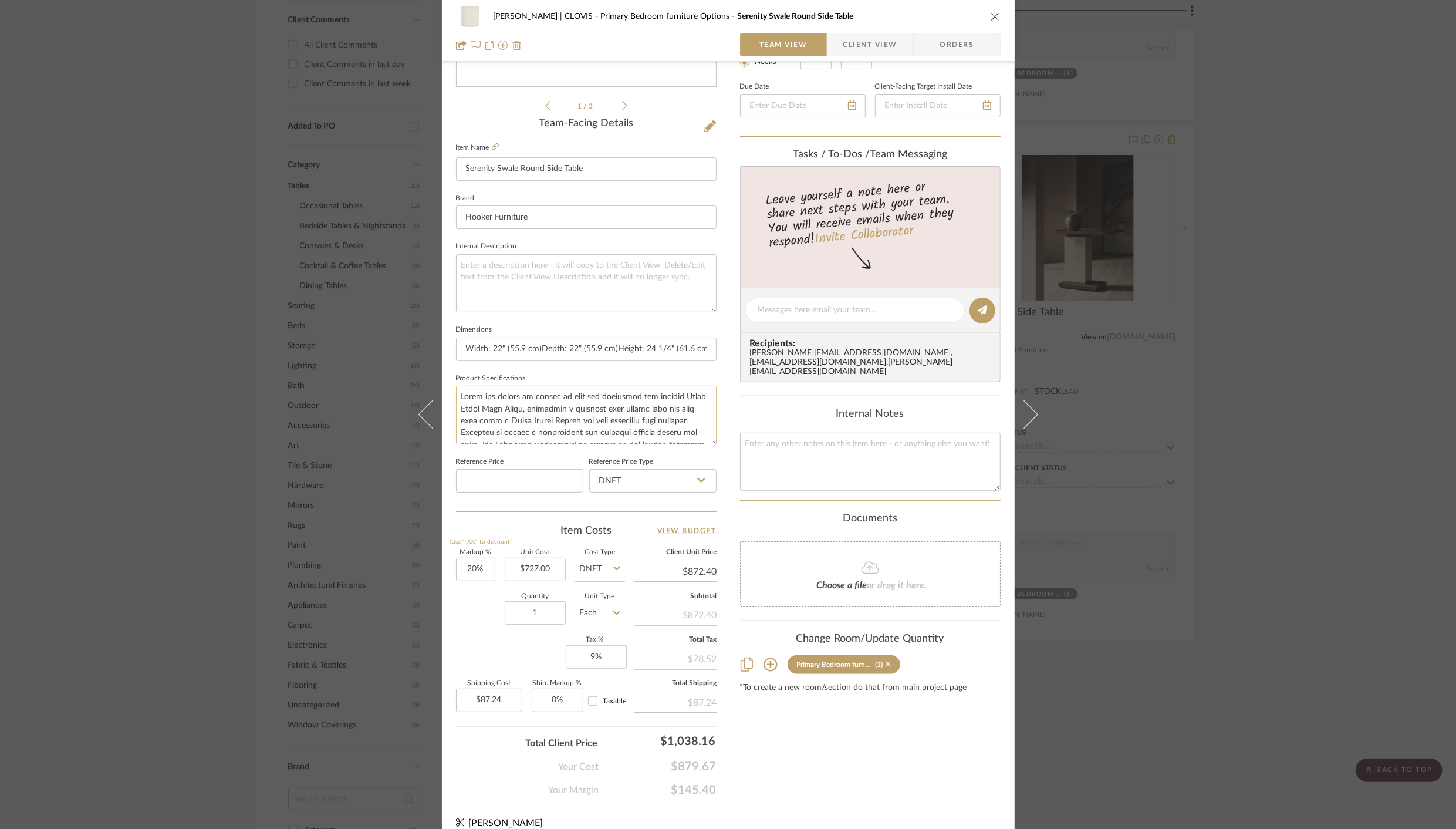
scroll to position [258, 0]
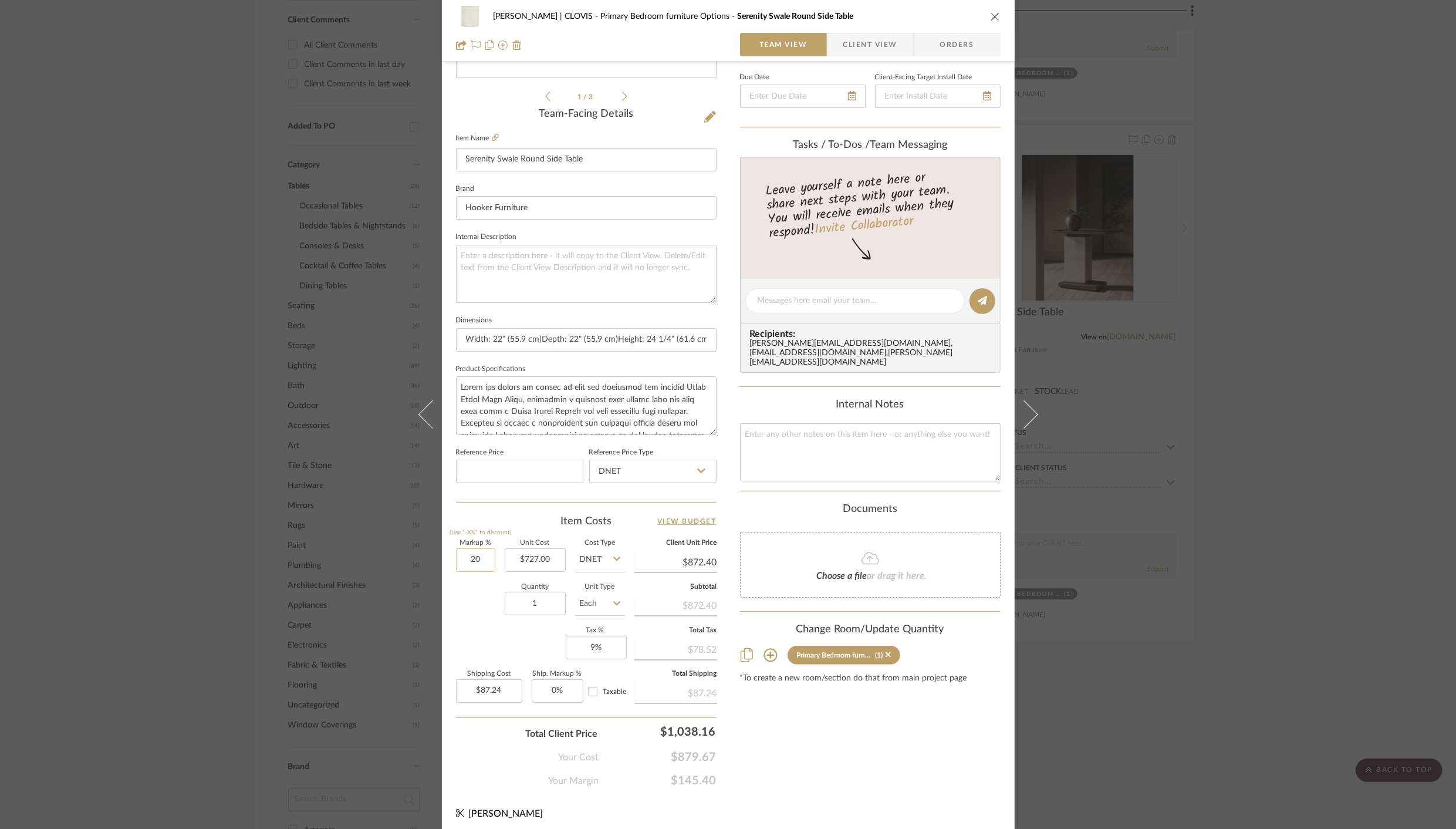
click at [467, 559] on input "20" at bounding box center [475, 559] width 39 height 23
type input "60%"
click at [843, 716] on div "Content here copies to Client View - confirm visibility there. Show in Client D…" at bounding box center [870, 305] width 261 height 966
type input "$1,163.20"
type input "$116.32"
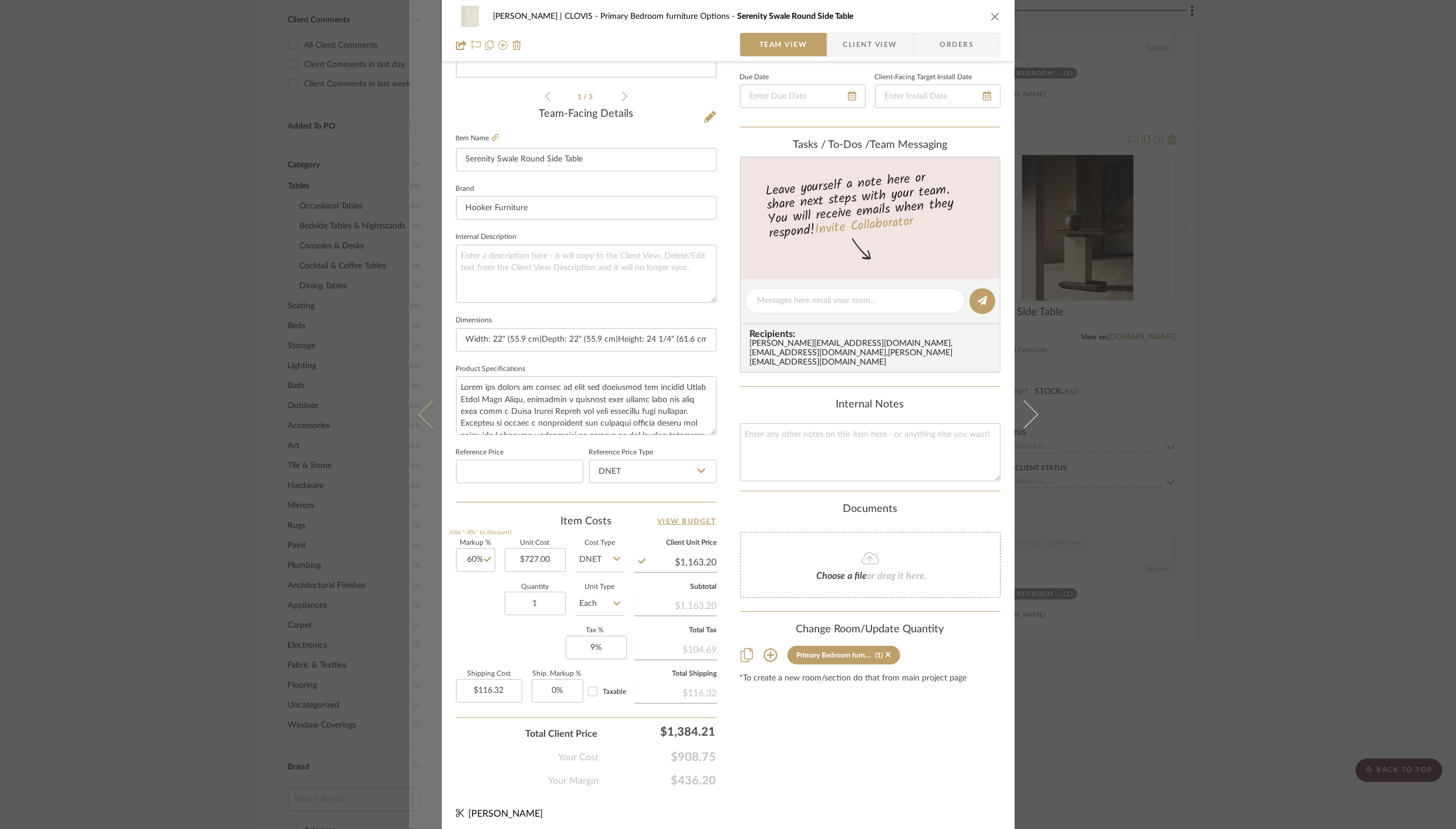
click at [423, 416] on icon at bounding box center [431, 414] width 28 height 28
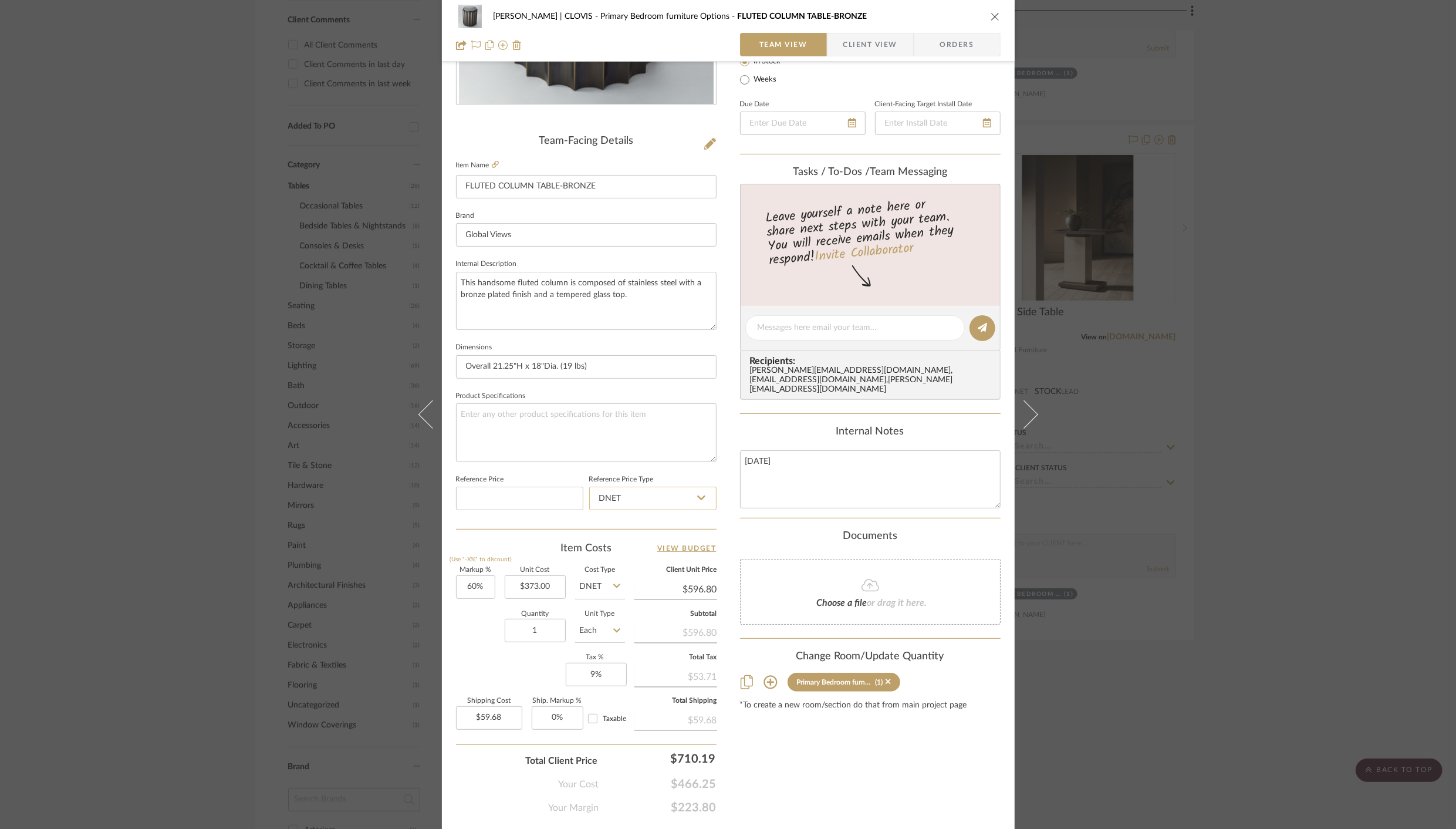
scroll to position [233, 0]
click at [991, 14] on icon "close" at bounding box center [995, 16] width 9 height 9
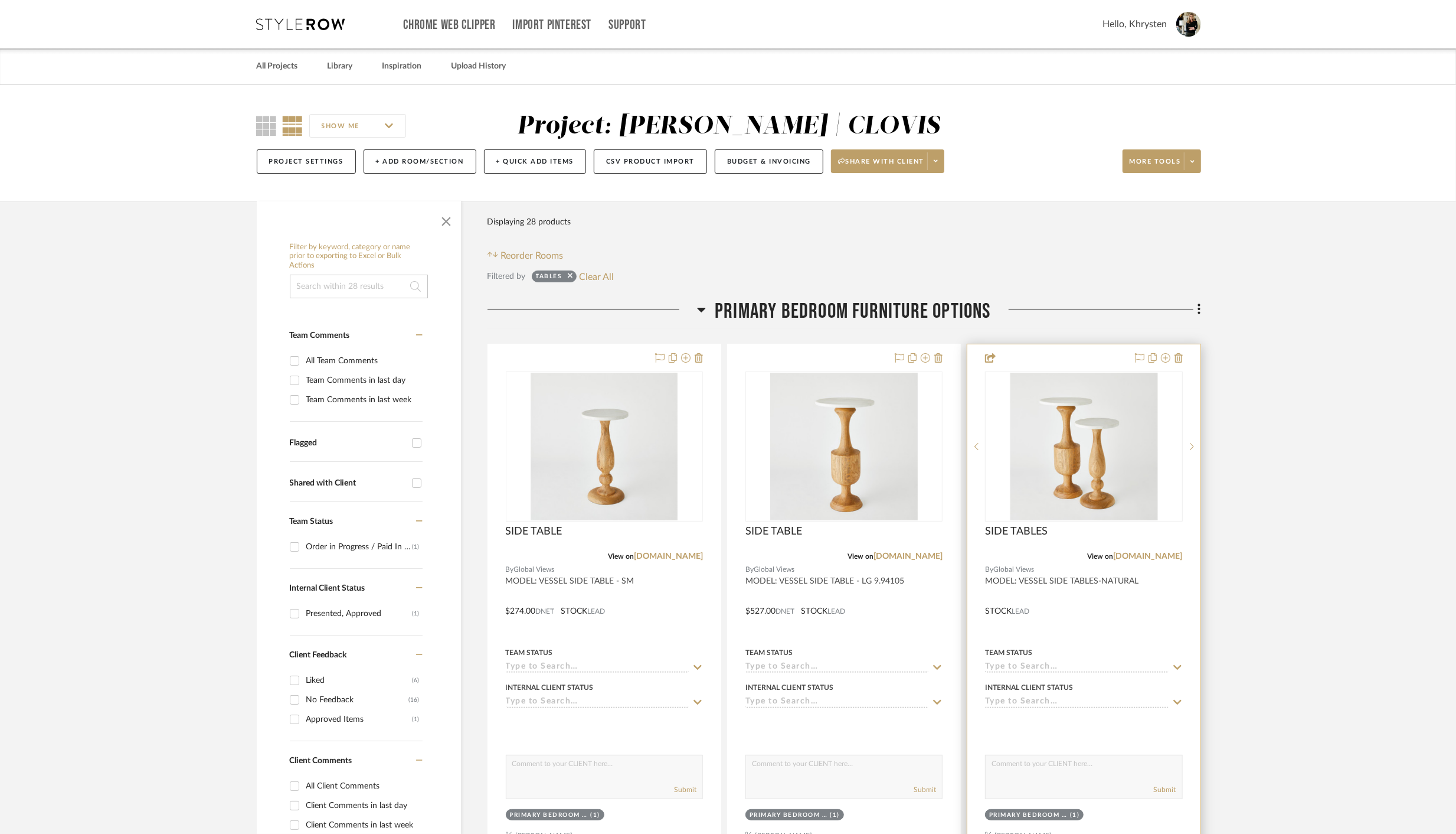
scroll to position [4, 0]
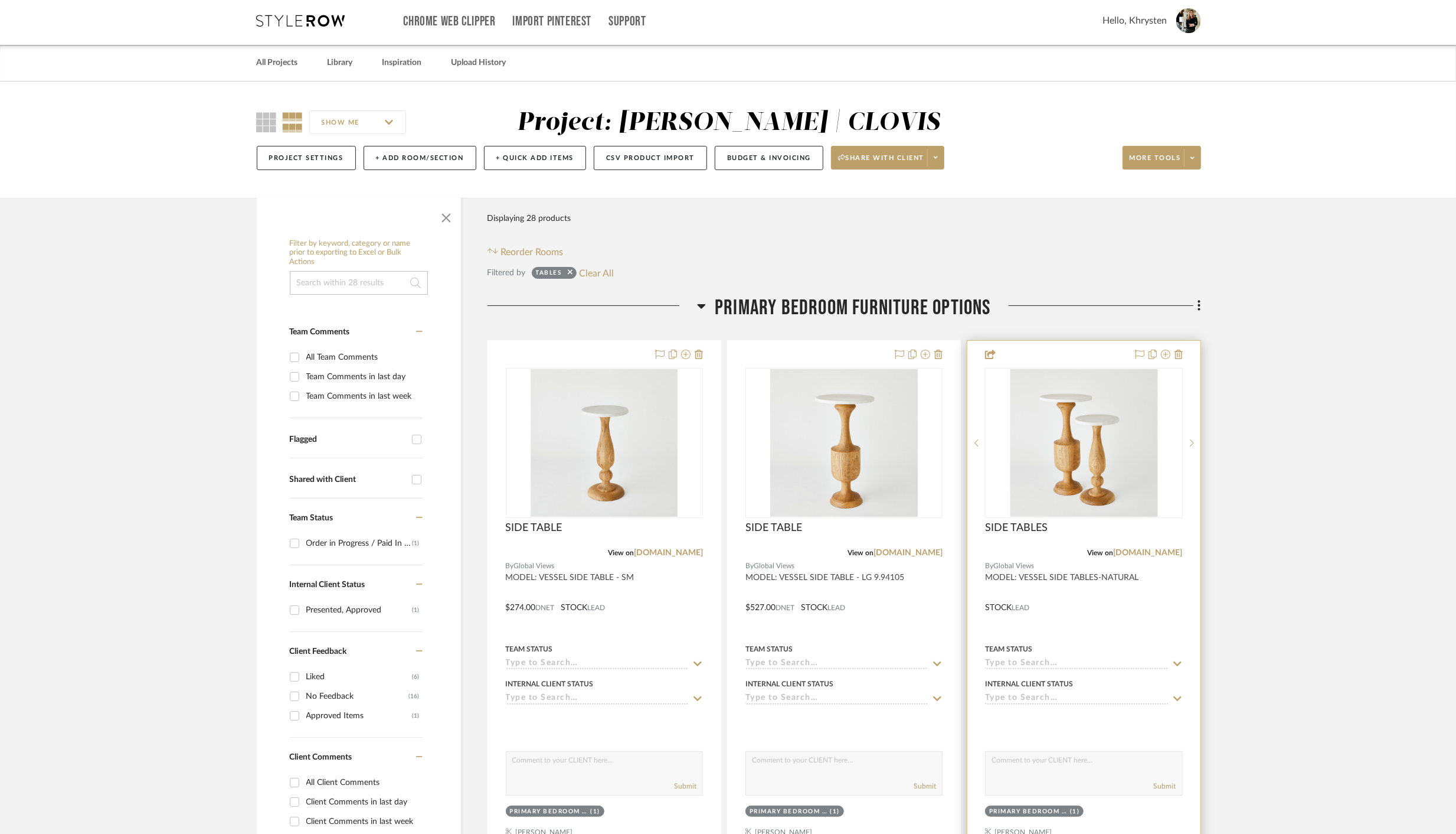
click at [1078, 618] on div at bounding box center [1083, 599] width 233 height 516
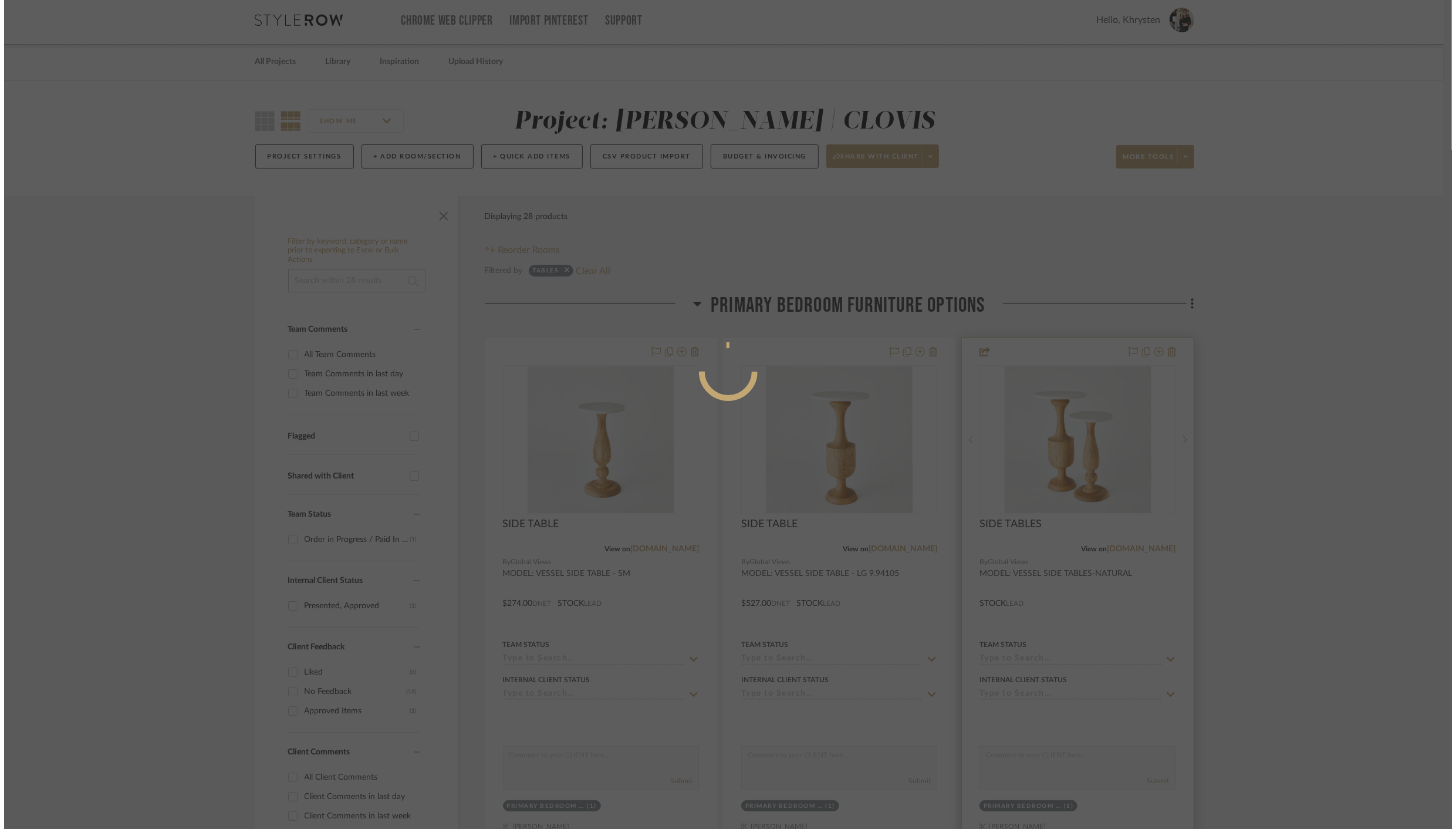
scroll to position [0, 0]
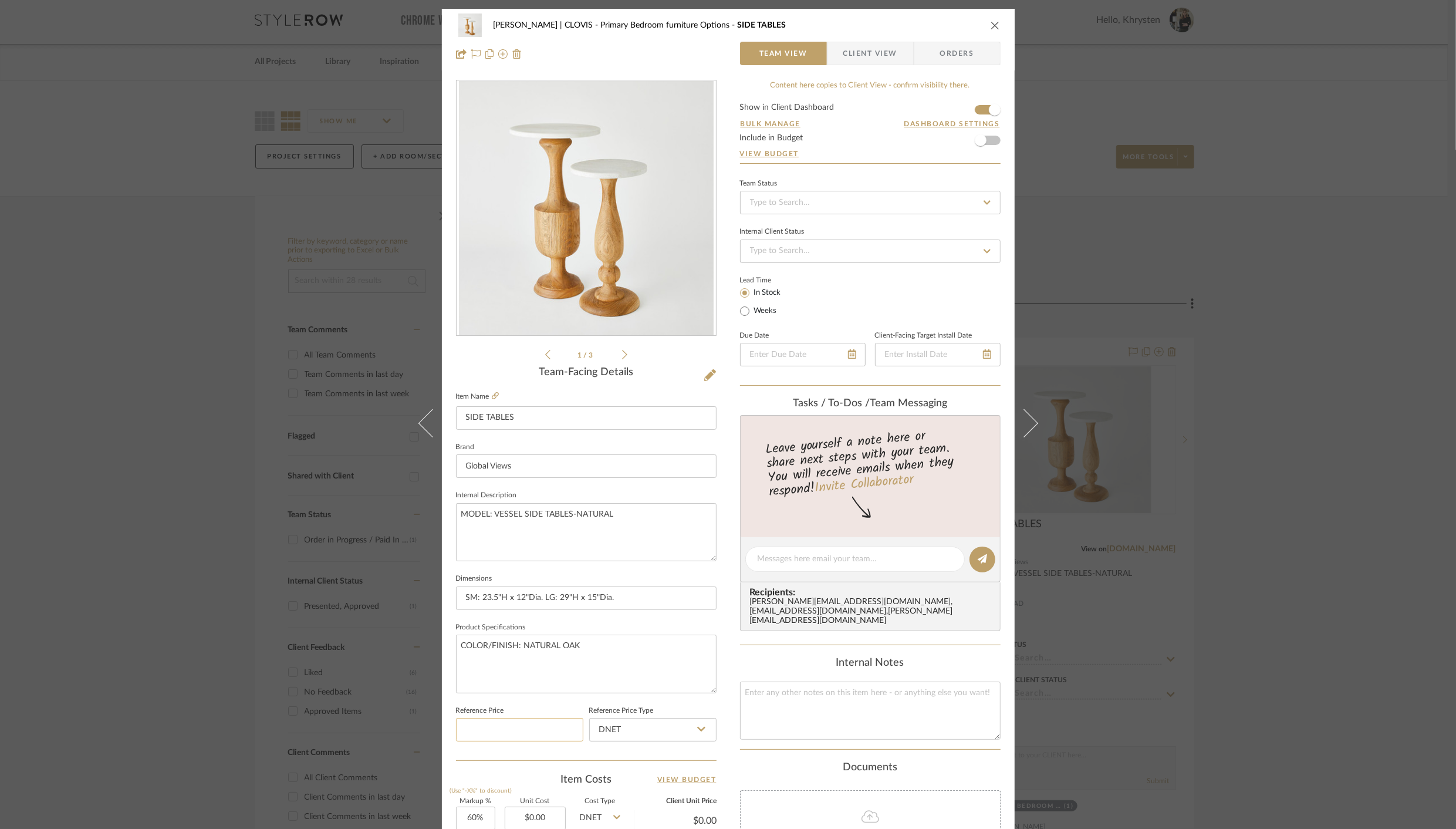
click at [518, 723] on input at bounding box center [520, 729] width 127 height 23
click at [533, 821] on input "0.00" at bounding box center [535, 818] width 61 height 23
type input "$8,010.00"
type input "$12,816.00"
type input "$1,281.60"
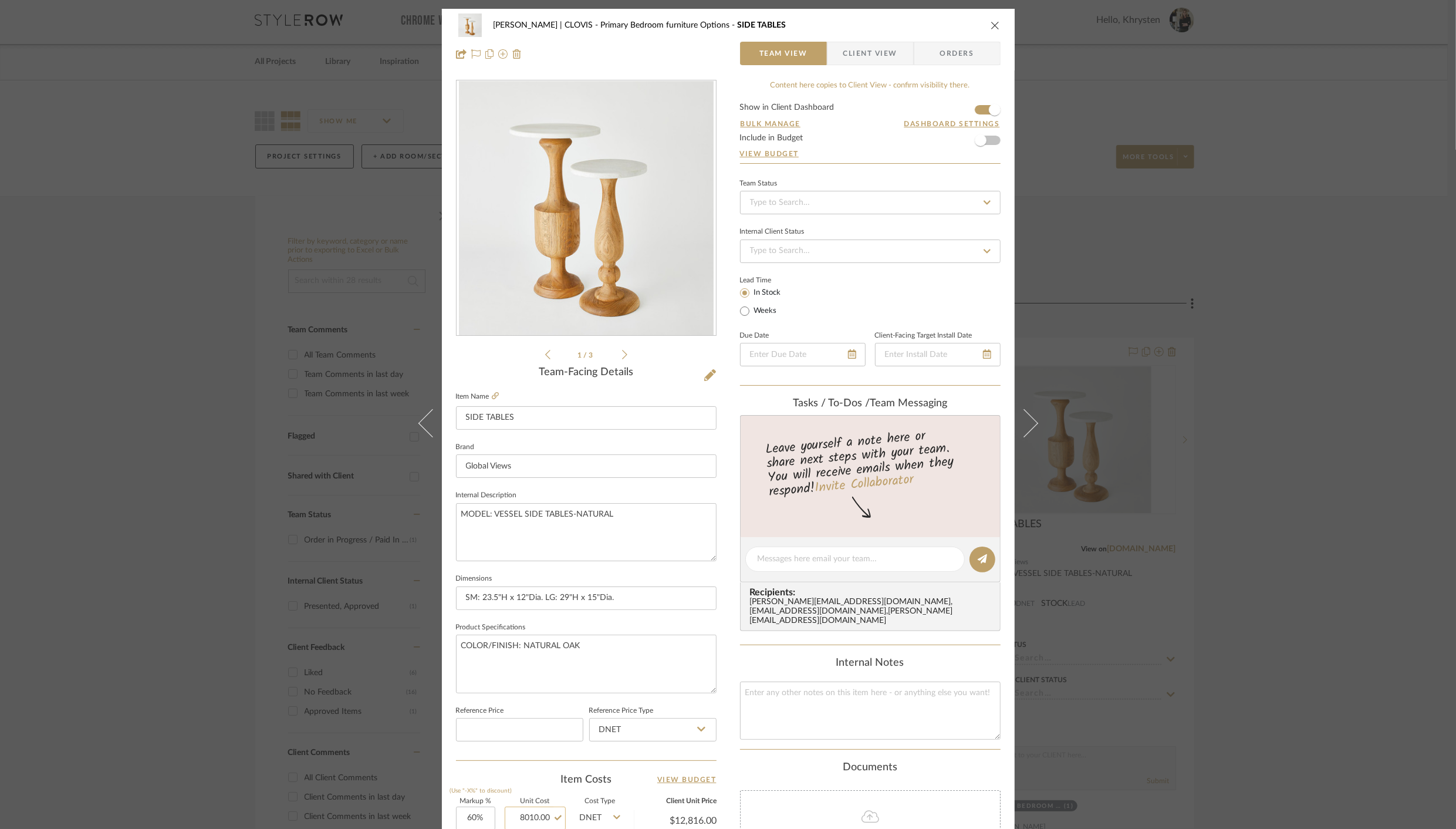
click at [528, 821] on input "8010.00" at bounding box center [535, 818] width 61 height 23
type input "$801.00"
type input "$1,281.60"
type input "$128.16"
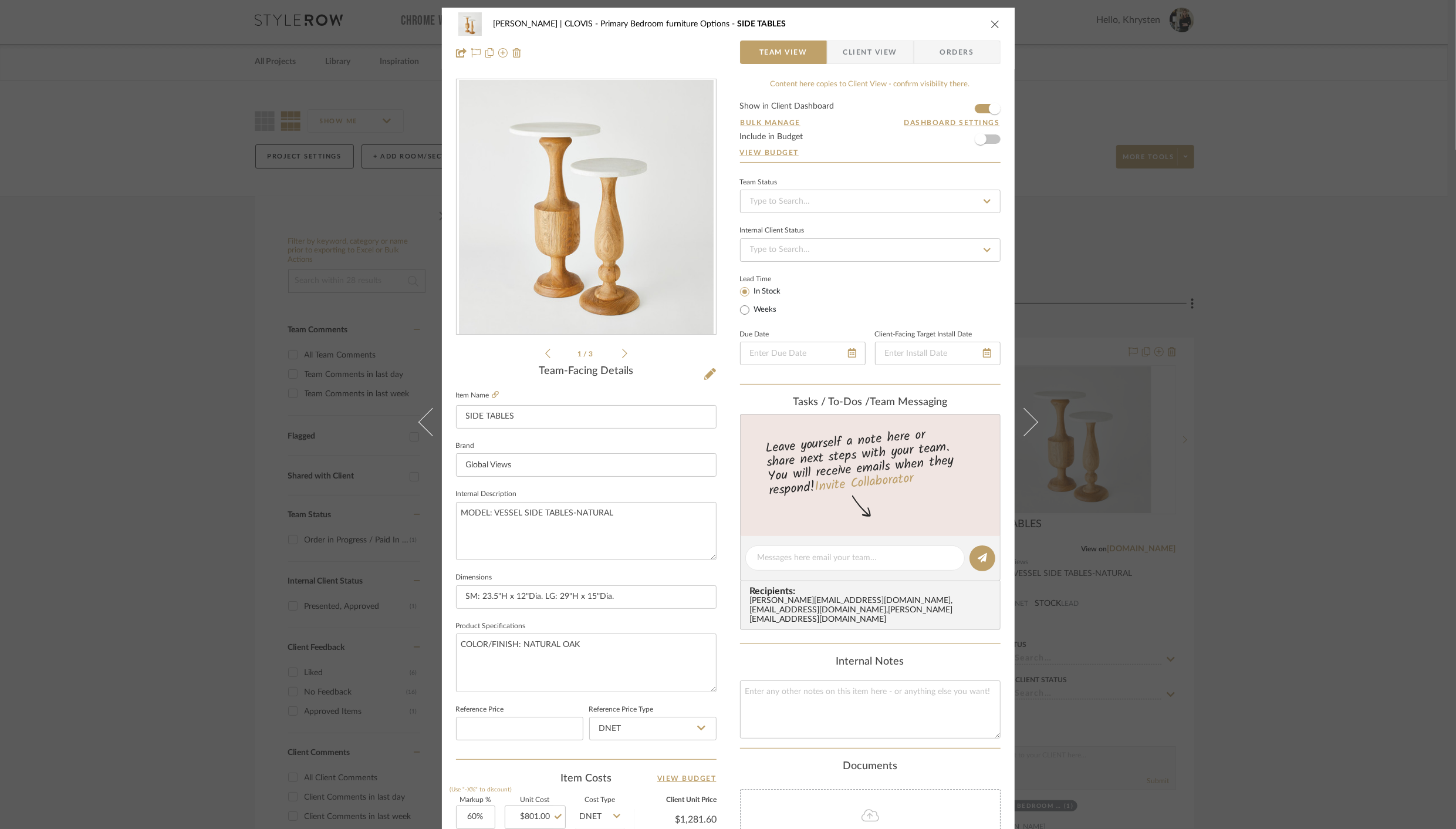
click at [993, 24] on icon "close" at bounding box center [995, 24] width 9 height 9
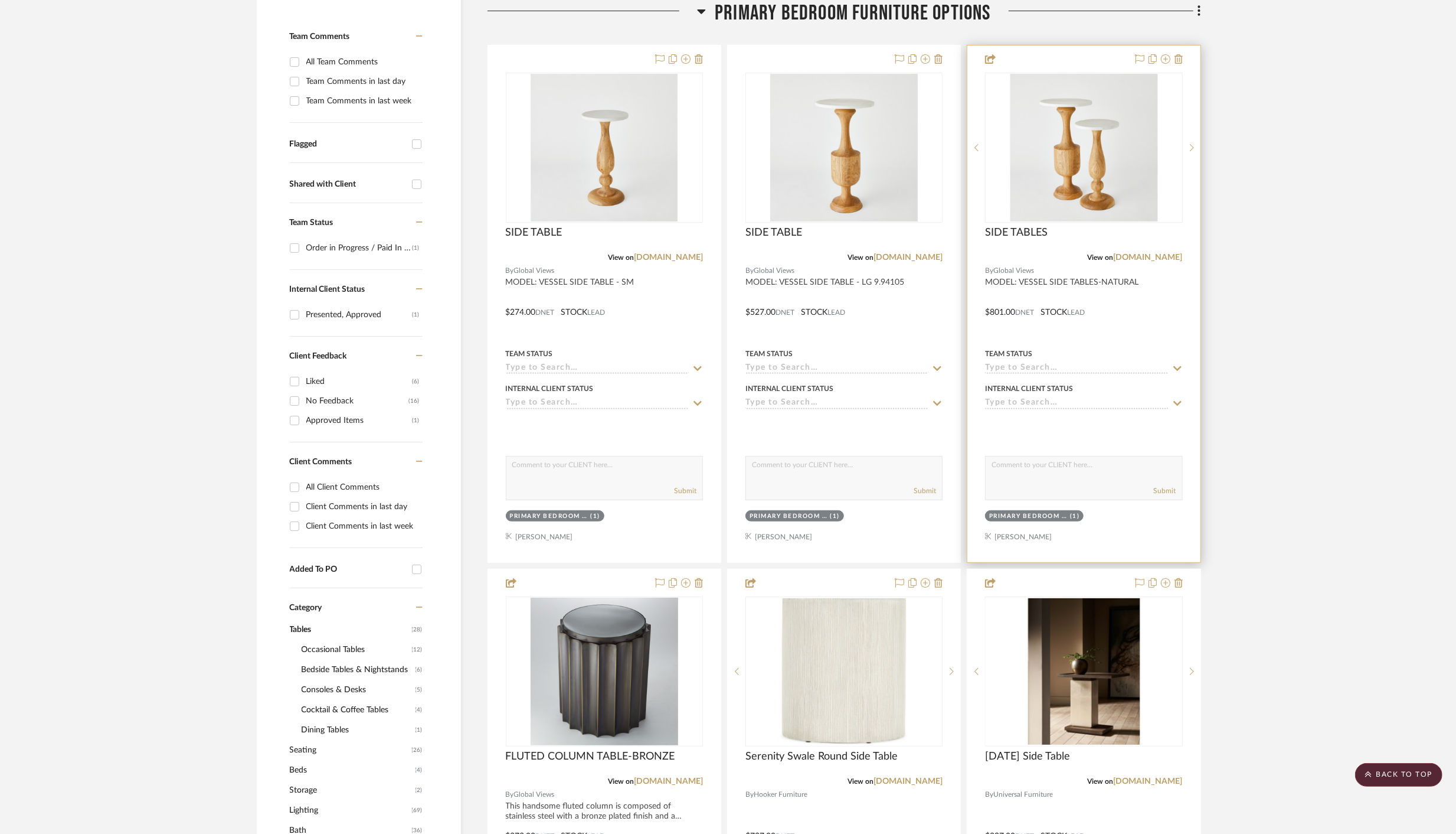
scroll to position [302, 0]
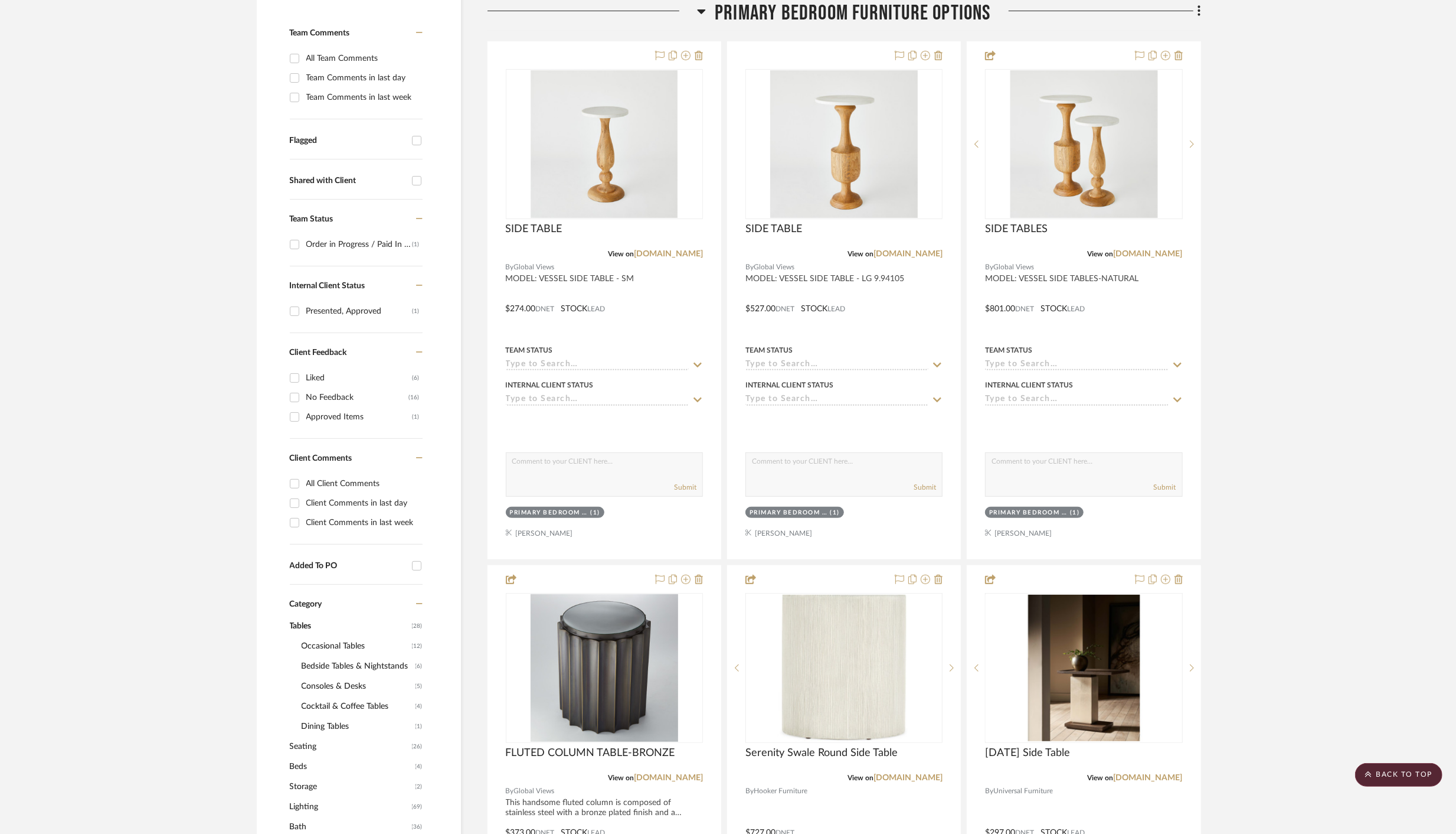
click at [312, 684] on span "Consoles & Desks" at bounding box center [357, 686] width 111 height 20
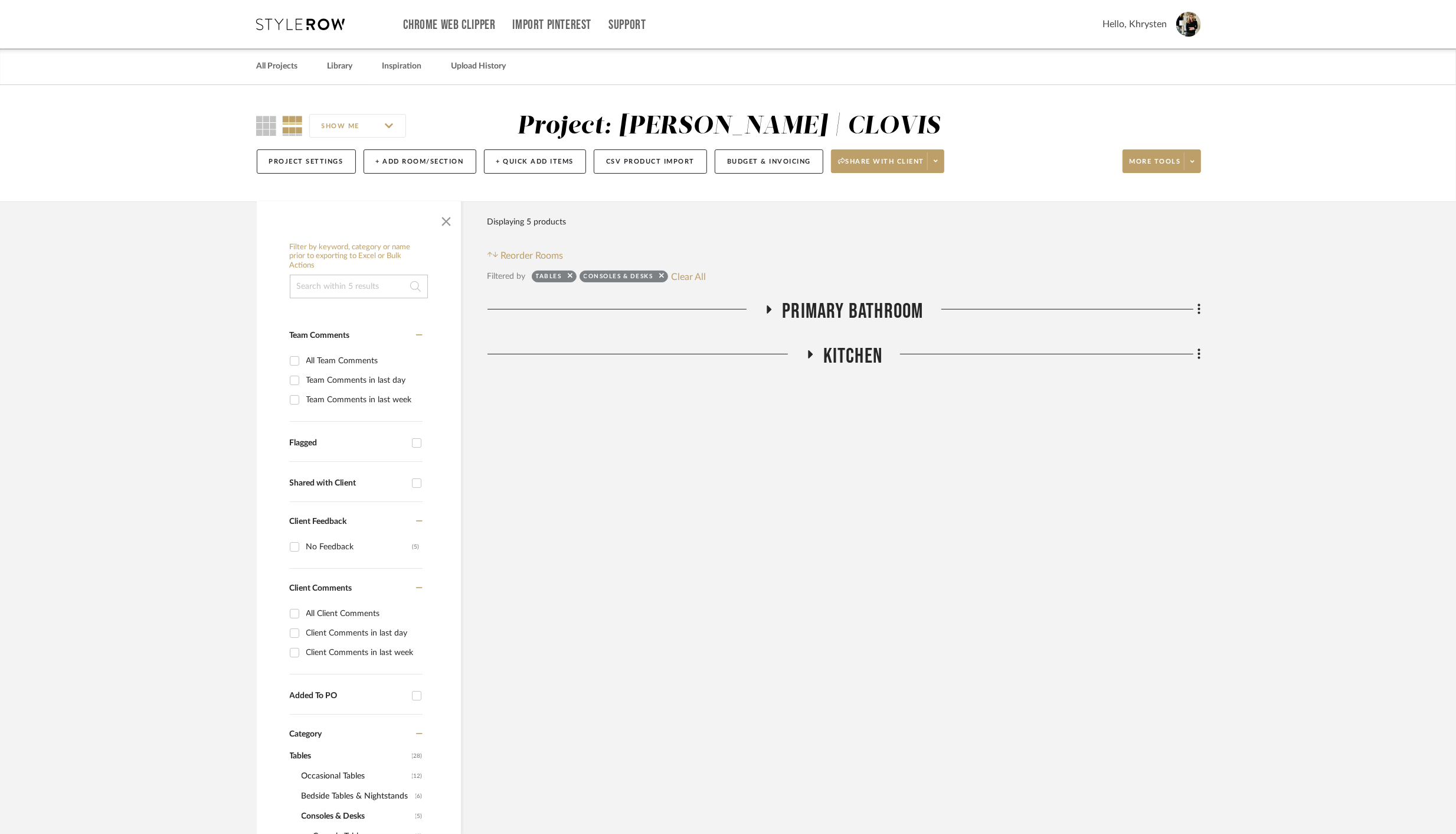
click at [810, 351] on icon at bounding box center [810, 354] width 4 height 8
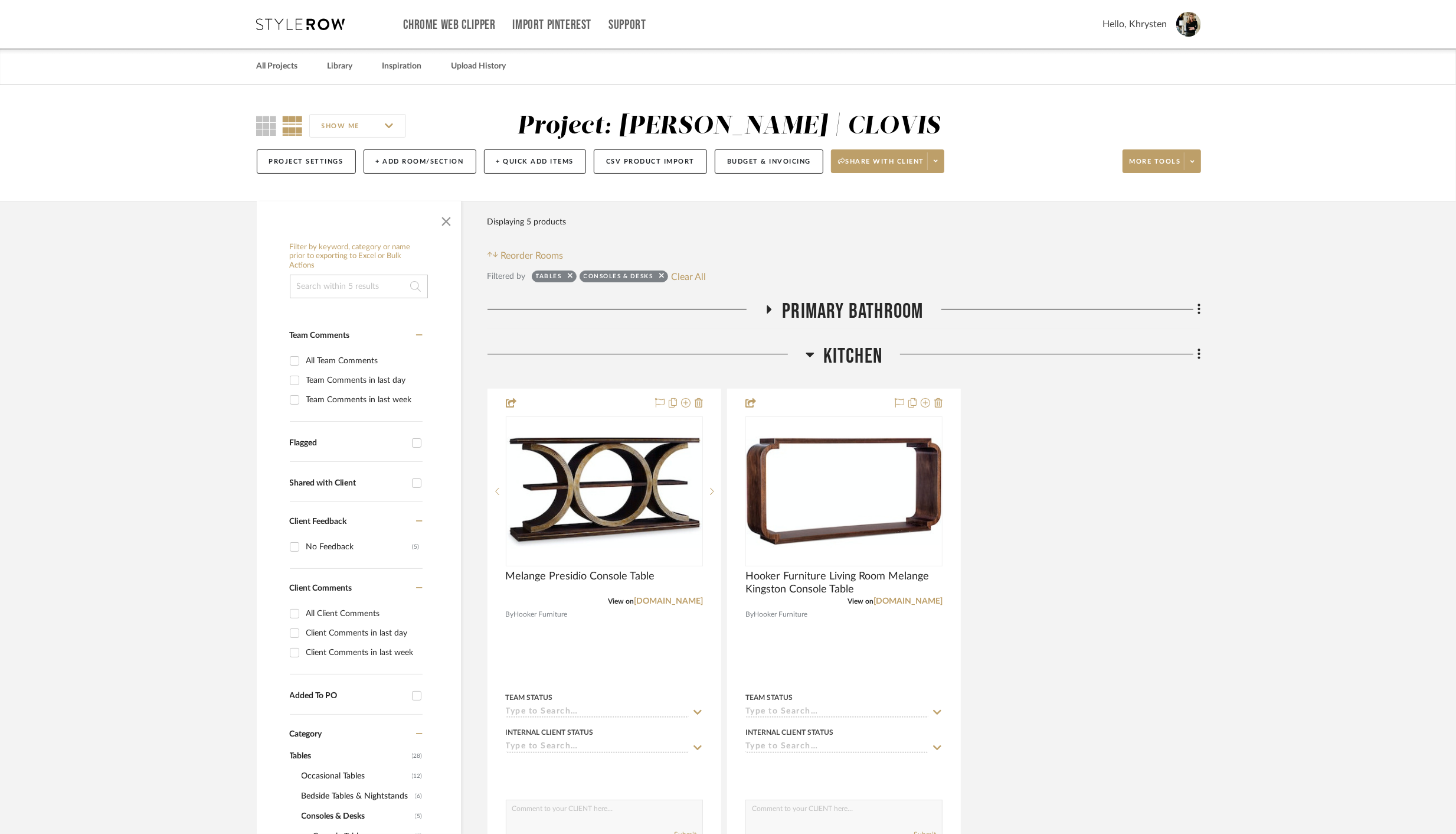
click at [770, 311] on icon at bounding box center [769, 309] width 14 height 9
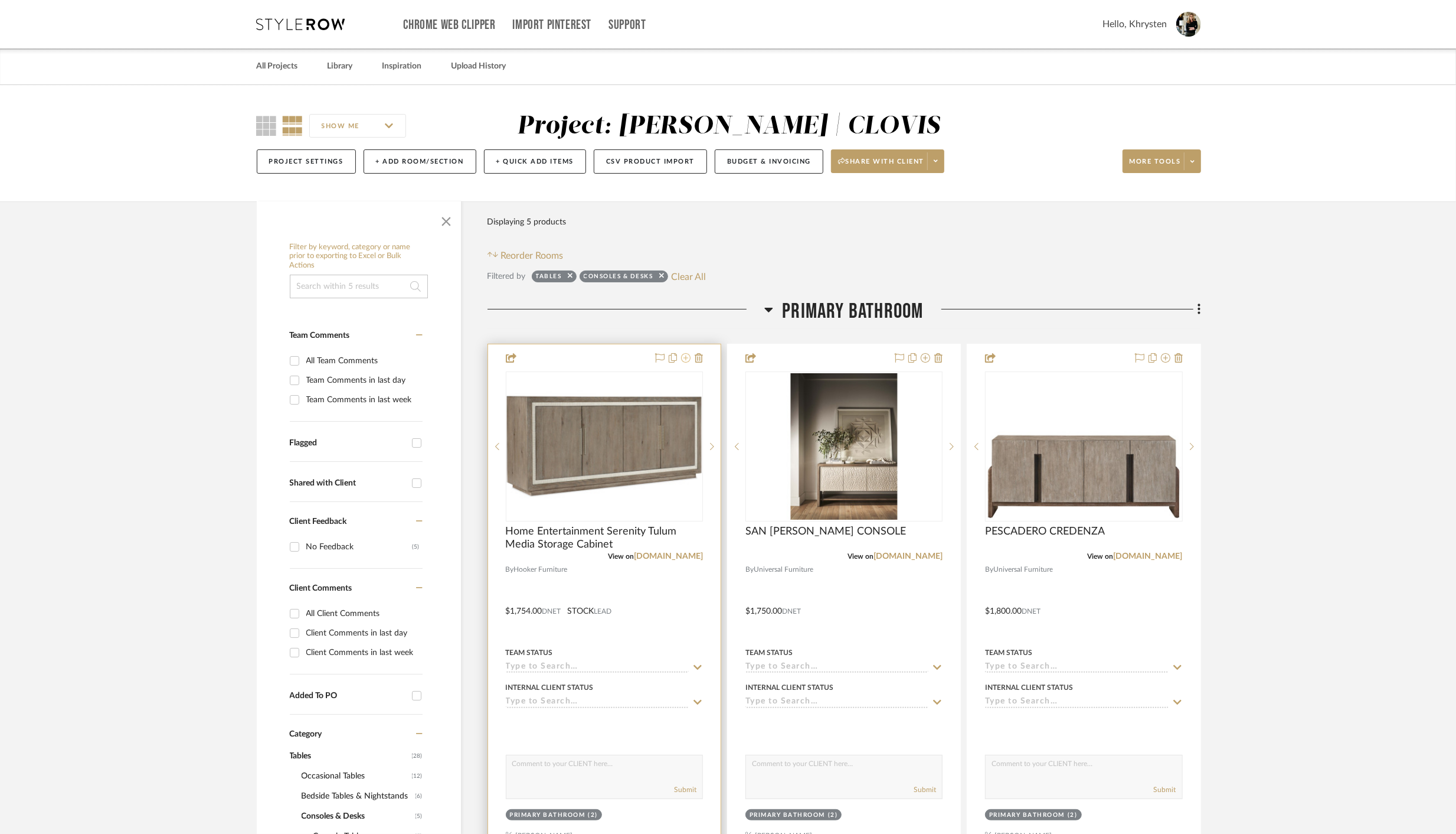
click at [687, 359] on icon at bounding box center [686, 357] width 10 height 10
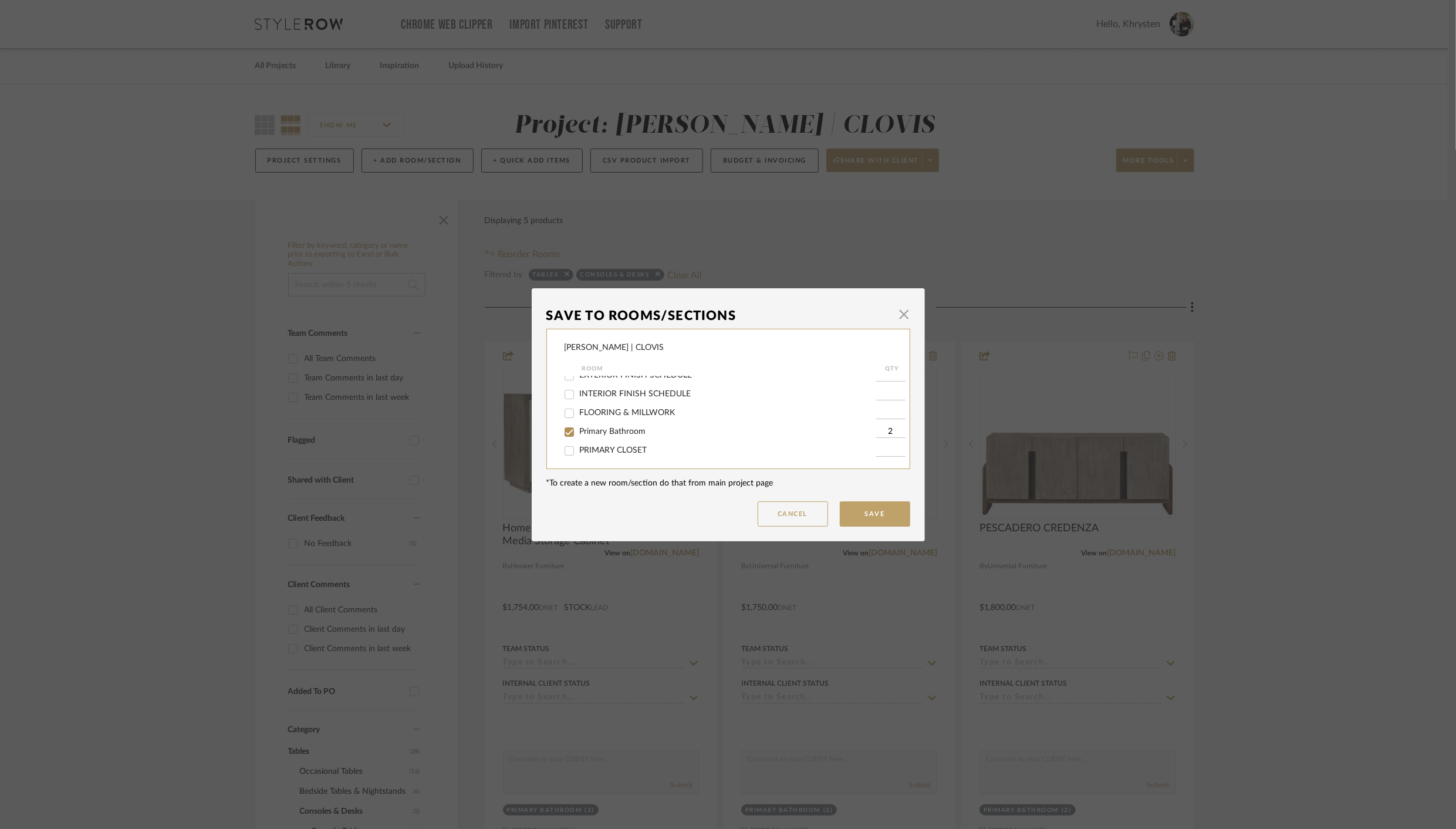
scroll to position [125, 0]
click at [561, 434] on input "Primary Bathroom" at bounding box center [569, 428] width 19 height 19
checkbox input "false"
click at [861, 508] on button "Save" at bounding box center [875, 514] width 71 height 25
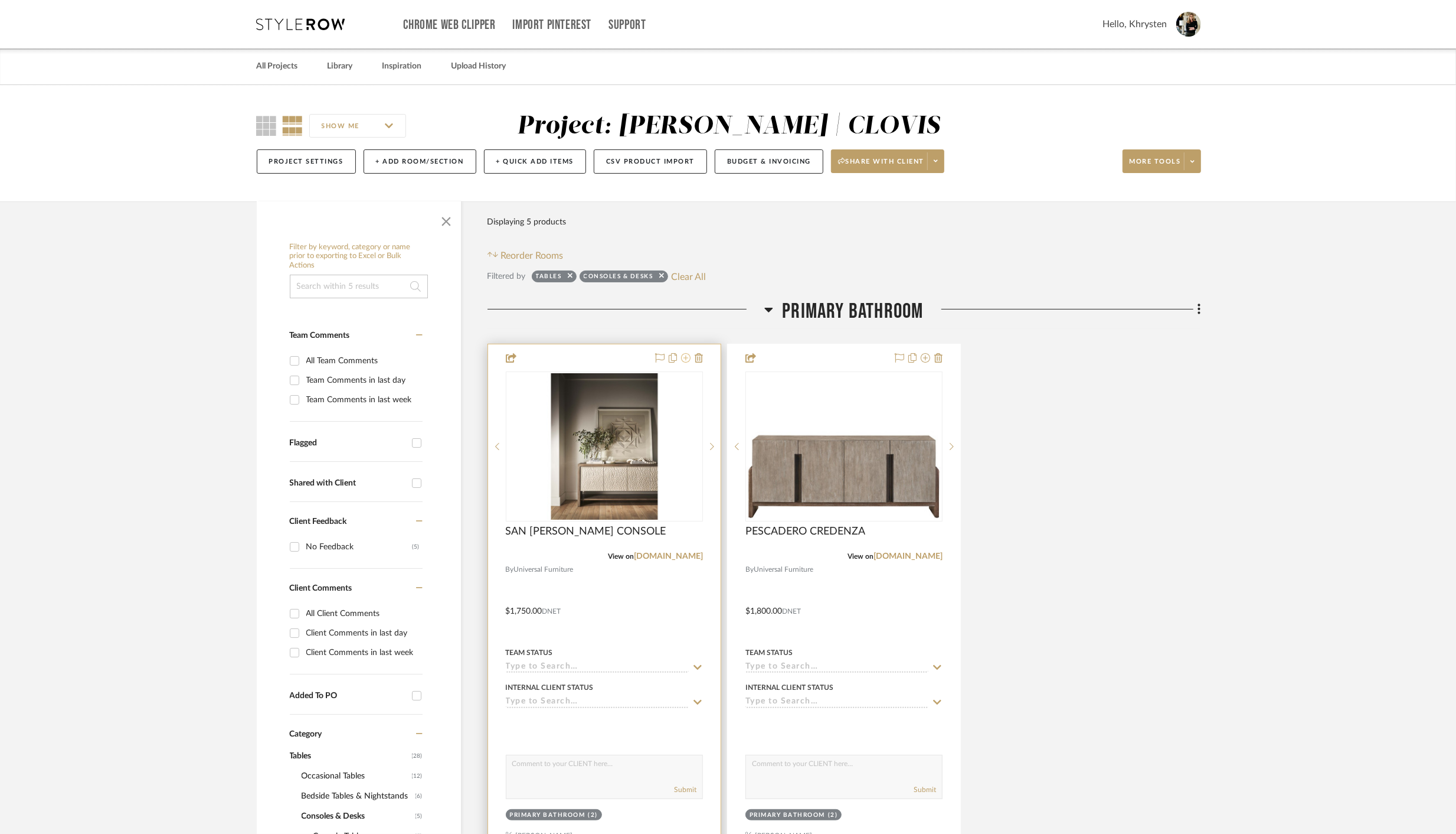
click at [687, 359] on icon at bounding box center [686, 357] width 10 height 10
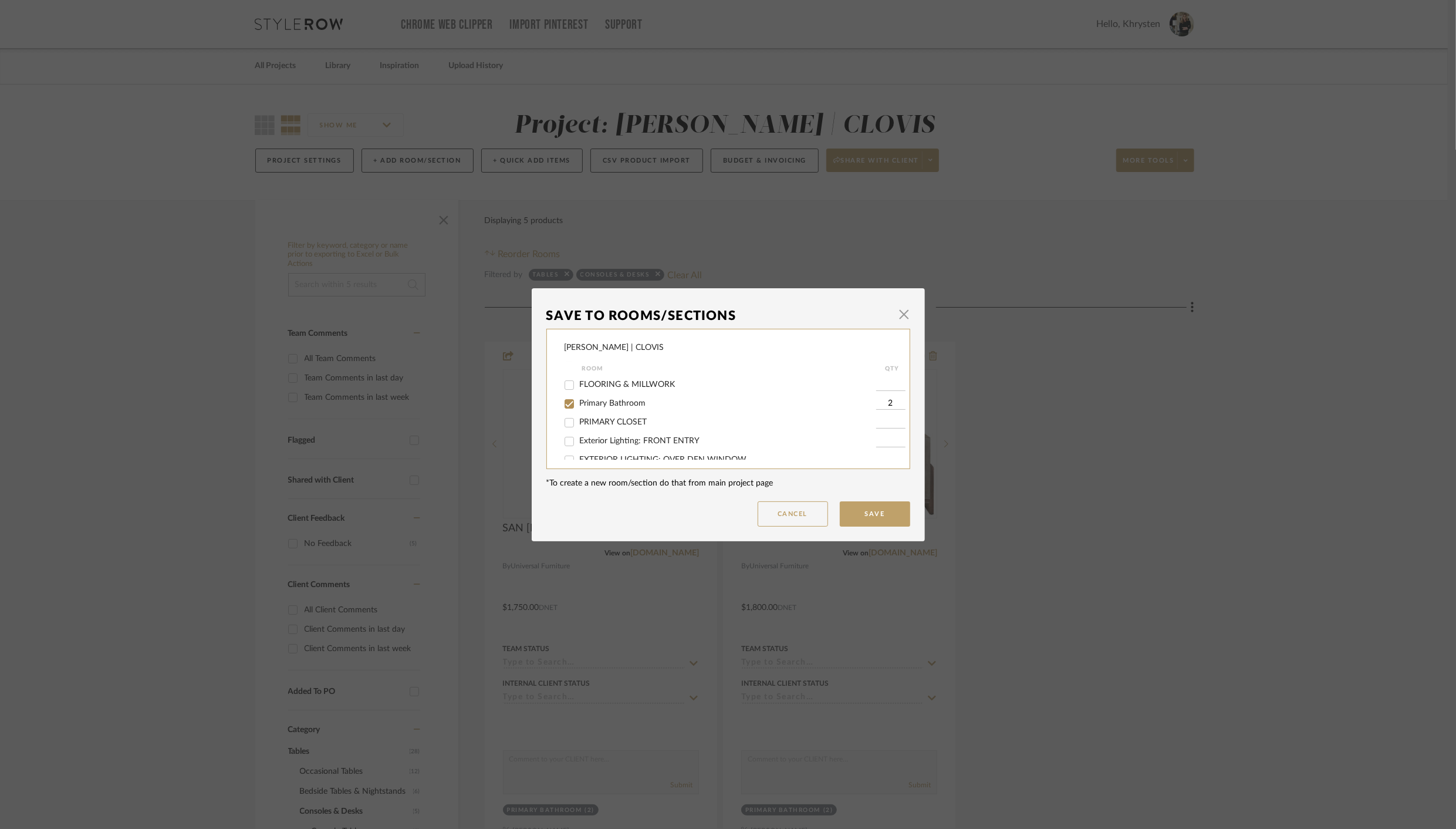
scroll to position [144, 0]
click at [565, 417] on input "Primary Bathroom" at bounding box center [569, 409] width 19 height 19
checkbox input "false"
click at [879, 512] on button "Save" at bounding box center [875, 514] width 71 height 25
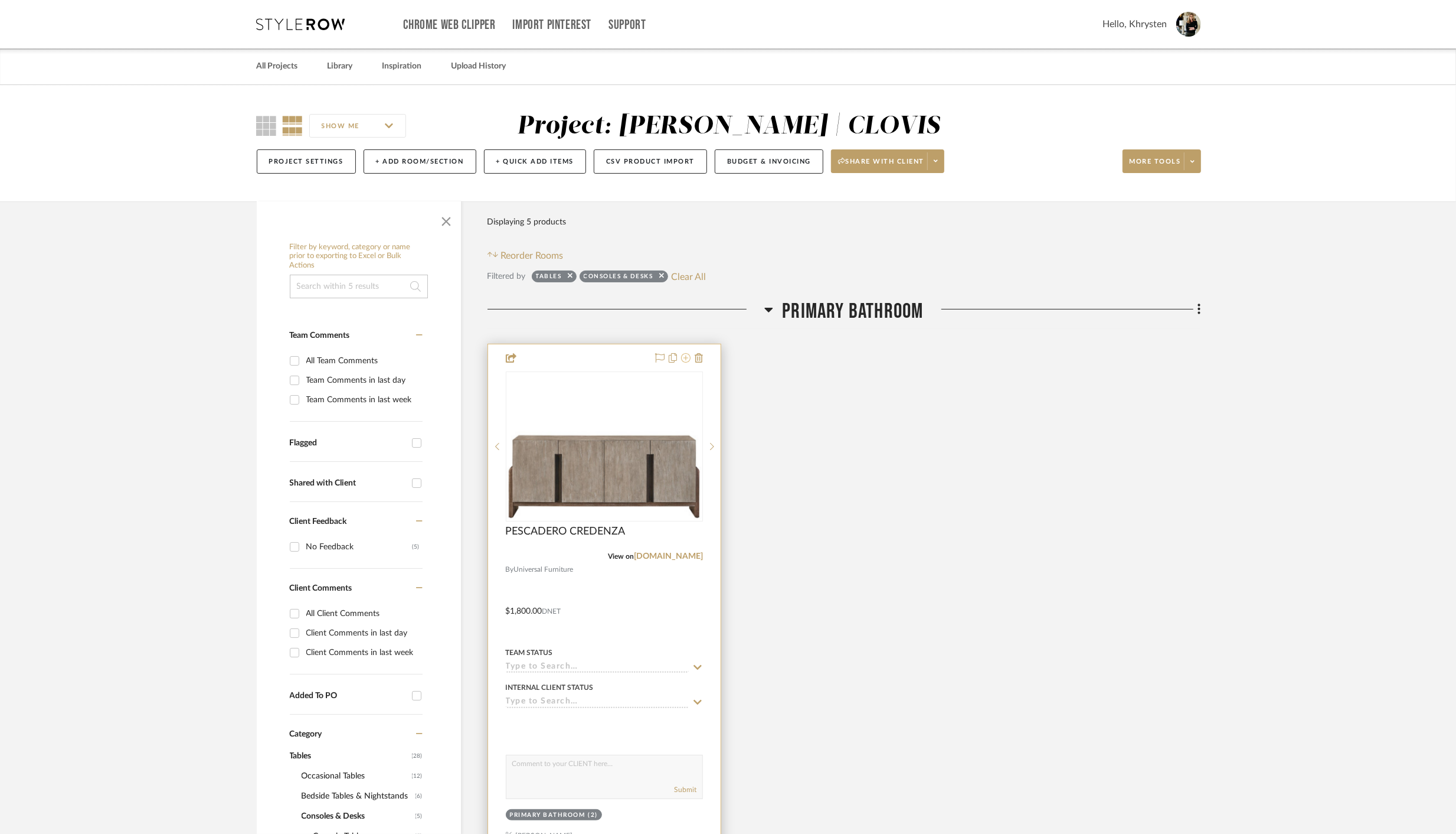
click at [686, 356] on icon at bounding box center [686, 357] width 10 height 10
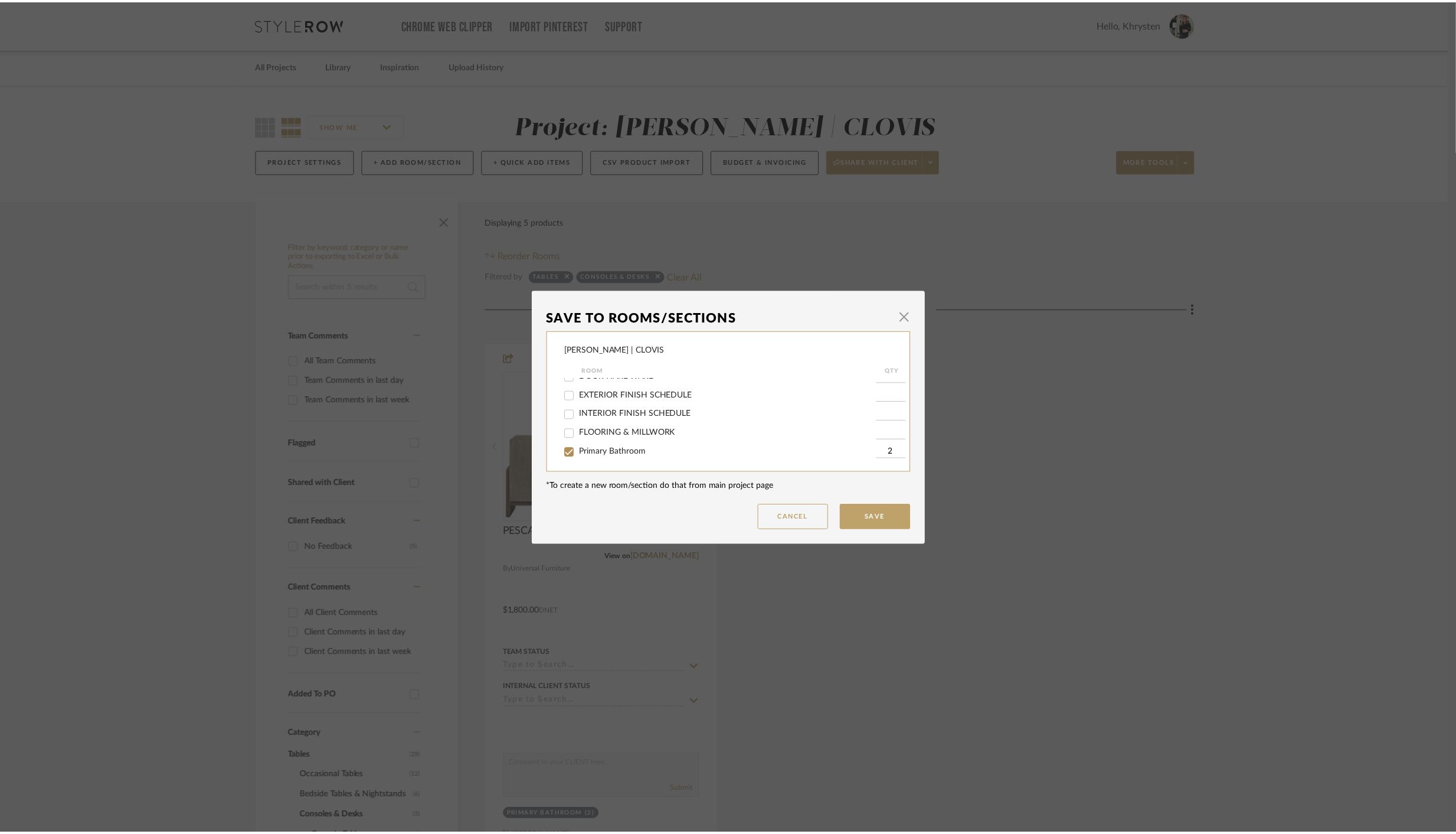
scroll to position [108, 0]
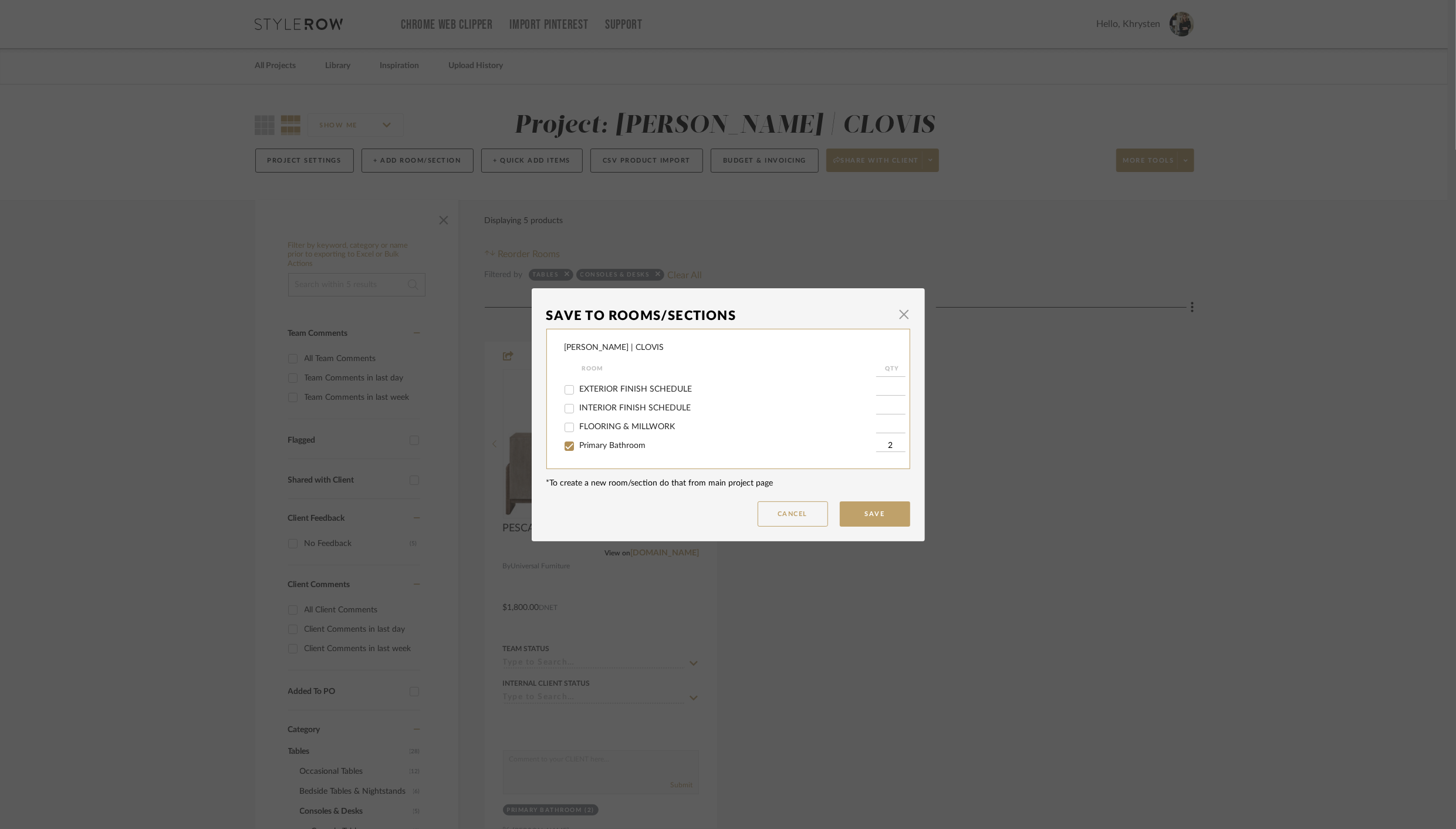
click at [567, 452] on input "Primary Bathroom" at bounding box center [569, 446] width 19 height 19
checkbox input "false"
click at [878, 515] on button "Save" at bounding box center [875, 514] width 71 height 25
